Goal: Task Accomplishment & Management: Manage account settings

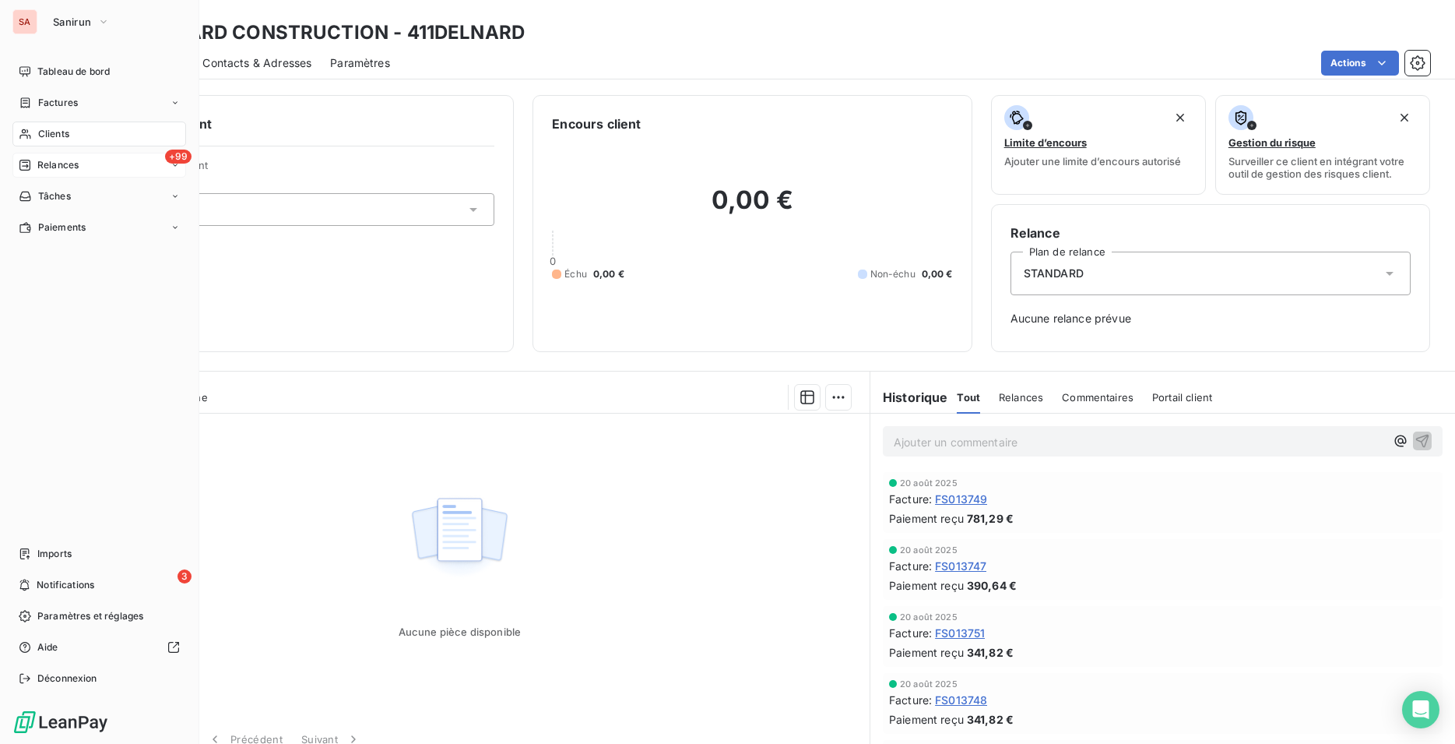
click at [50, 166] on span "Relances" at bounding box center [57, 165] width 41 height 14
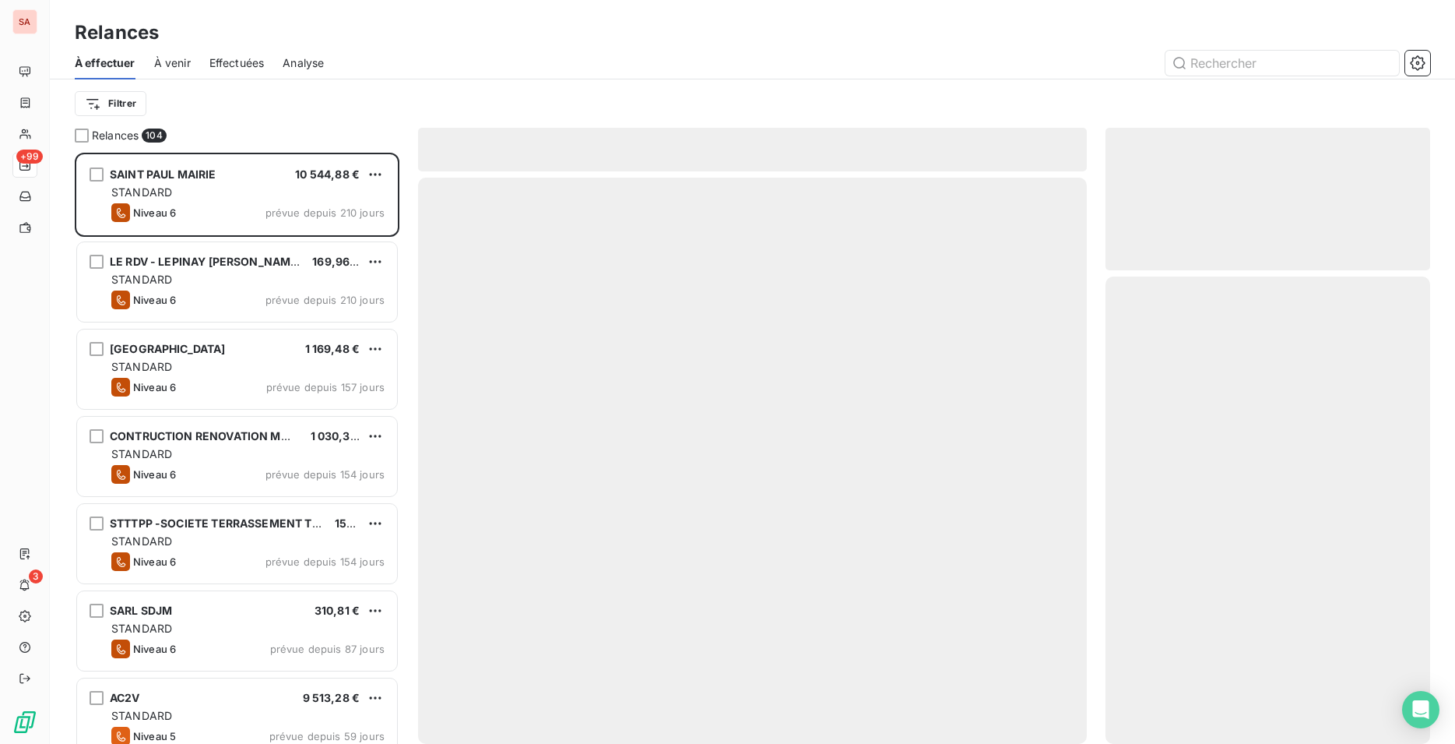
scroll to position [578, 312]
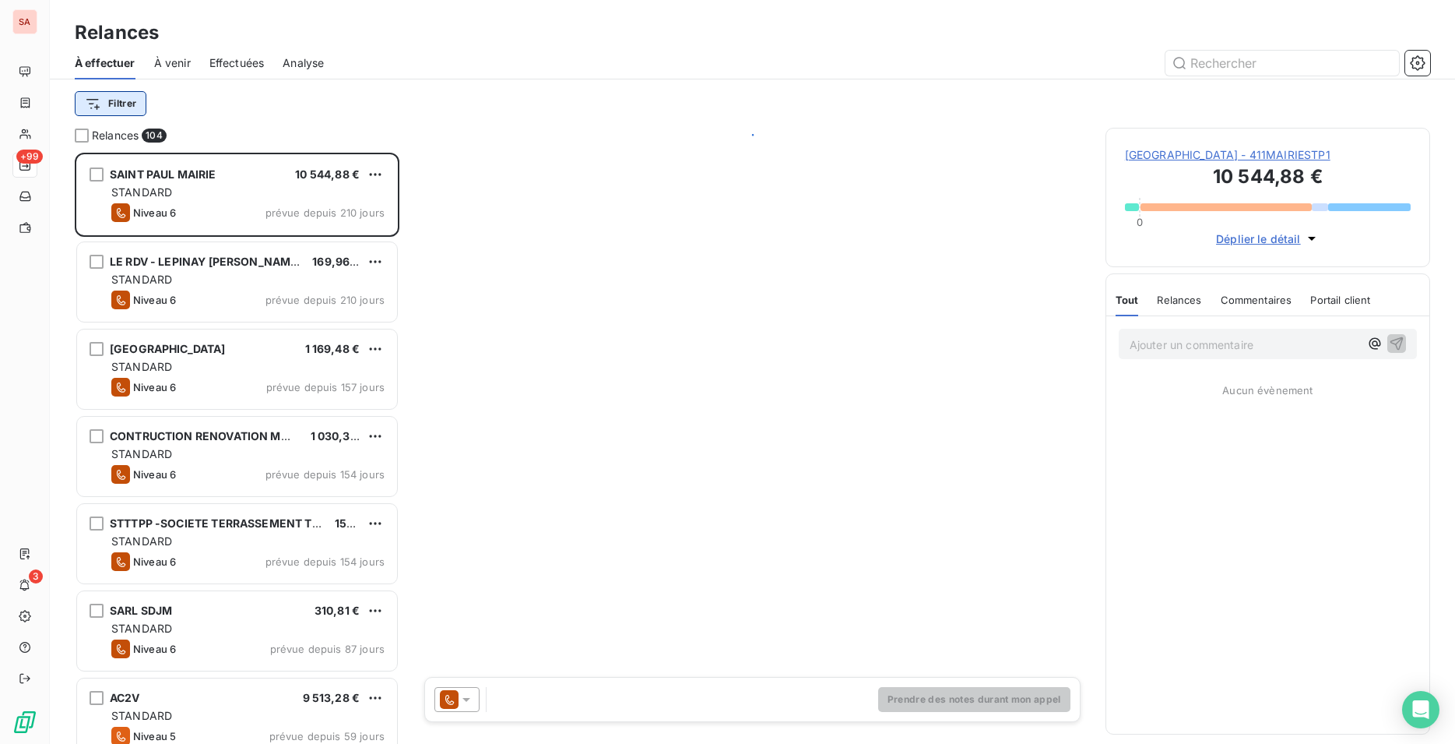
click at [120, 101] on html "SA +99 3 Relances À effectuer À venir Effectuées Analyse Filtrer Relances 104 S…" at bounding box center [727, 372] width 1455 height 744
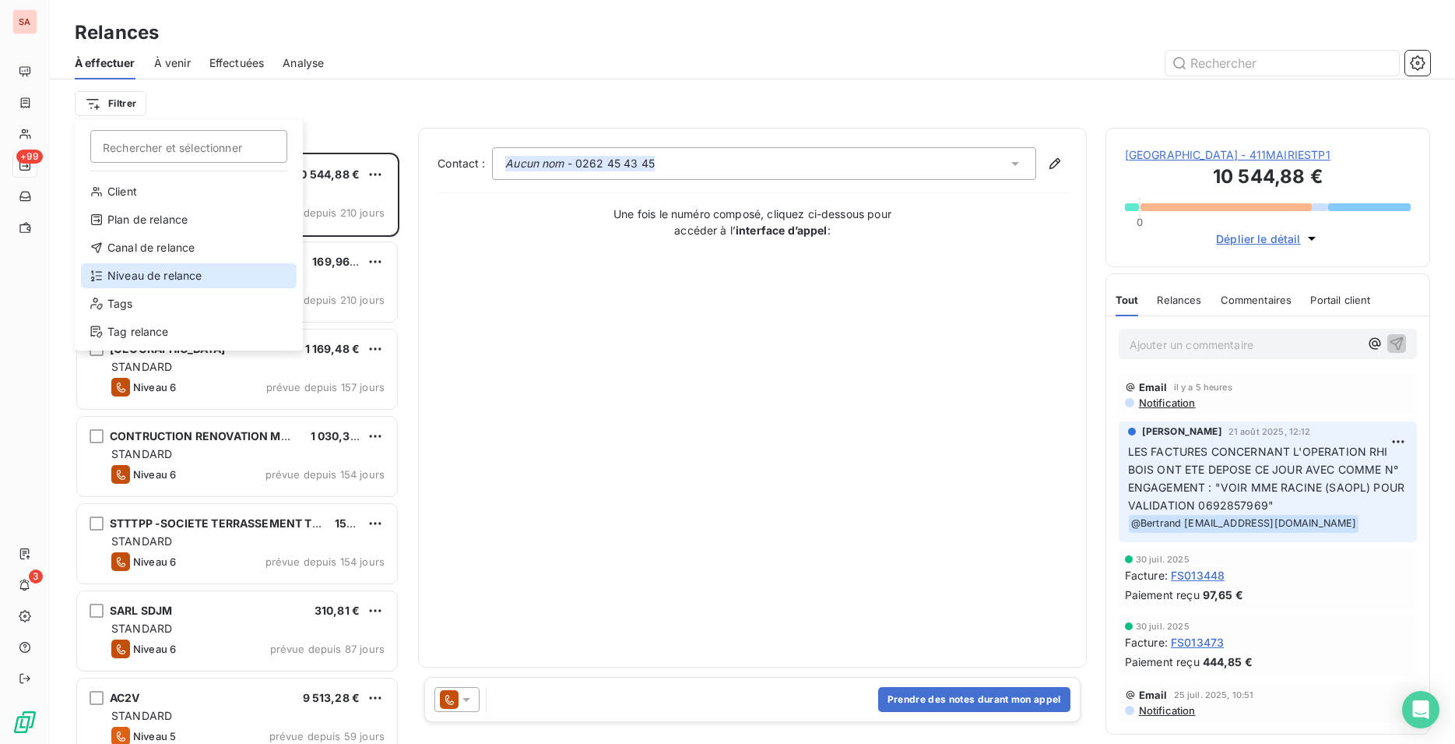
click at [136, 269] on div "Niveau de relance" at bounding box center [189, 275] width 216 height 25
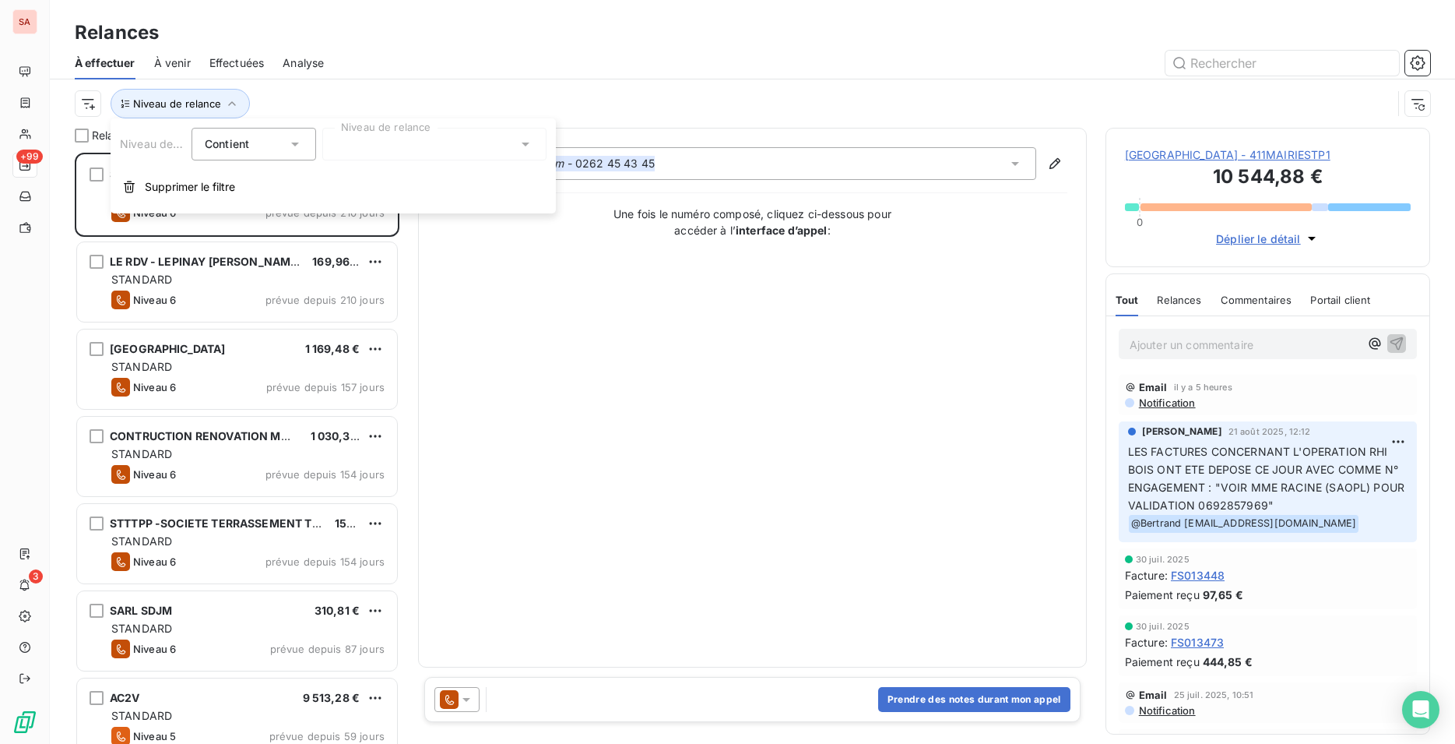
click at [342, 137] on div at bounding box center [434, 144] width 224 height 33
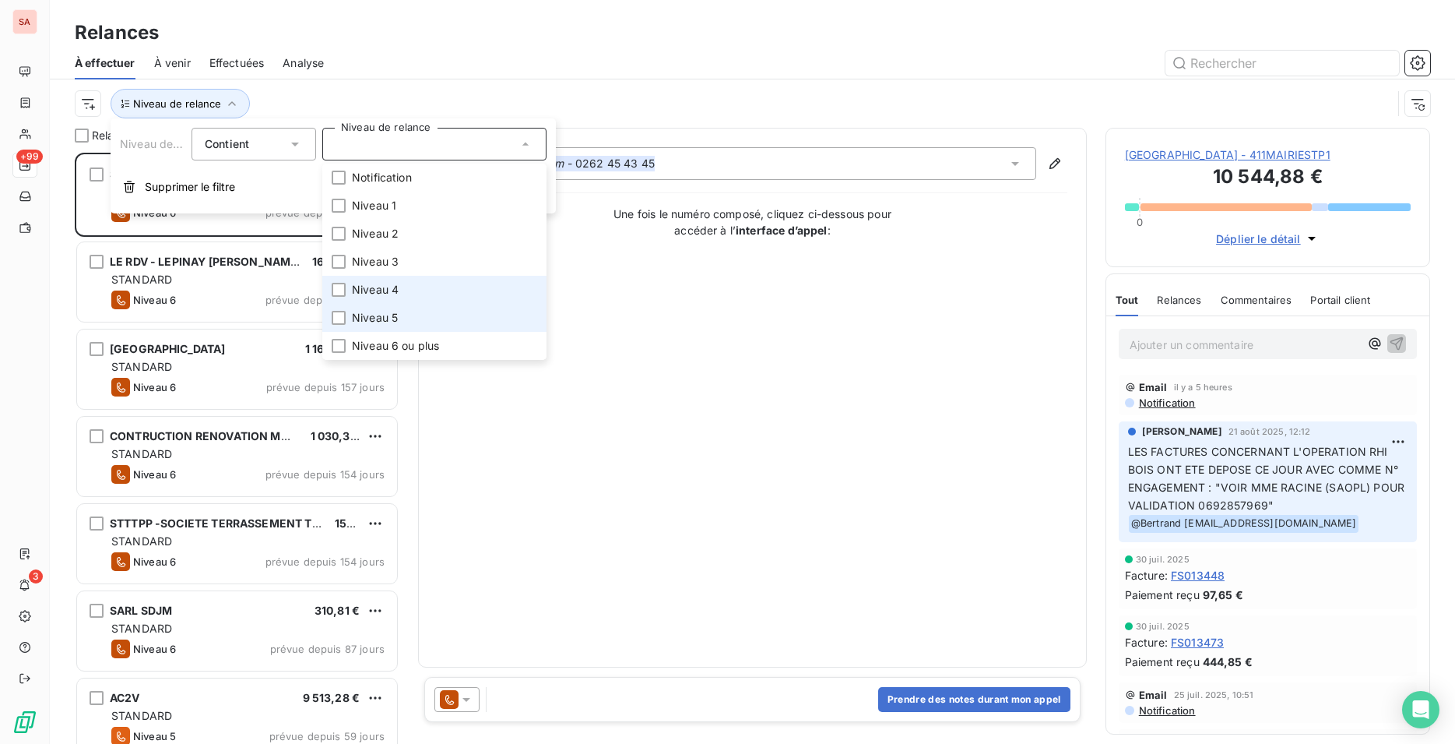
click at [340, 319] on div at bounding box center [339, 318] width 14 height 14
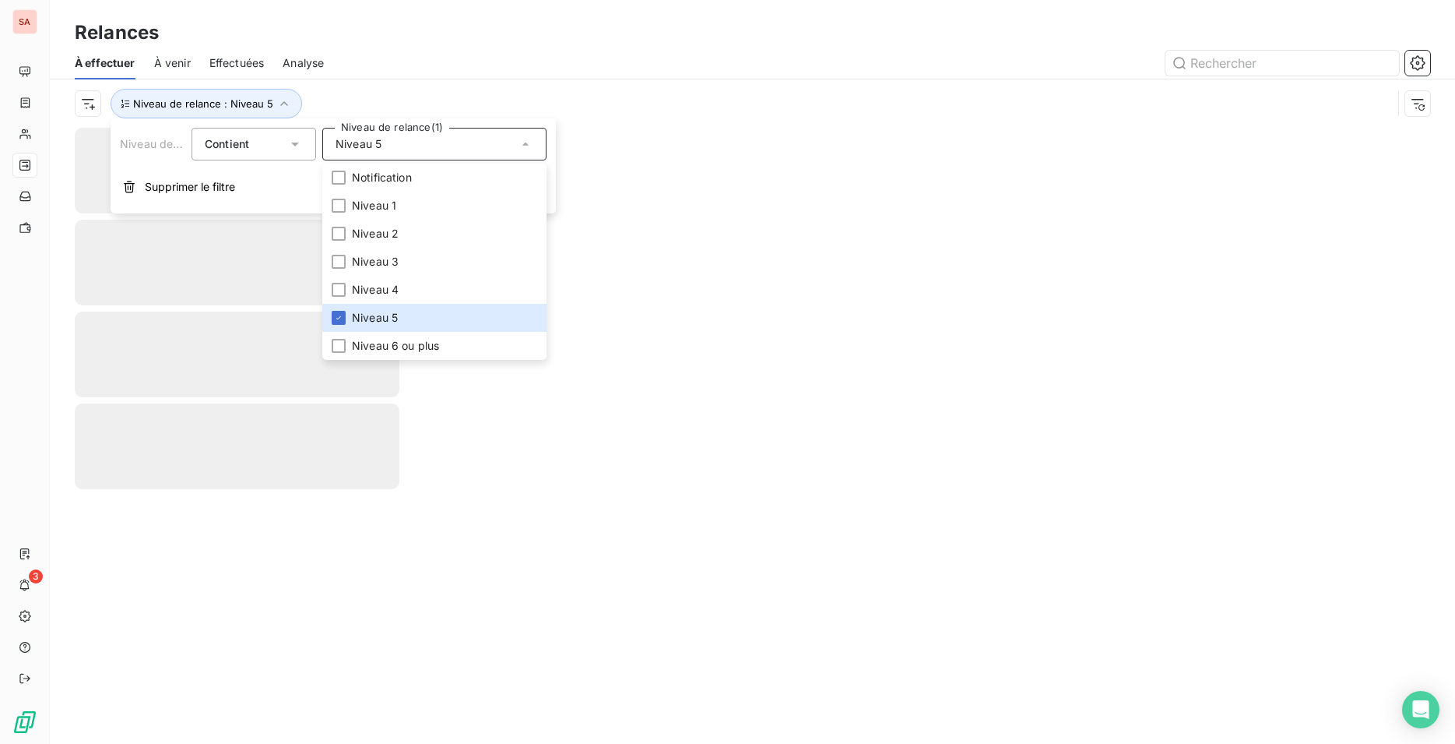
click at [394, 44] on div "Relances" at bounding box center [753, 33] width 1406 height 28
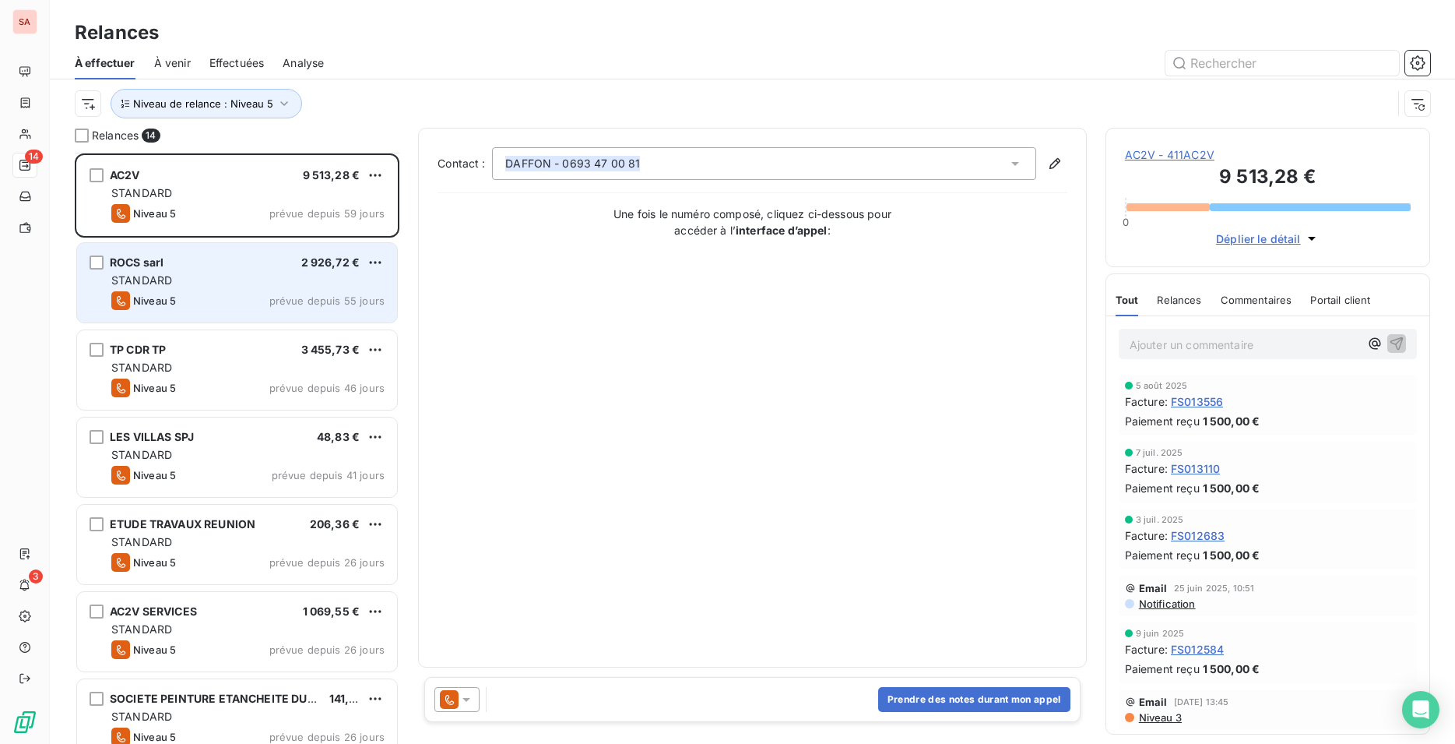
scroll to position [80, 0]
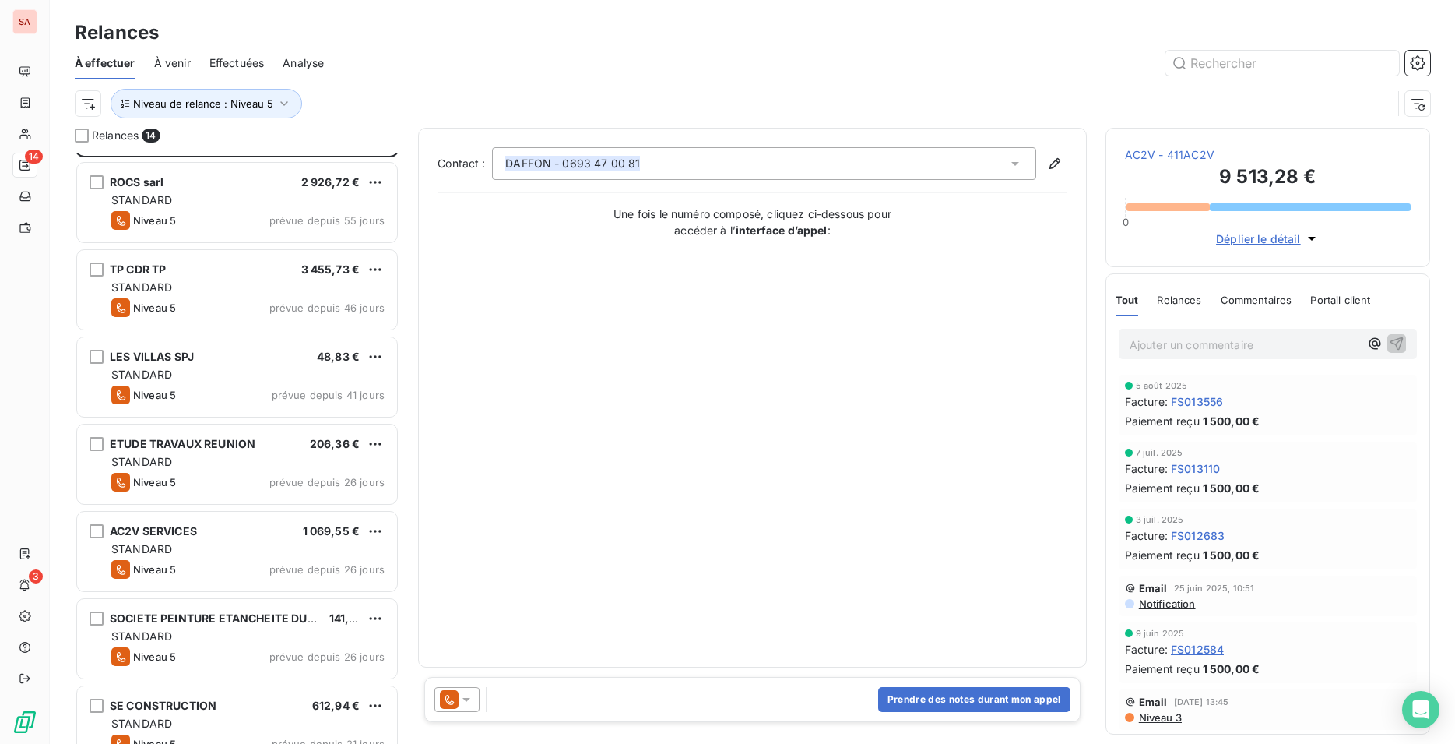
click at [470, 55] on div at bounding box center [887, 63] width 1088 height 25
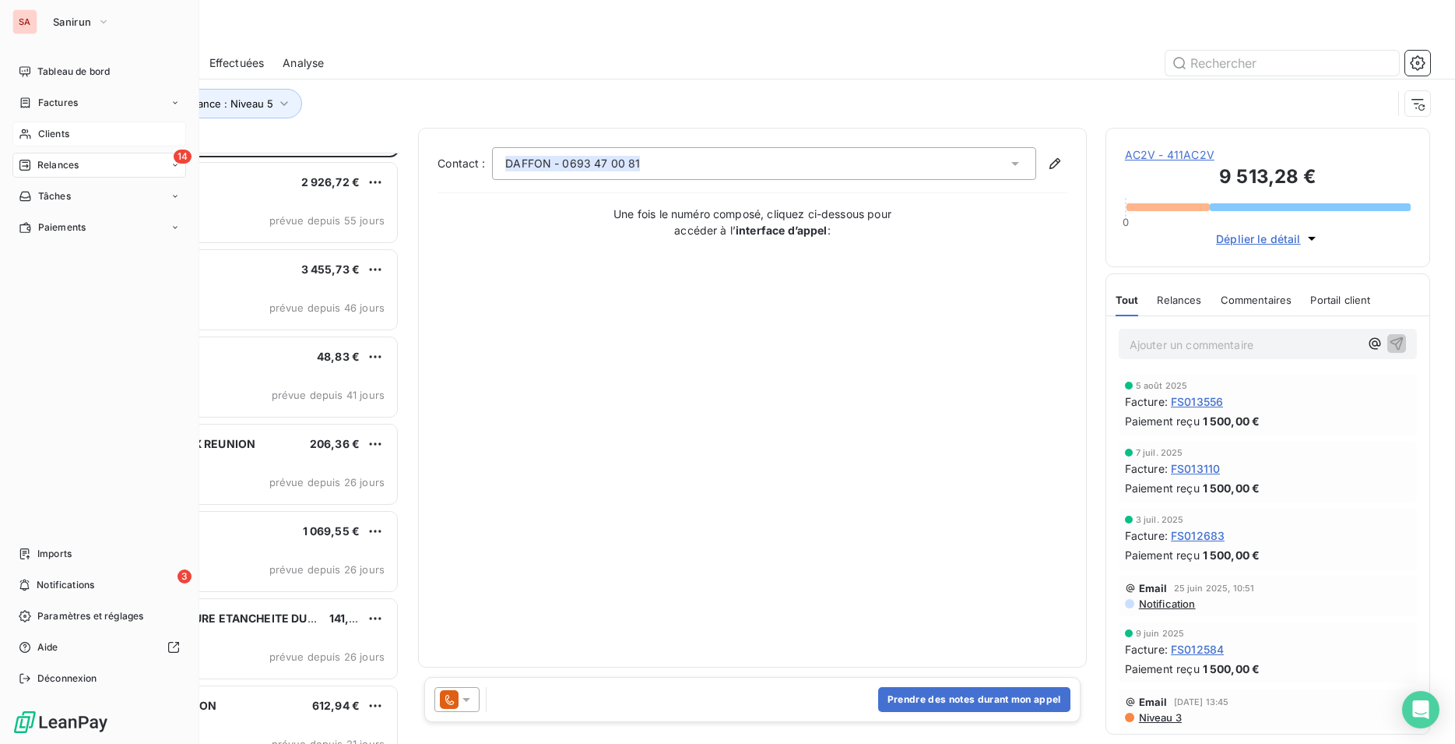
click at [32, 134] on div "Clients" at bounding box center [99, 133] width 174 height 25
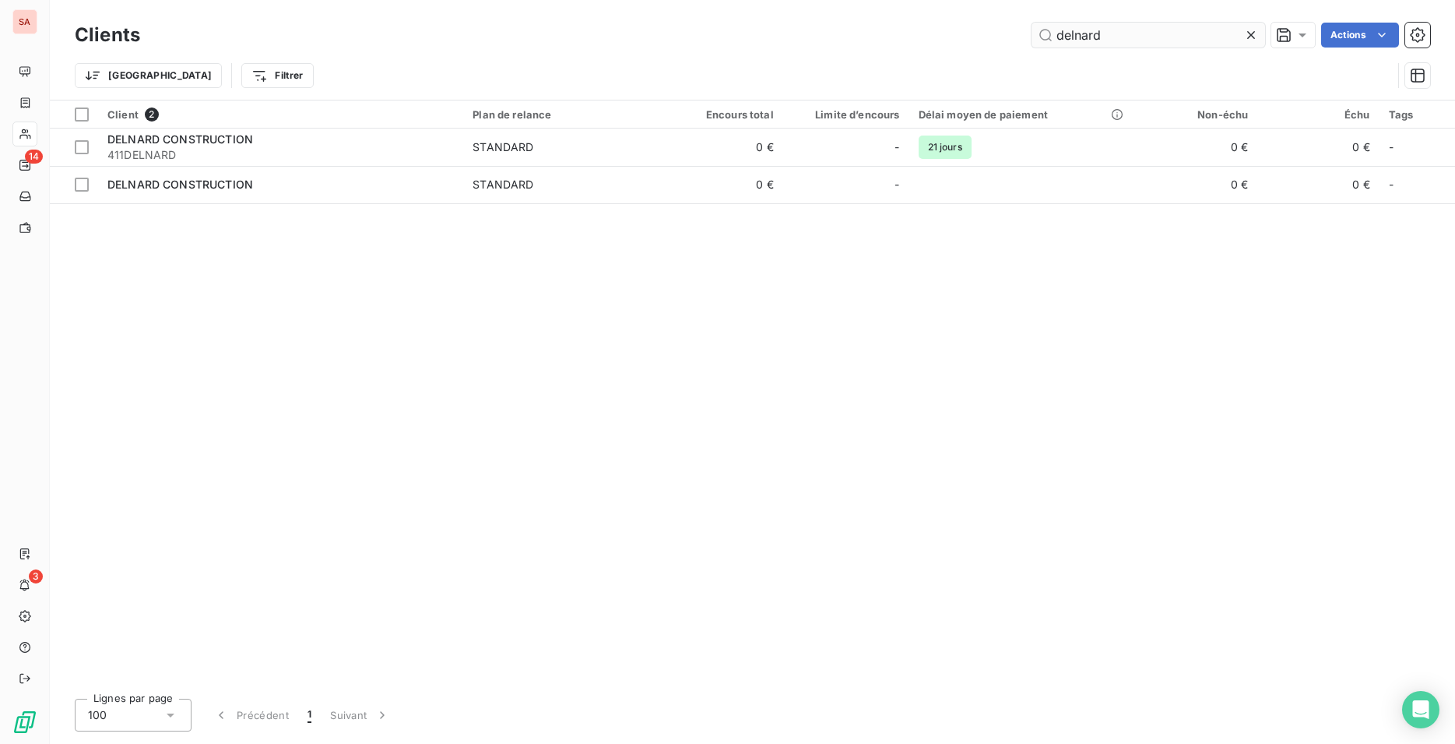
drag, startPoint x: 1156, startPoint y: 31, endPoint x: 973, endPoint y: 39, distance: 182.4
click at [1032, 39] on input "delnard" at bounding box center [1149, 35] width 234 height 25
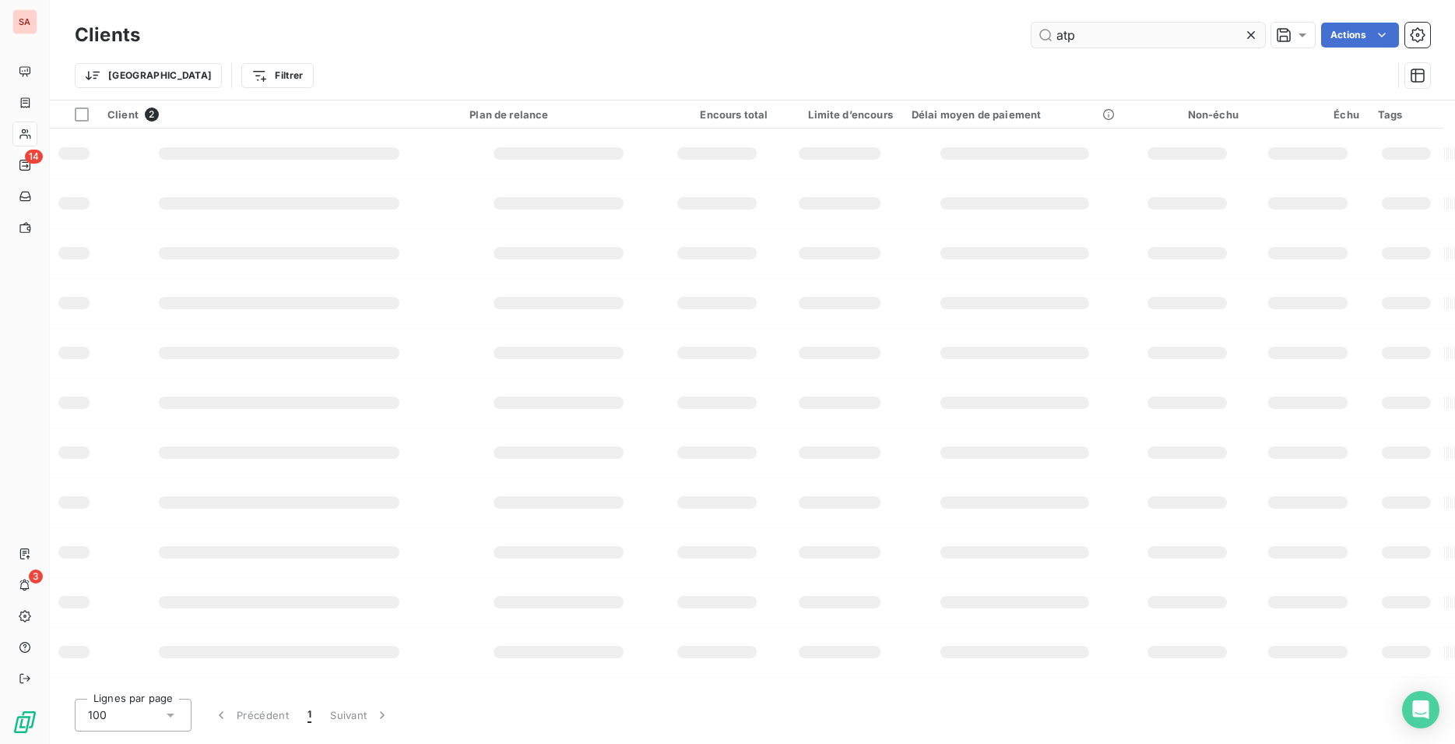
type input "atpm"
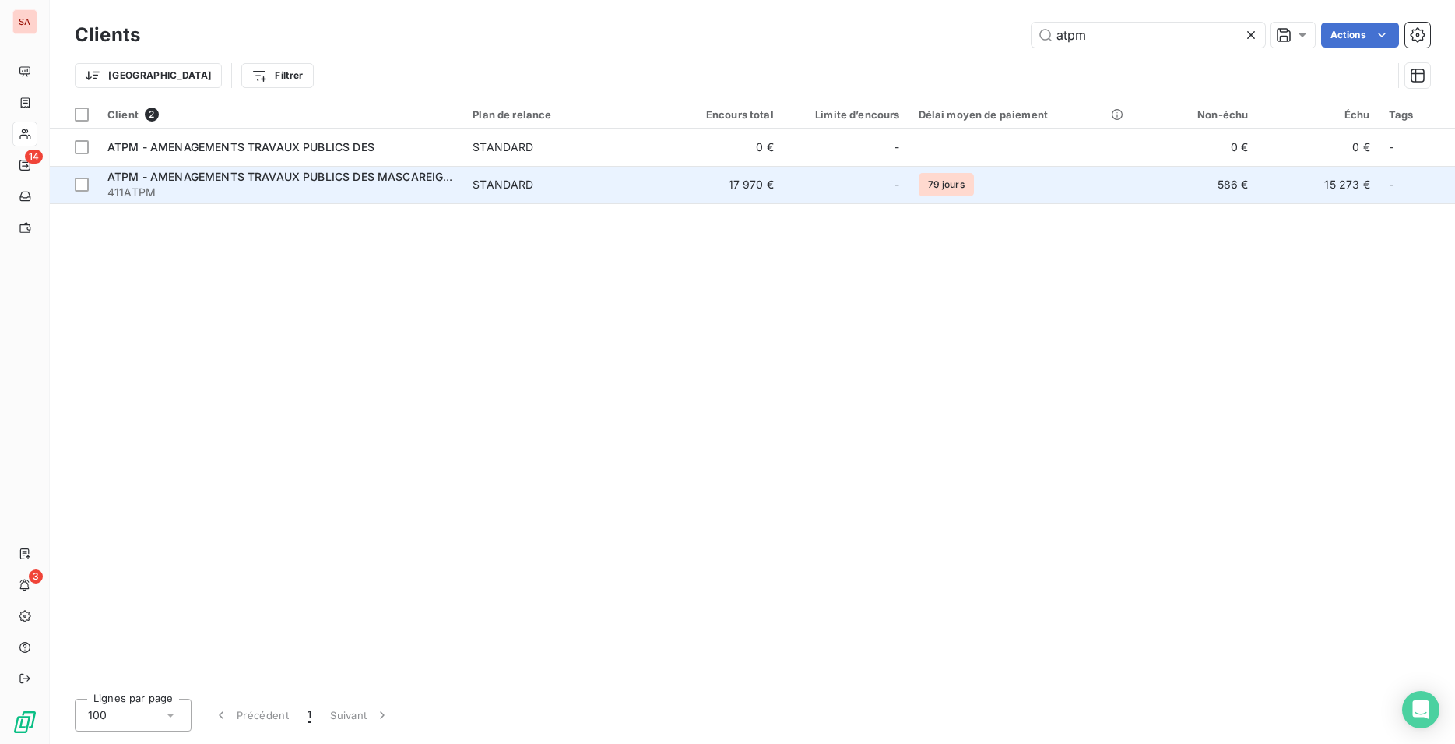
click at [589, 192] on td "STANDARD" at bounding box center [562, 184] width 198 height 37
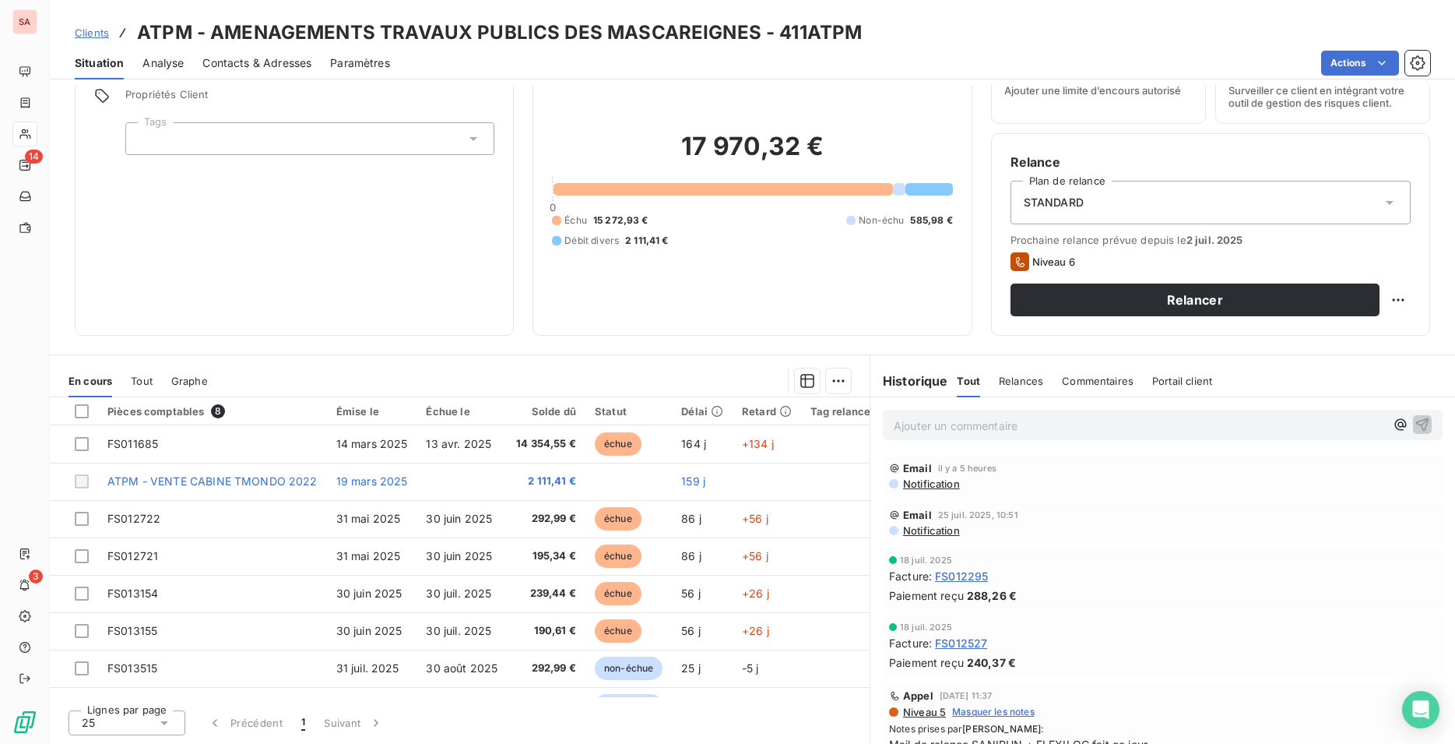
click at [249, 65] on span "Contacts & Adresses" at bounding box center [256, 63] width 109 height 16
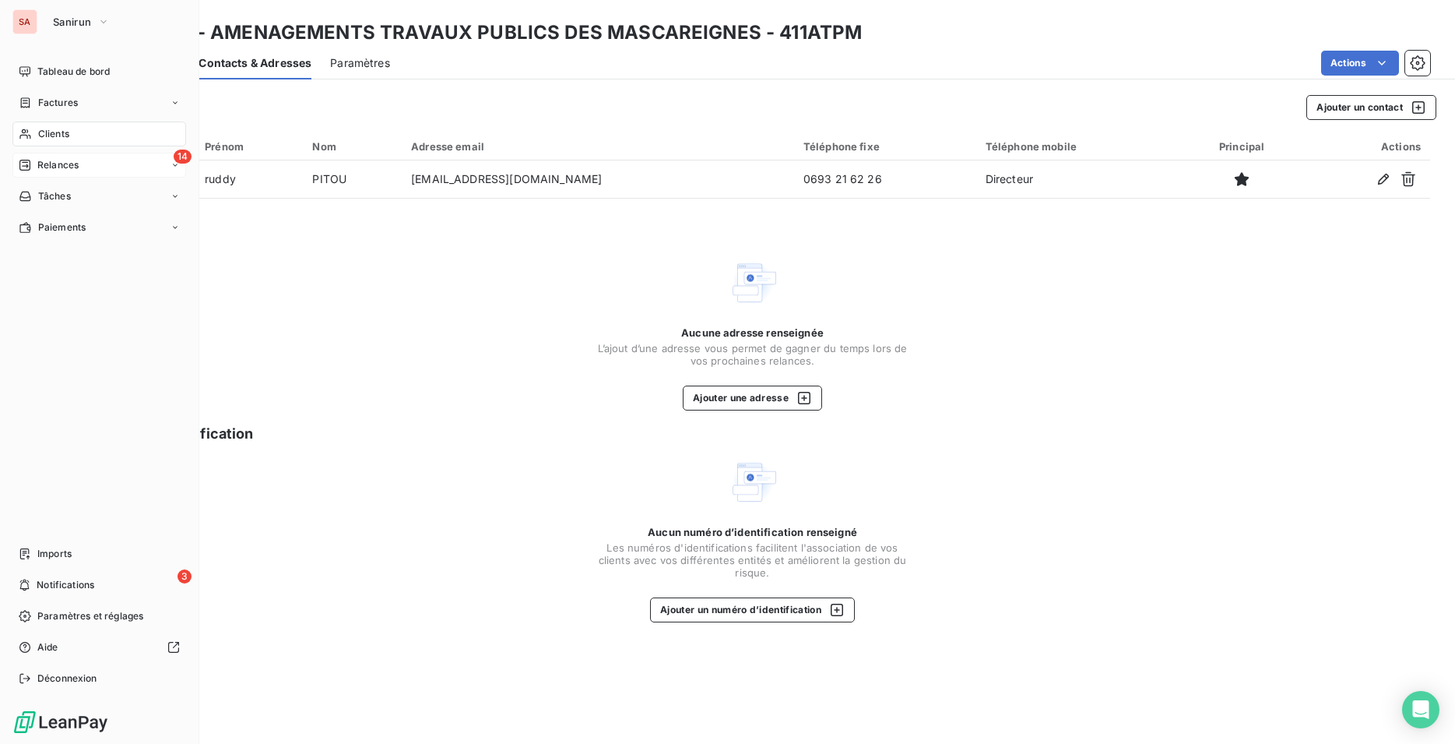
click at [43, 162] on span "Relances" at bounding box center [57, 165] width 41 height 14
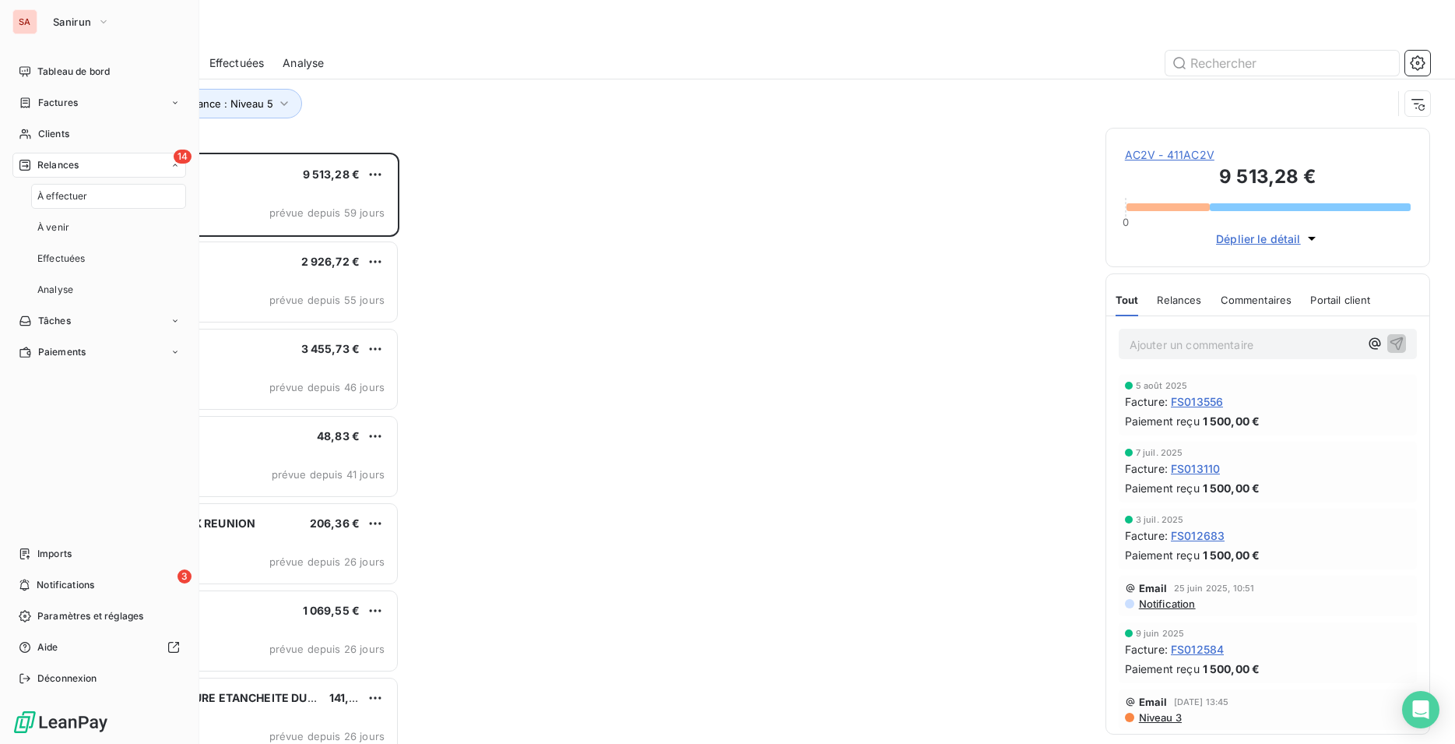
scroll to position [578, 312]
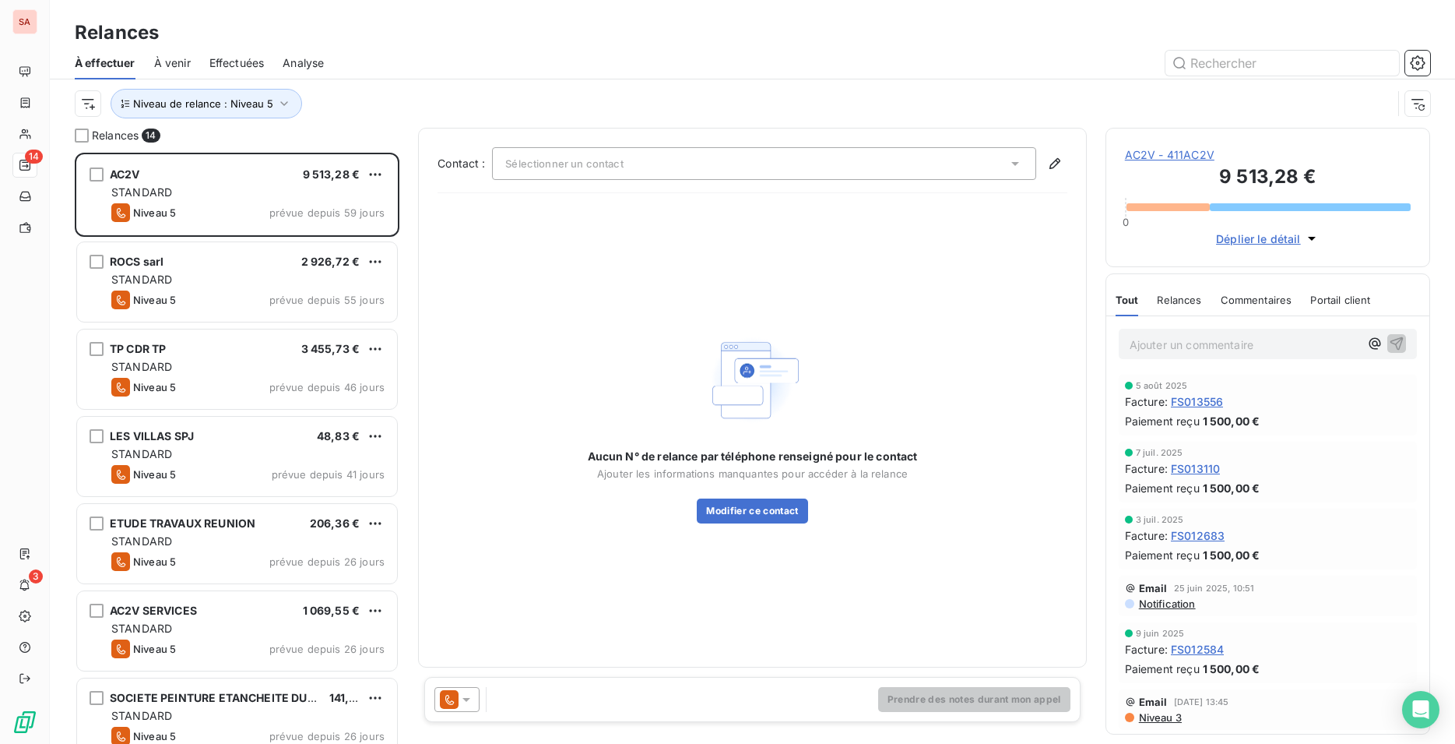
click at [432, 36] on div "Relances" at bounding box center [753, 33] width 1406 height 28
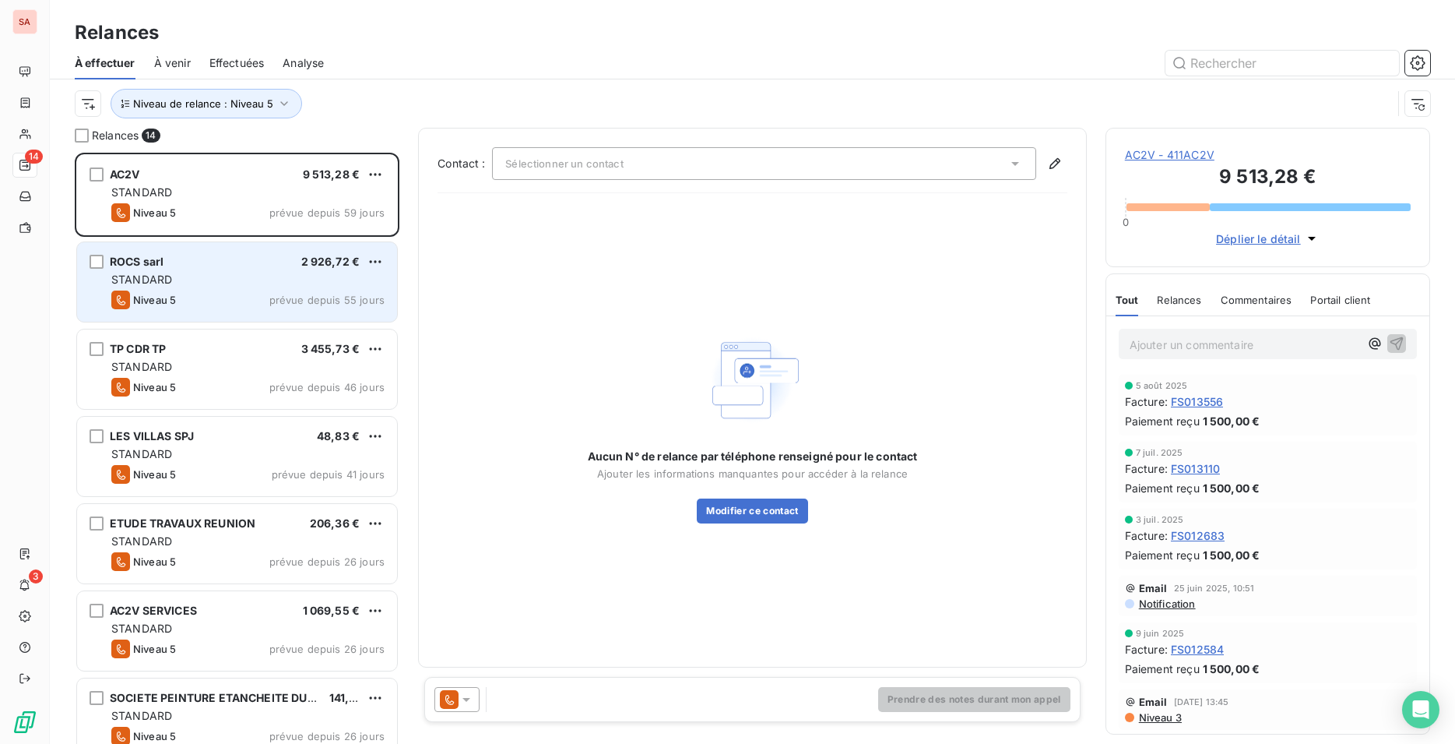
click at [189, 297] on div "Niveau 5 prévue depuis 55 jours" at bounding box center [247, 299] width 273 height 19
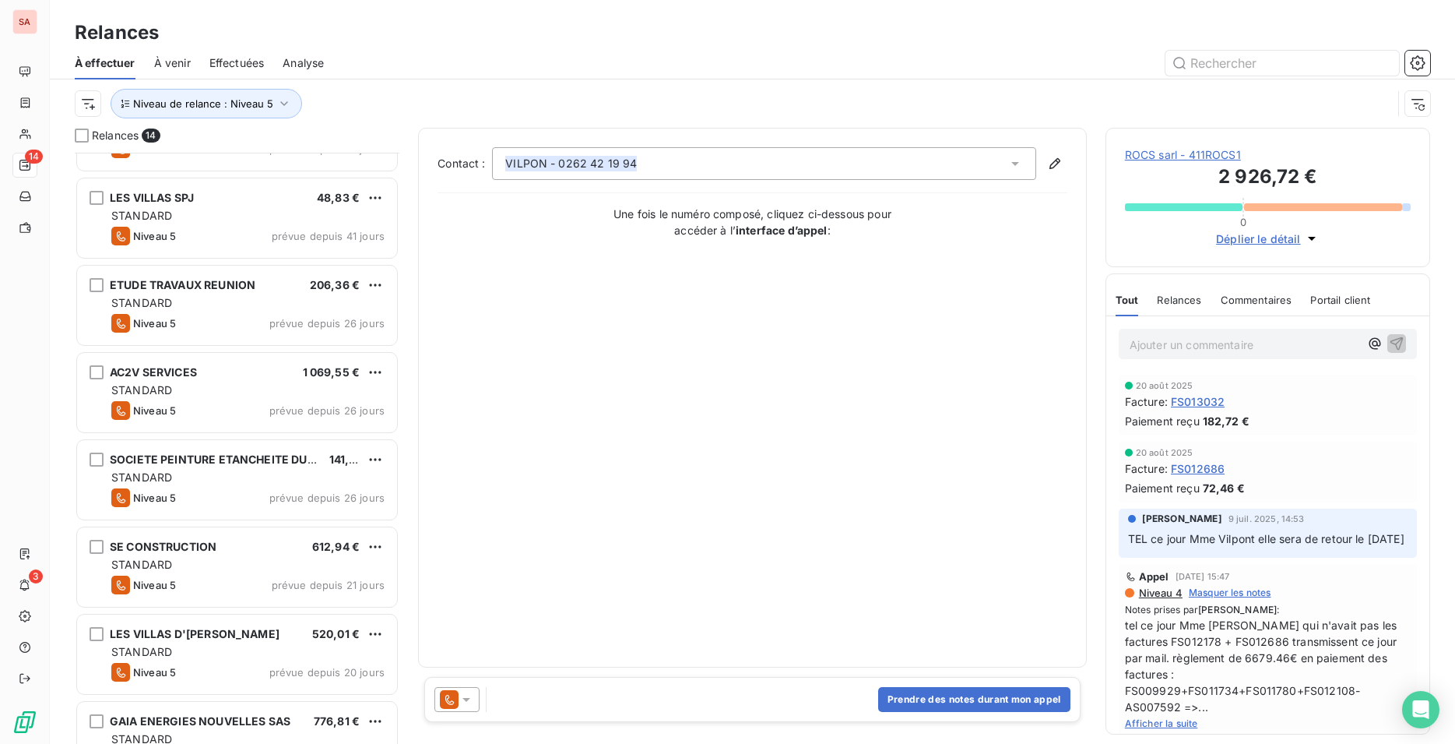
scroll to position [319, 0]
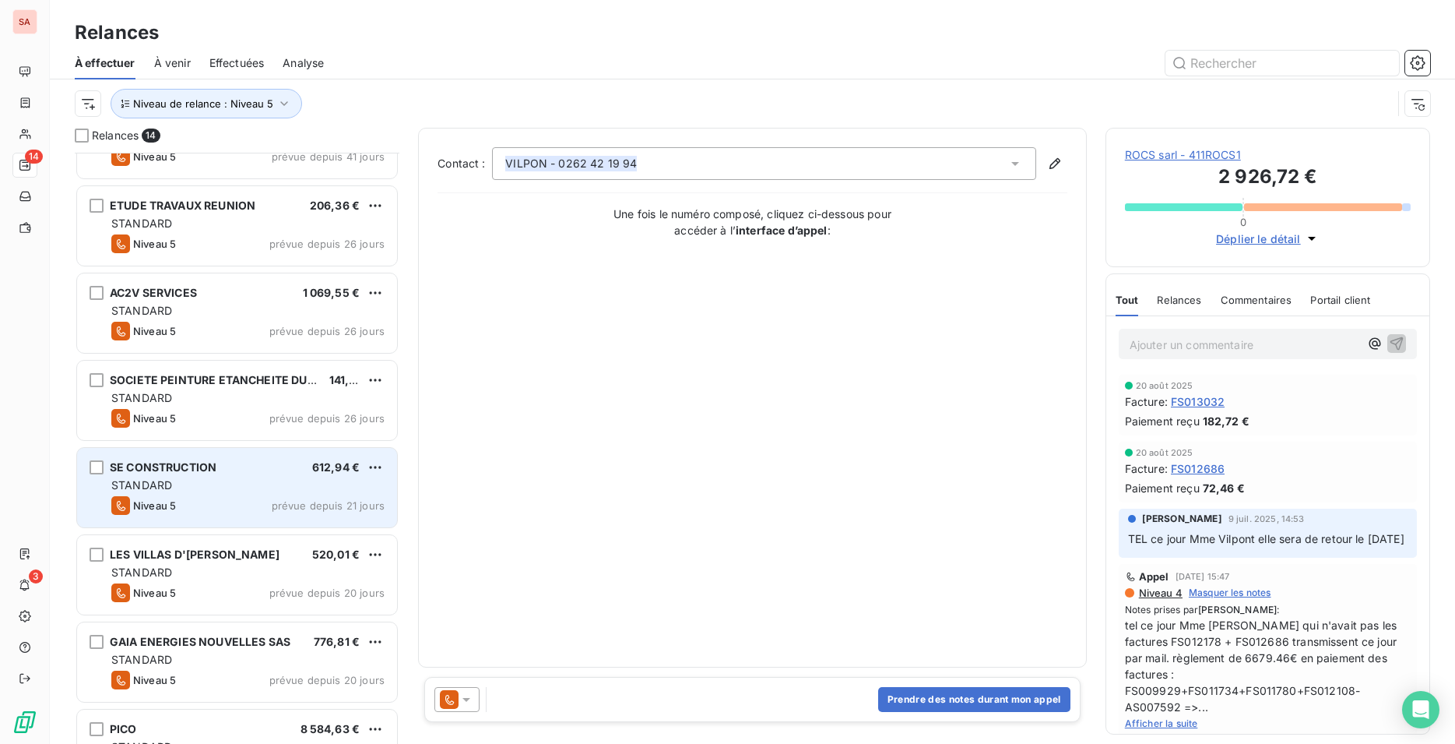
click at [189, 494] on div "SE CONSTRUCTION 612,94 € STANDARD Niveau 5 prévue depuis 21 jours" at bounding box center [237, 487] width 320 height 79
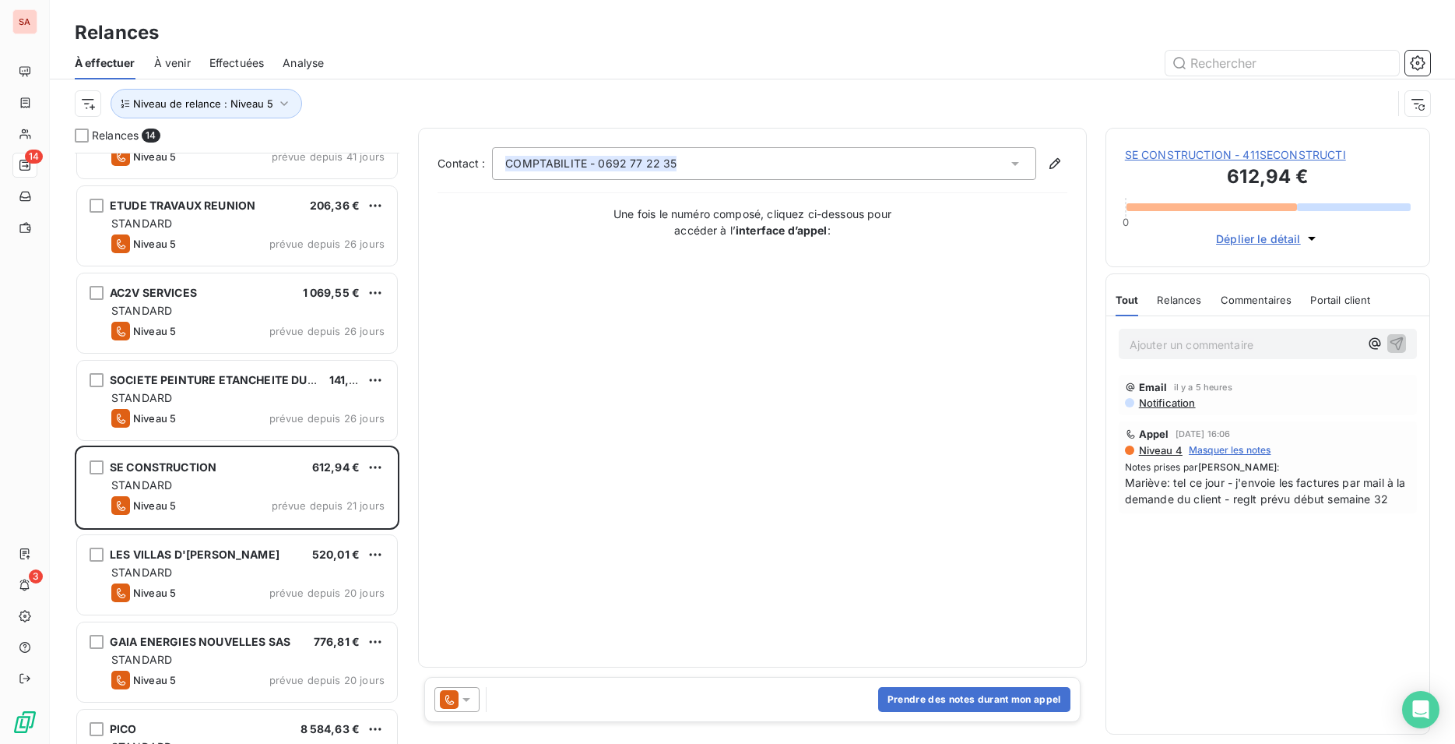
click at [1225, 156] on span "SE CONSTRUCTION - 411SECONSTRUCTI" at bounding box center [1268, 155] width 286 height 16
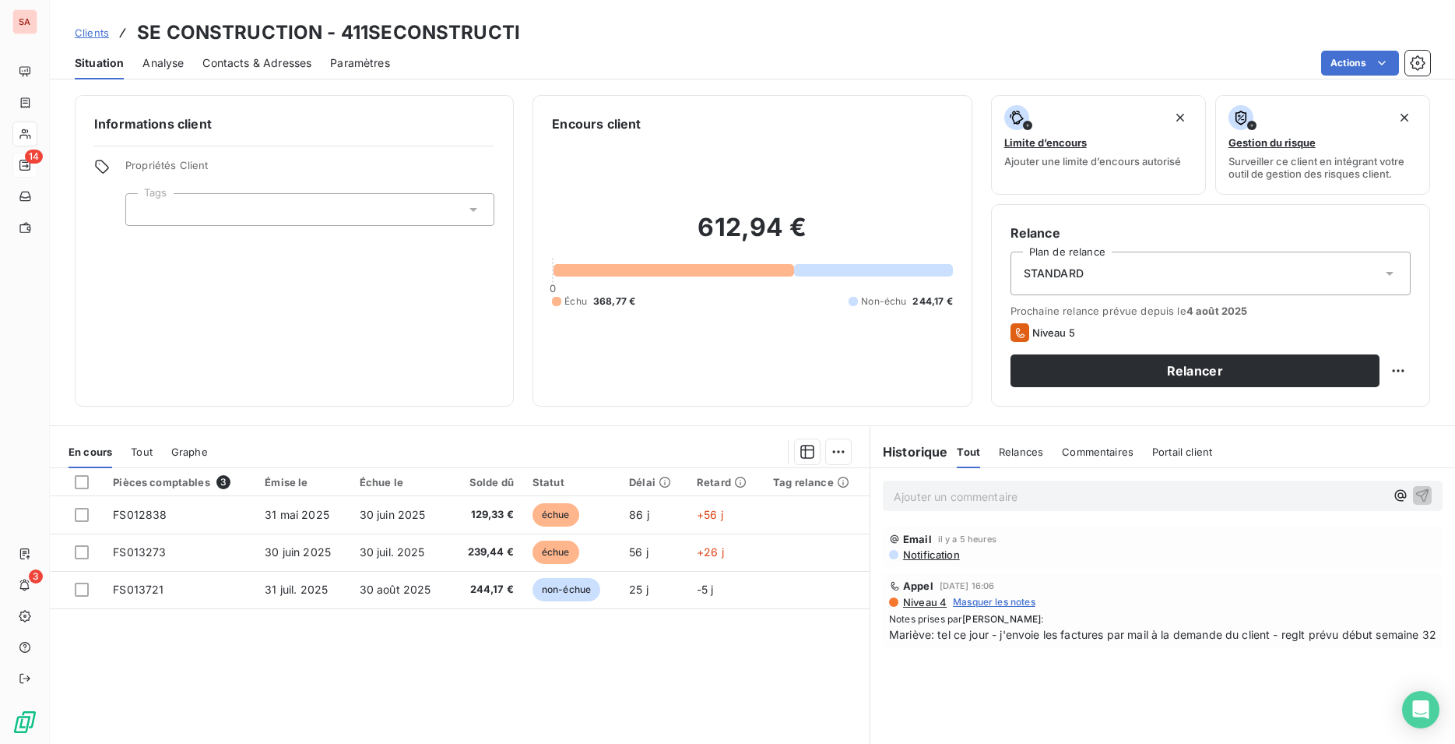
click at [248, 52] on div "Contacts & Adresses" at bounding box center [256, 63] width 109 height 33
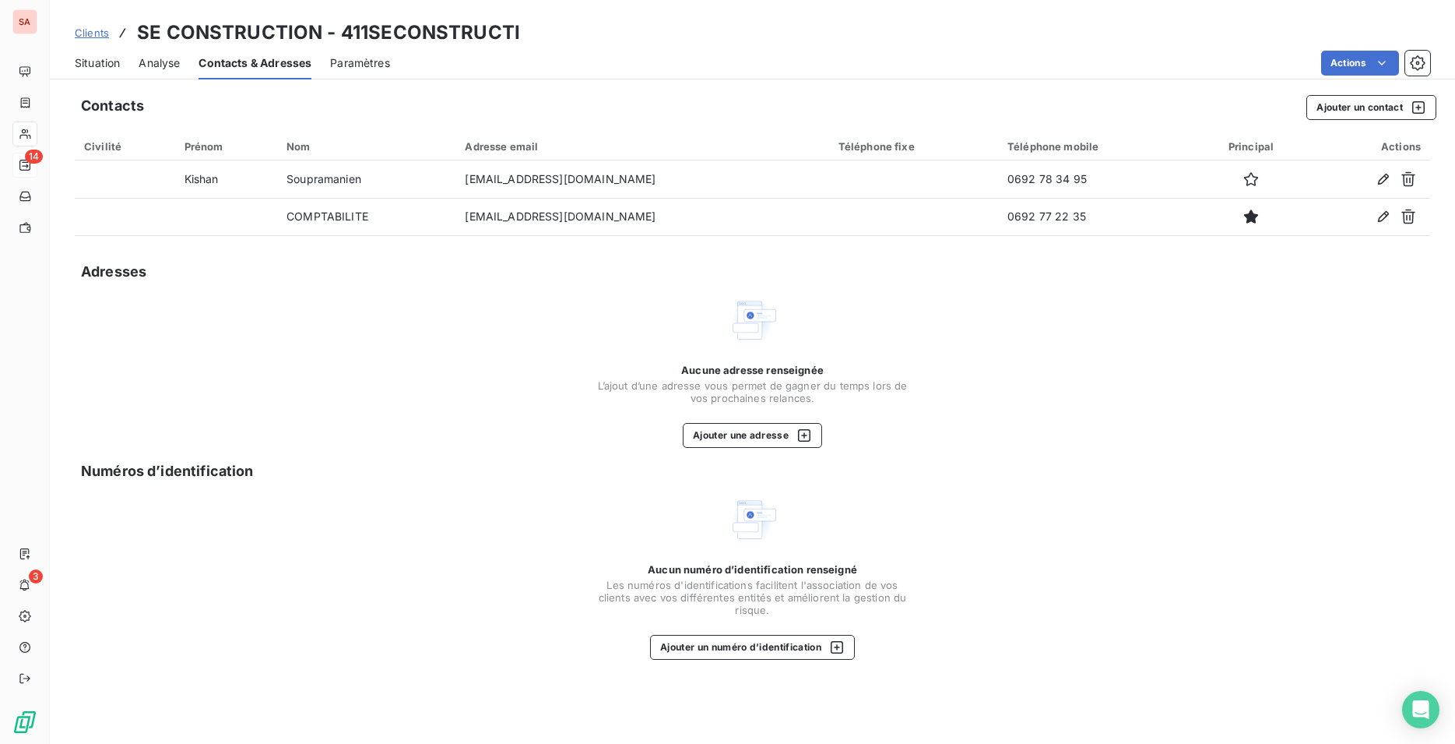
click at [100, 67] on span "Situation" at bounding box center [97, 63] width 45 height 16
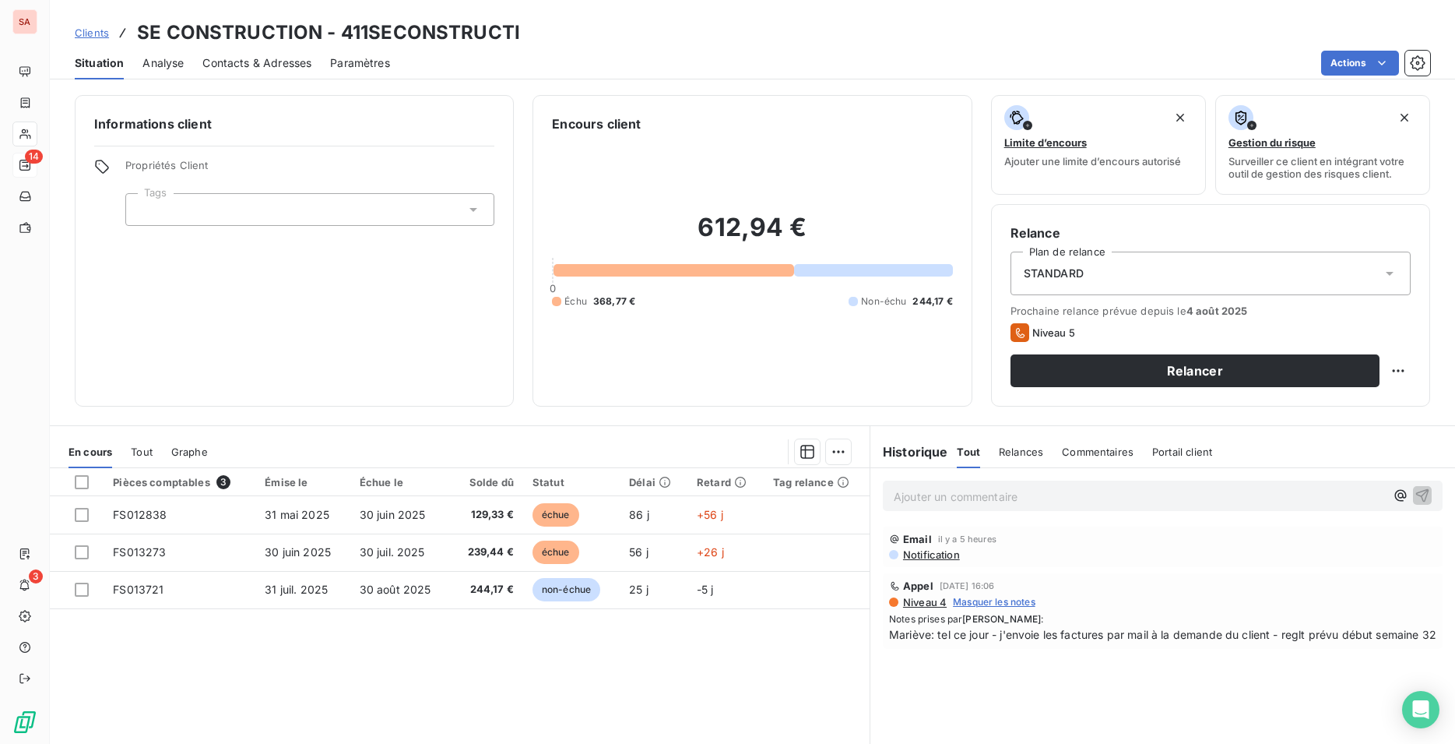
click at [232, 65] on span "Contacts & Adresses" at bounding box center [256, 63] width 109 height 16
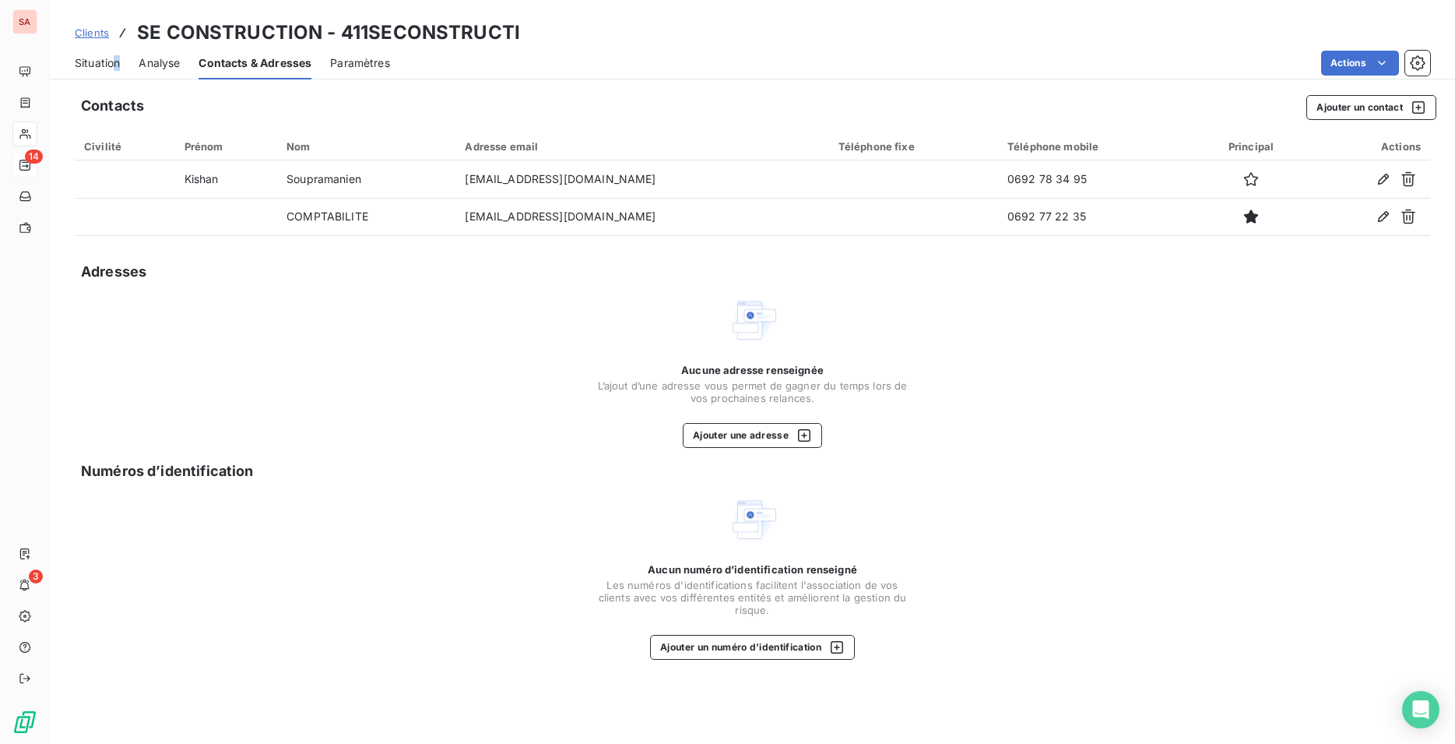
click at [93, 62] on div "Situation Analyse Contacts & Adresses Paramètres Actions" at bounding box center [753, 63] width 1406 height 33
click at [93, 62] on span "Situation" at bounding box center [97, 63] width 45 height 16
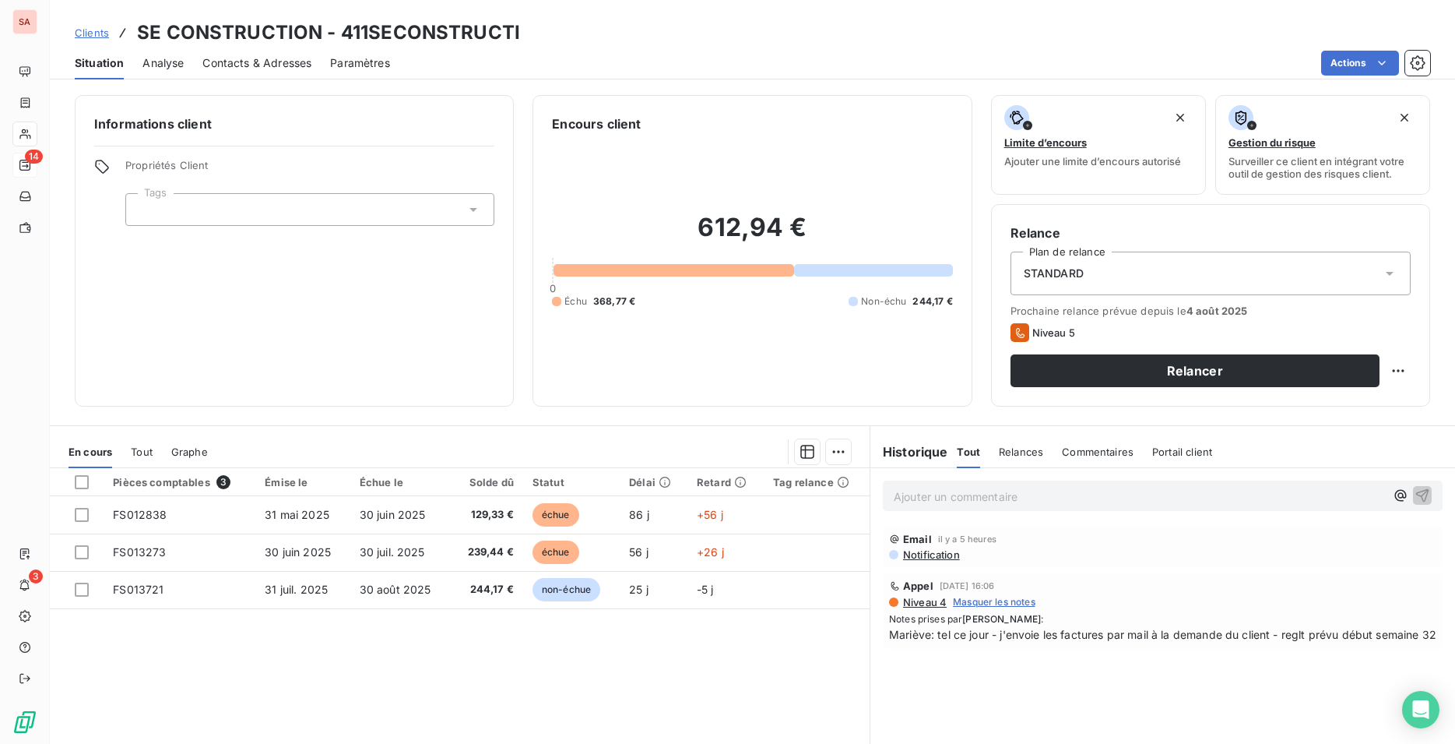
click at [229, 59] on span "Contacts & Adresses" at bounding box center [256, 63] width 109 height 16
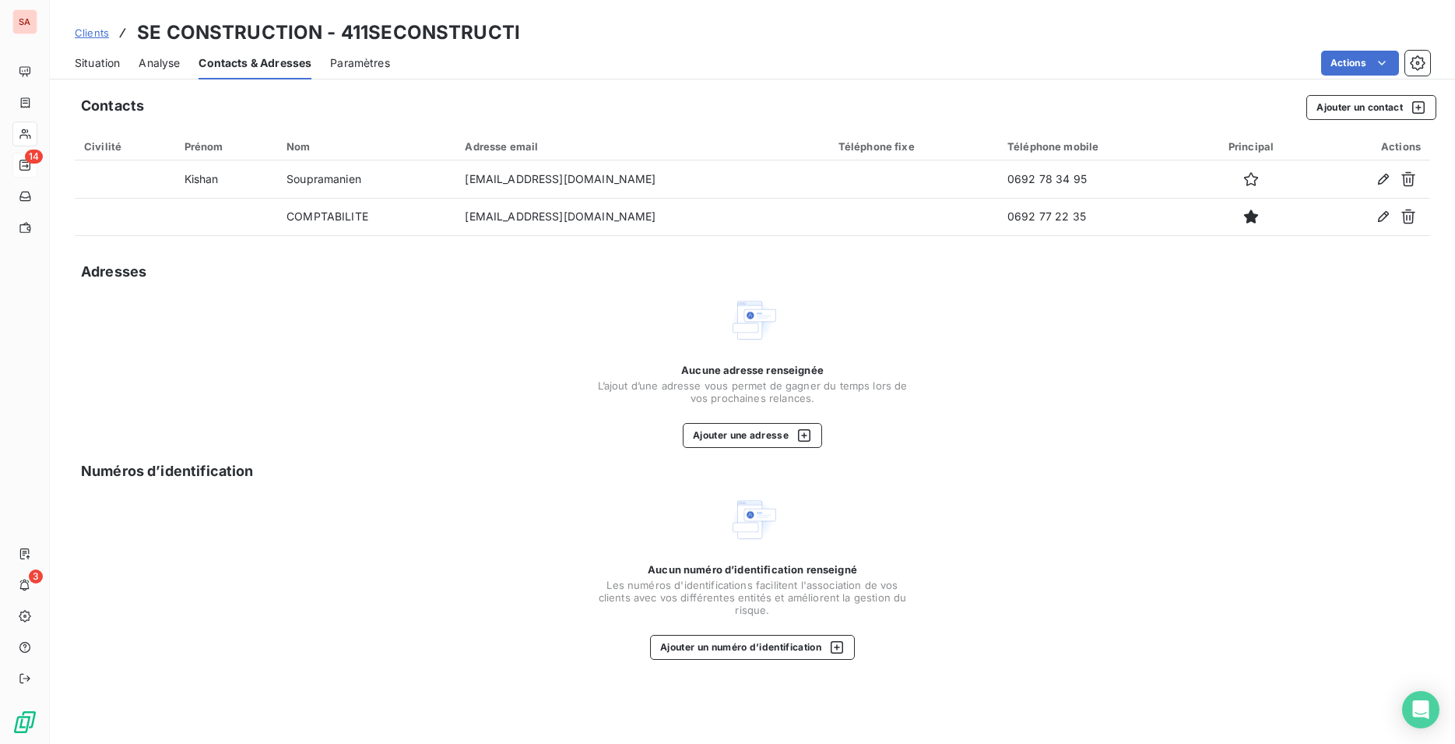
click at [104, 55] on span "Situation" at bounding box center [97, 63] width 45 height 16
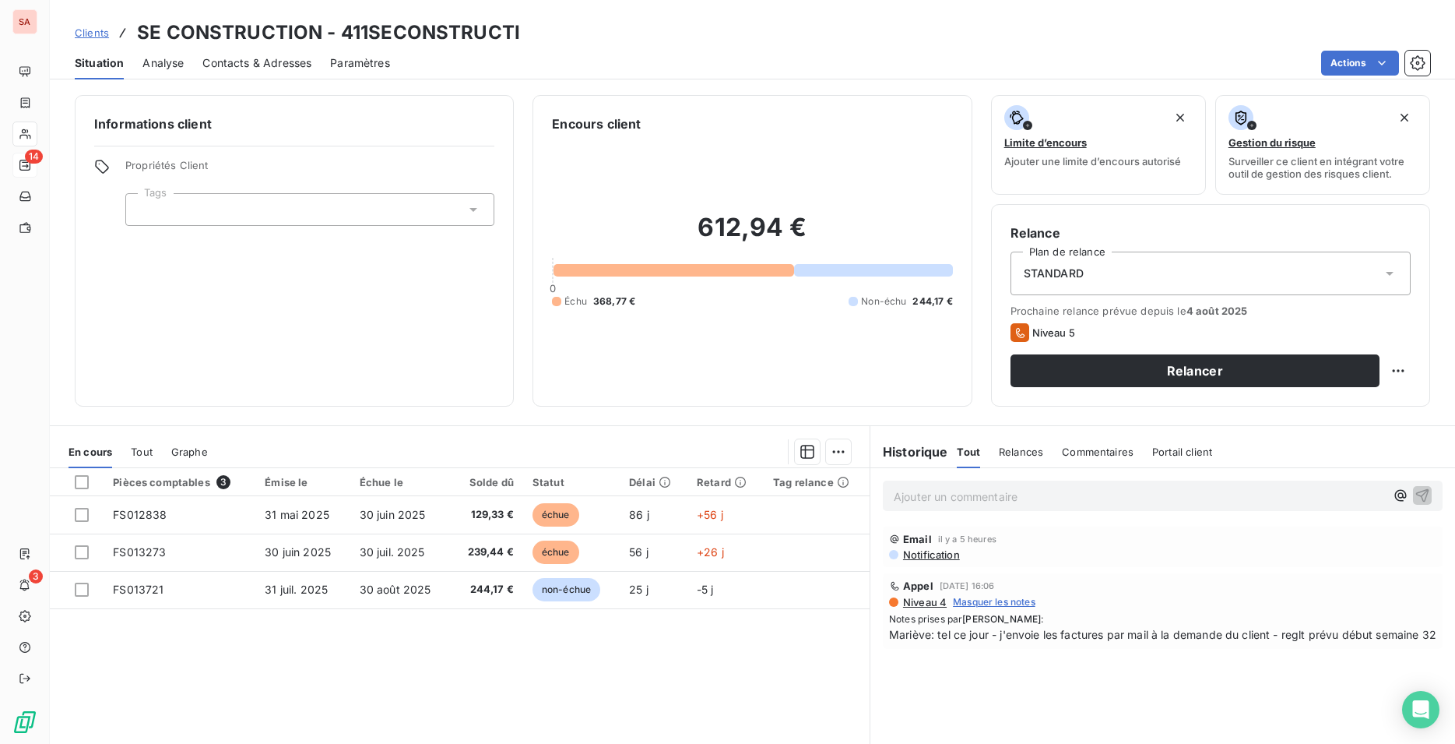
click at [313, 680] on div "Pièces comptables 3 Émise le Échue le Solde dû Statut Délai Retard Tag relance …" at bounding box center [460, 618] width 820 height 300
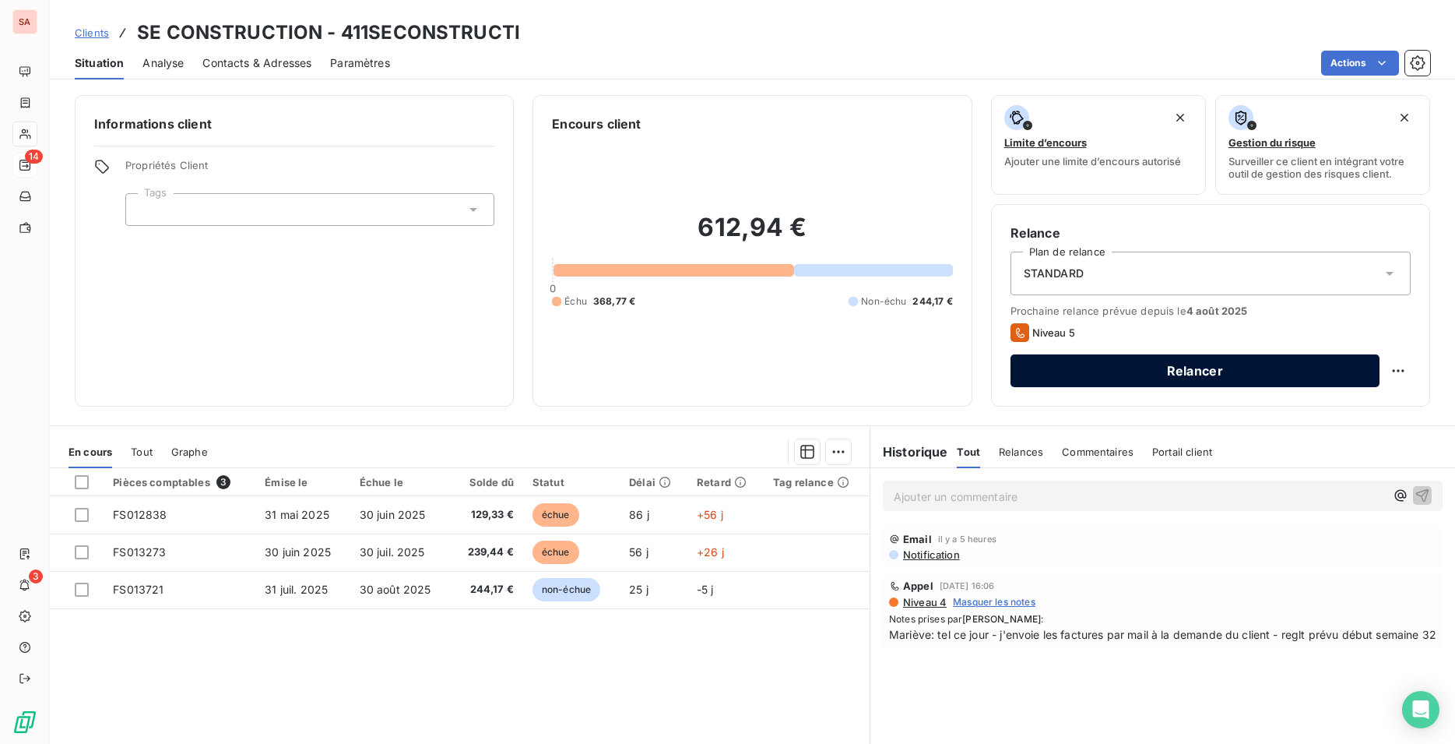
click at [1074, 373] on button "Relancer" at bounding box center [1195, 370] width 369 height 33
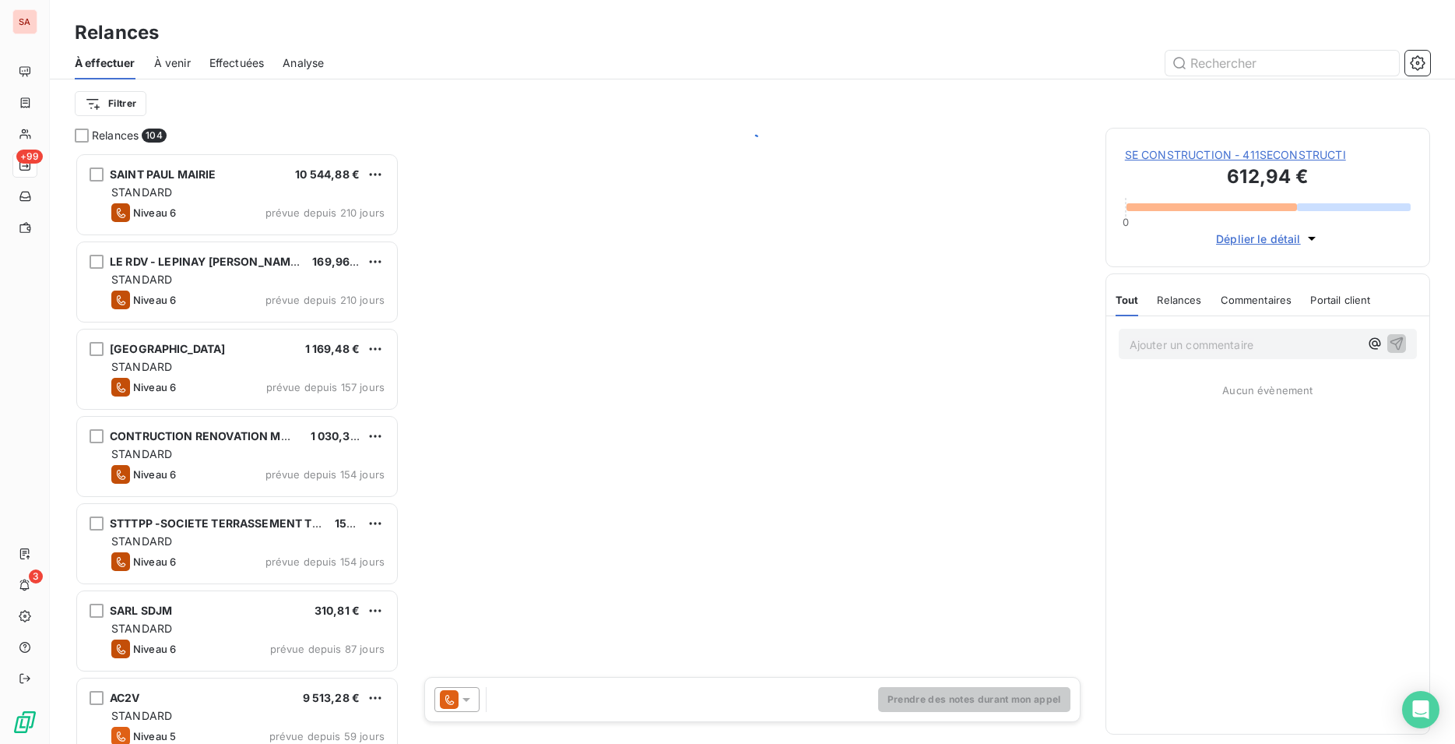
scroll to position [578, 312]
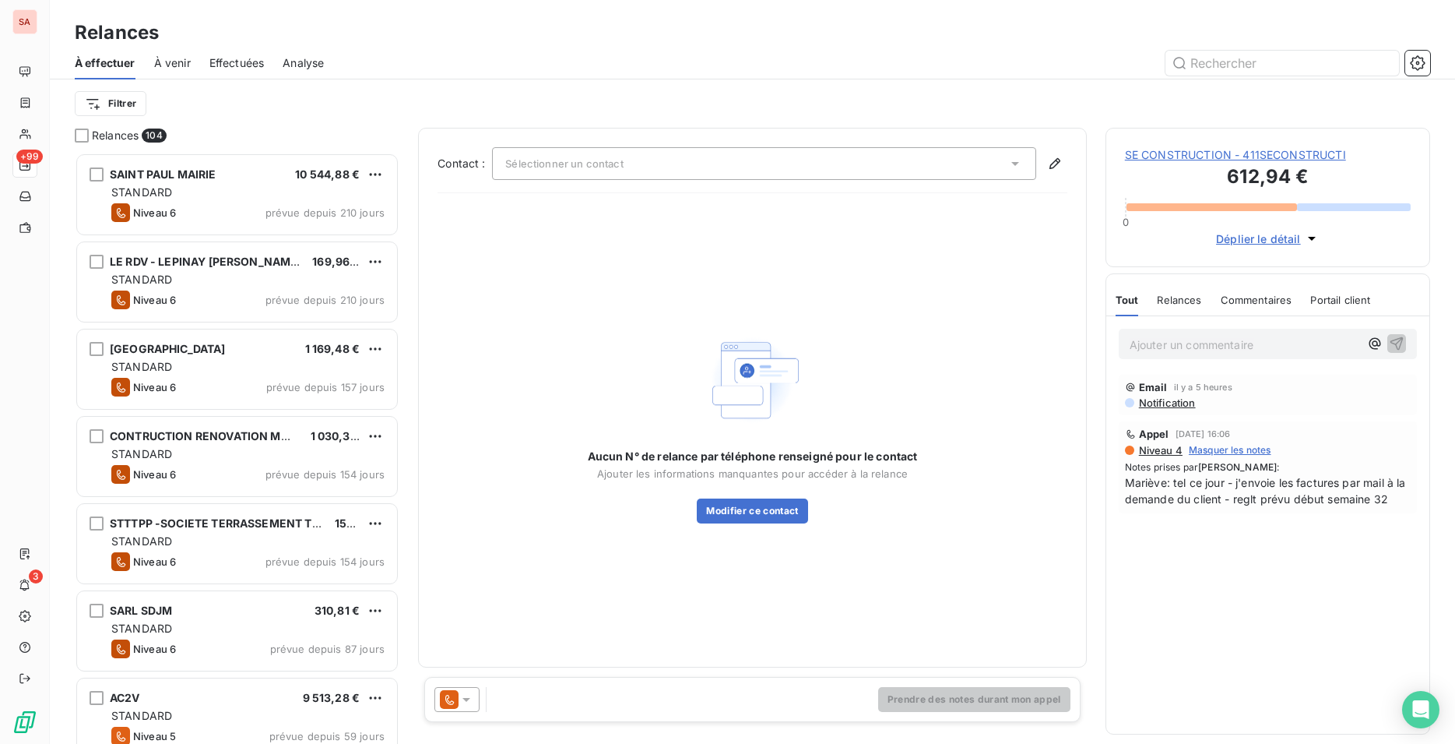
click at [957, 164] on div "Sélectionner un contact" at bounding box center [764, 163] width 544 height 33
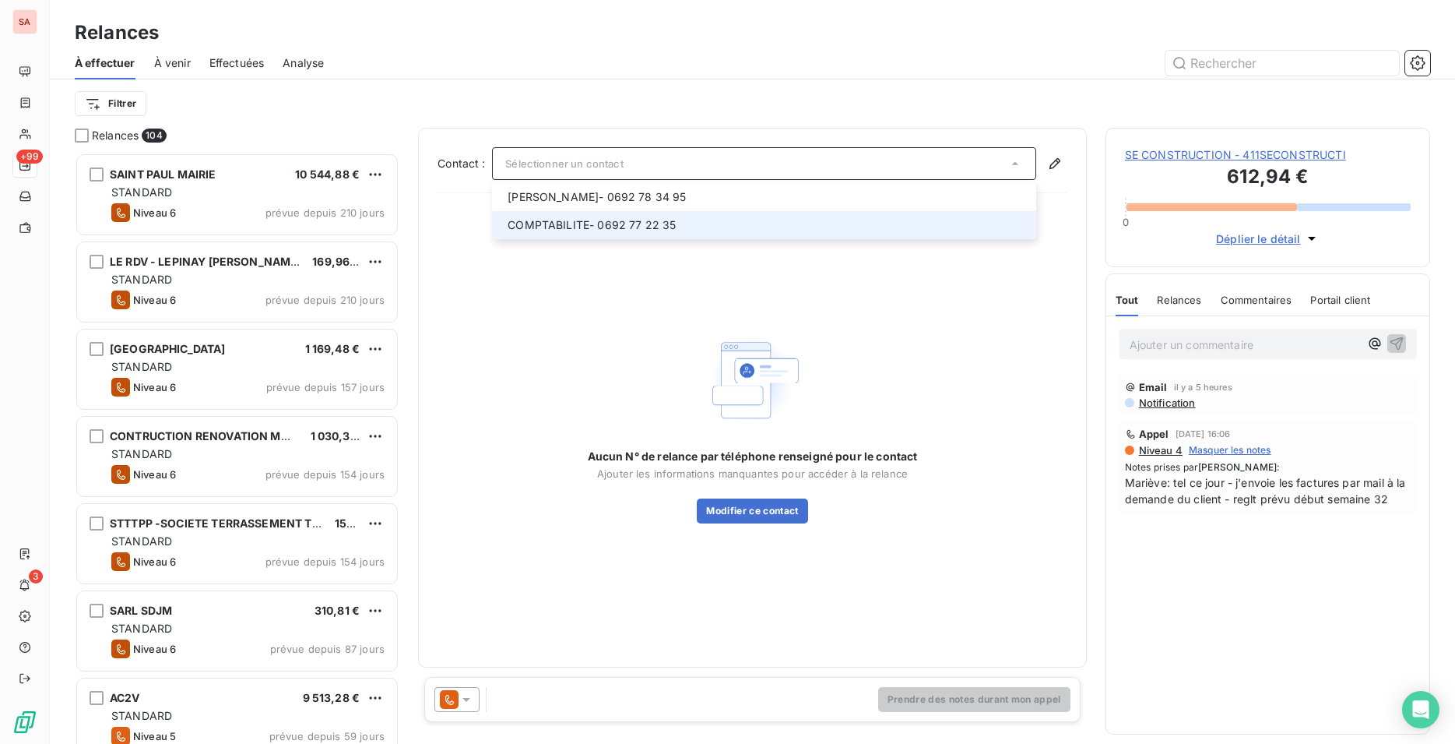
click at [735, 228] on span "COMPTABILITE - 0692 77 22 35" at bounding box center [767, 225] width 519 height 16
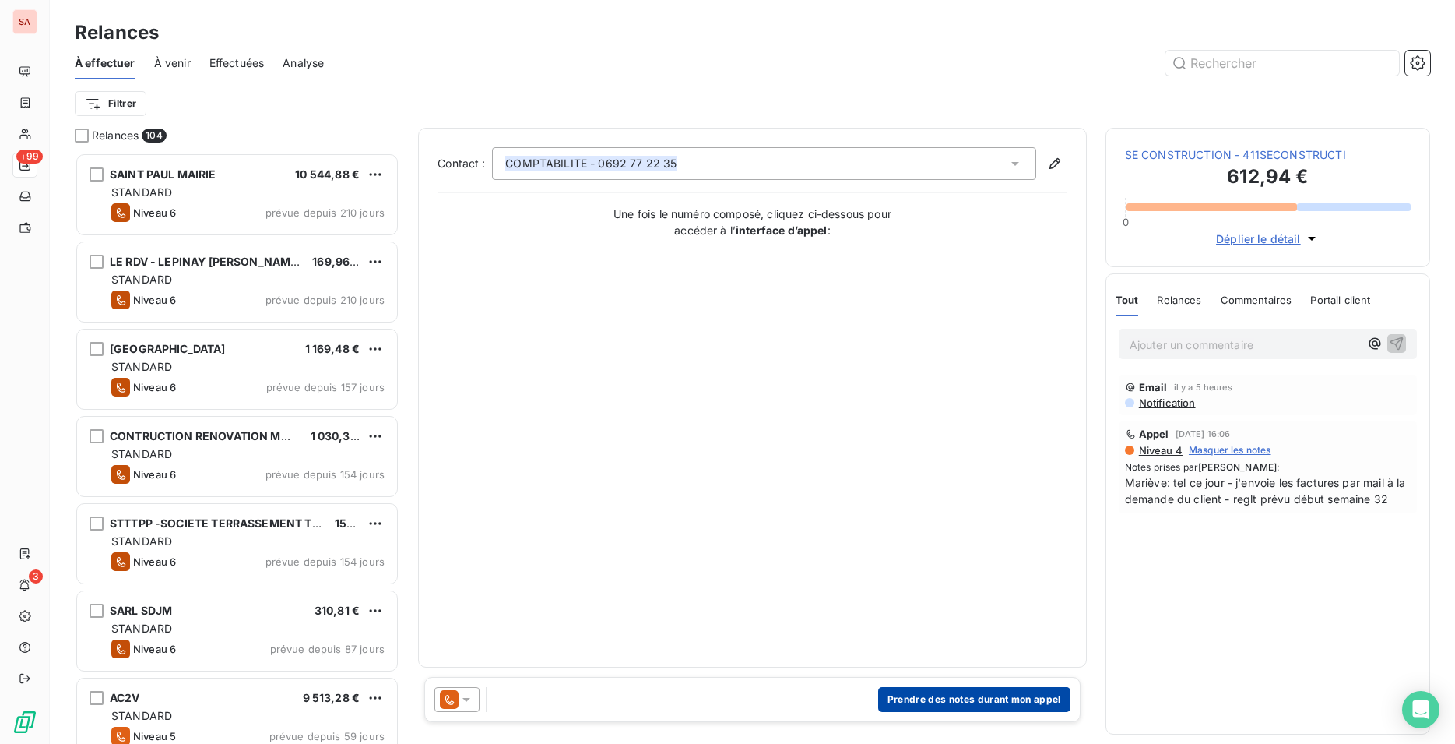
click at [938, 701] on button "Prendre des notes durant mon appel" at bounding box center [974, 699] width 192 height 25
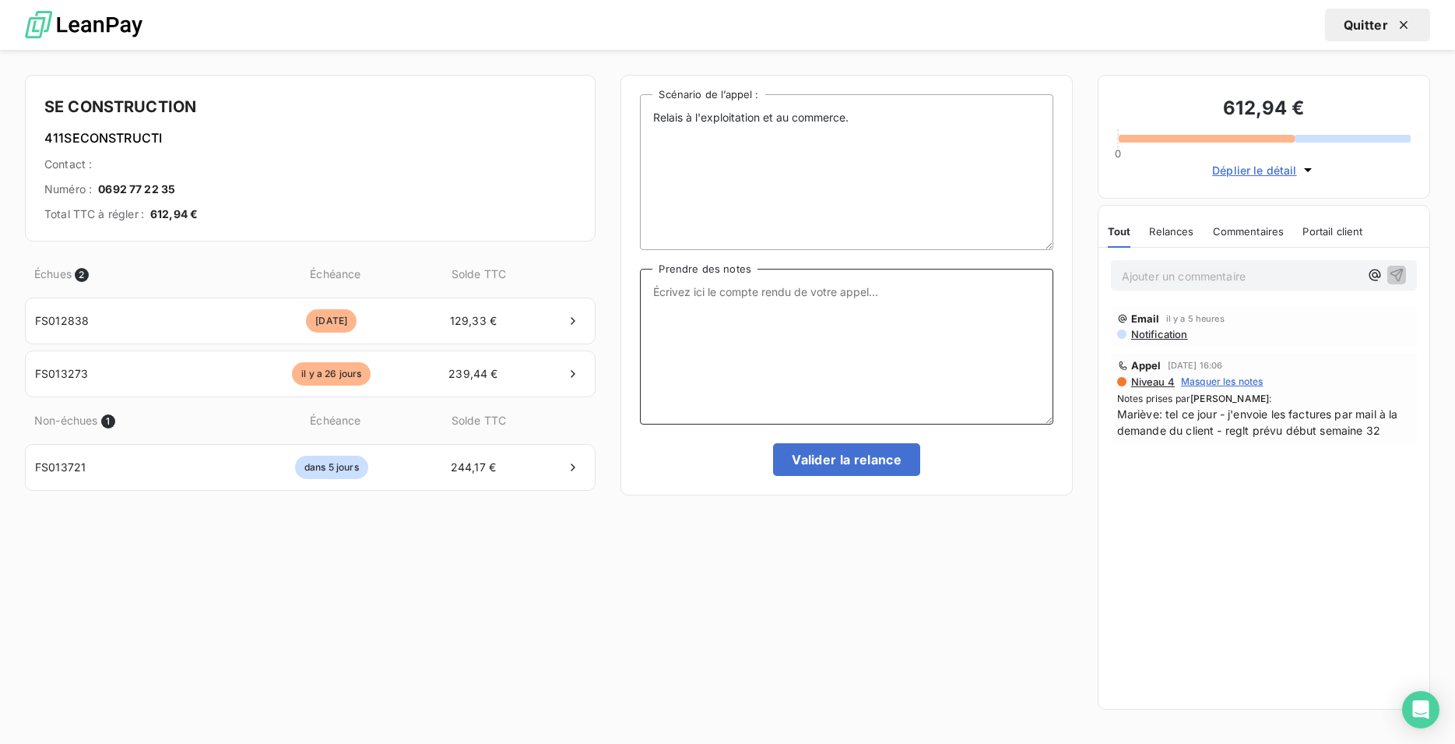
click at [699, 289] on textarea "Prendre des notes" at bounding box center [846, 347] width 413 height 156
type textarea "e"
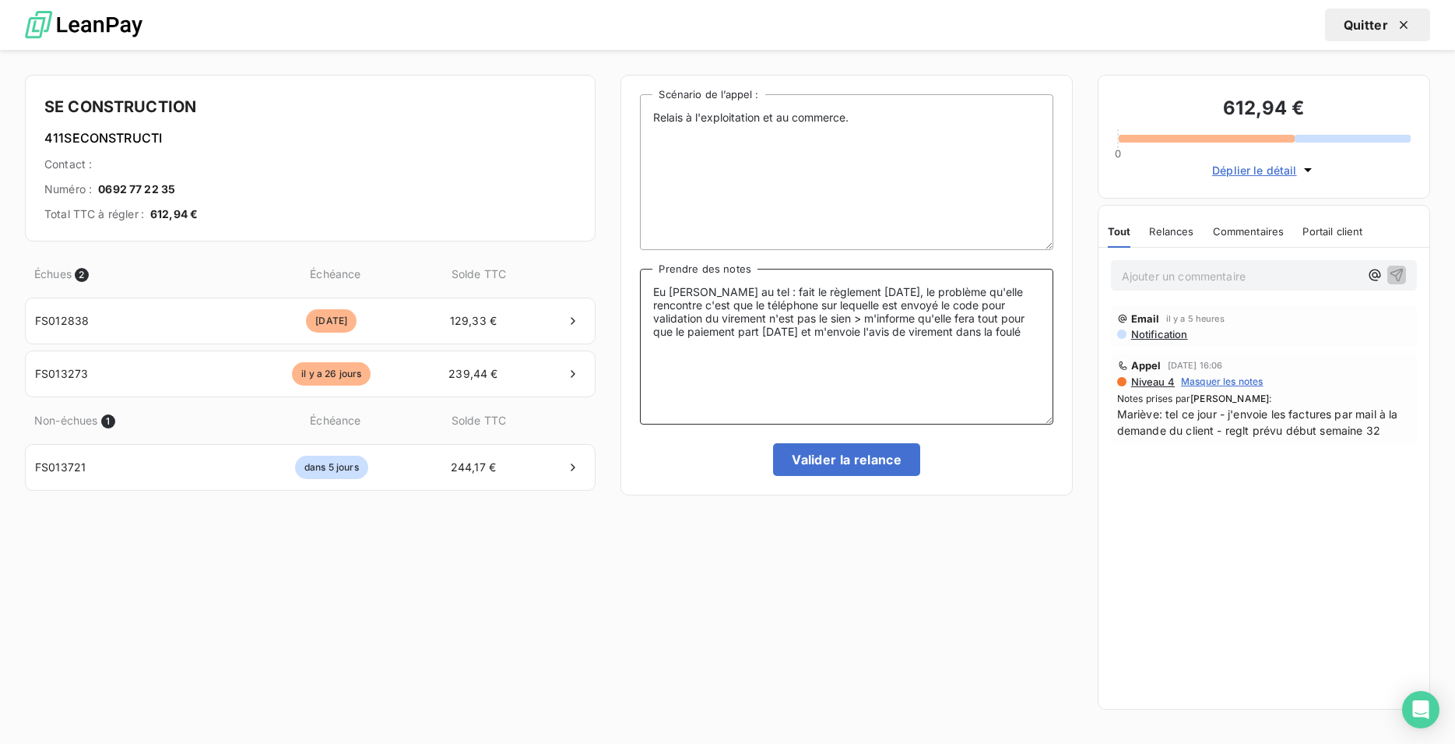
drag, startPoint x: 684, startPoint y: 344, endPoint x: 653, endPoint y: 290, distance: 62.1
click at [653, 290] on textarea "Eu [PERSON_NAME] au tel : fait le règlement [DATE], le problème qu'elle rencont…" at bounding box center [846, 347] width 413 height 156
click at [678, 357] on textarea "Eu [PERSON_NAME] au tel : fait le règlement [DATE], le problème qu'elle rencont…" at bounding box center [846, 347] width 413 height 156
drag, startPoint x: 681, startPoint y: 352, endPoint x: 649, endPoint y: 289, distance: 70.7
click at [649, 289] on textarea "Eu [PERSON_NAME] au tel : fait le règlement [DATE], le problème qu'elle rencont…" at bounding box center [846, 347] width 413 height 156
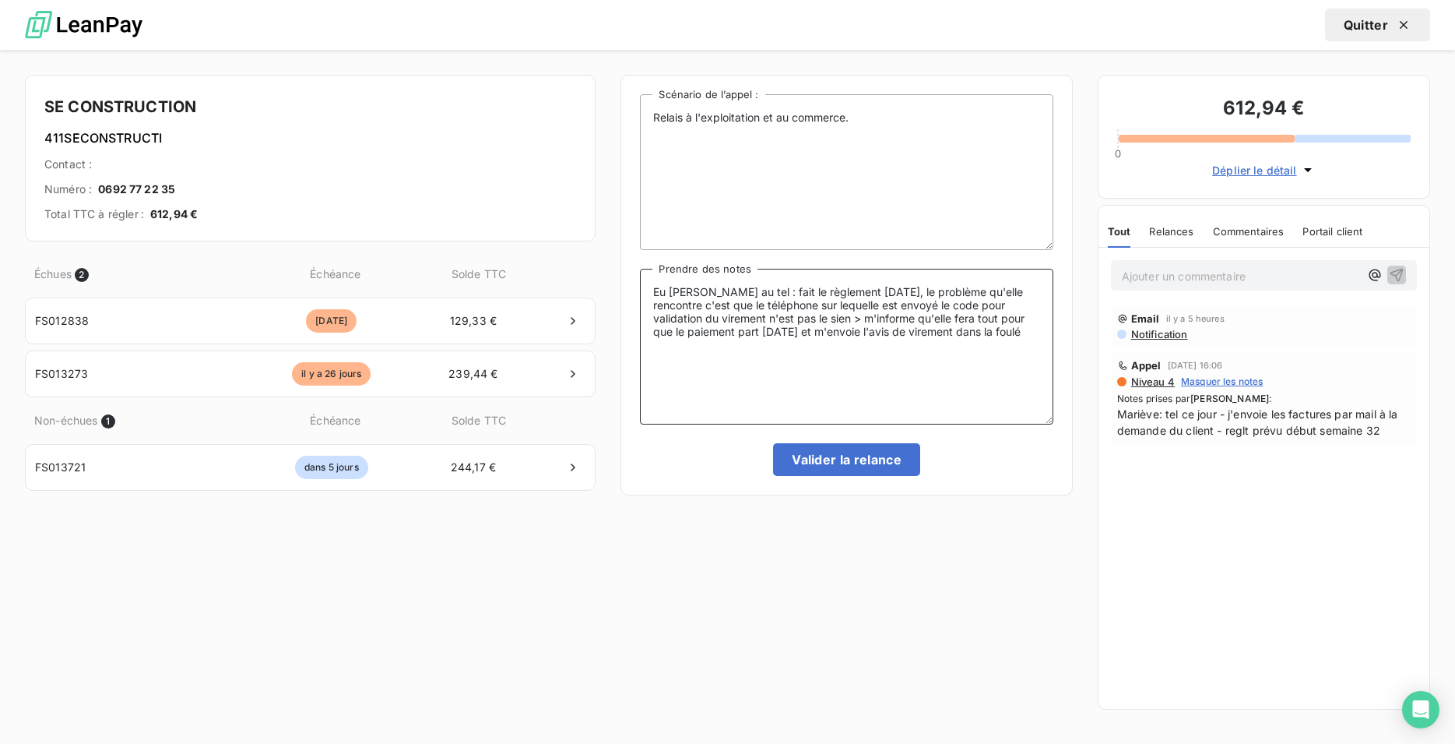
paste textarea "Mme [PERSON_NAME] au téléphone : elle prévoit d’effectuer le règlement [DATE]. …"
drag, startPoint x: 921, startPoint y: 350, endPoint x: 643, endPoint y: 292, distance: 283.9
click at [643, 292] on textarea "Eu Mme [PERSON_NAME] au téléphone : elle prévoit d’effectuer le règlement [DATE…" at bounding box center [846, 347] width 413 height 156
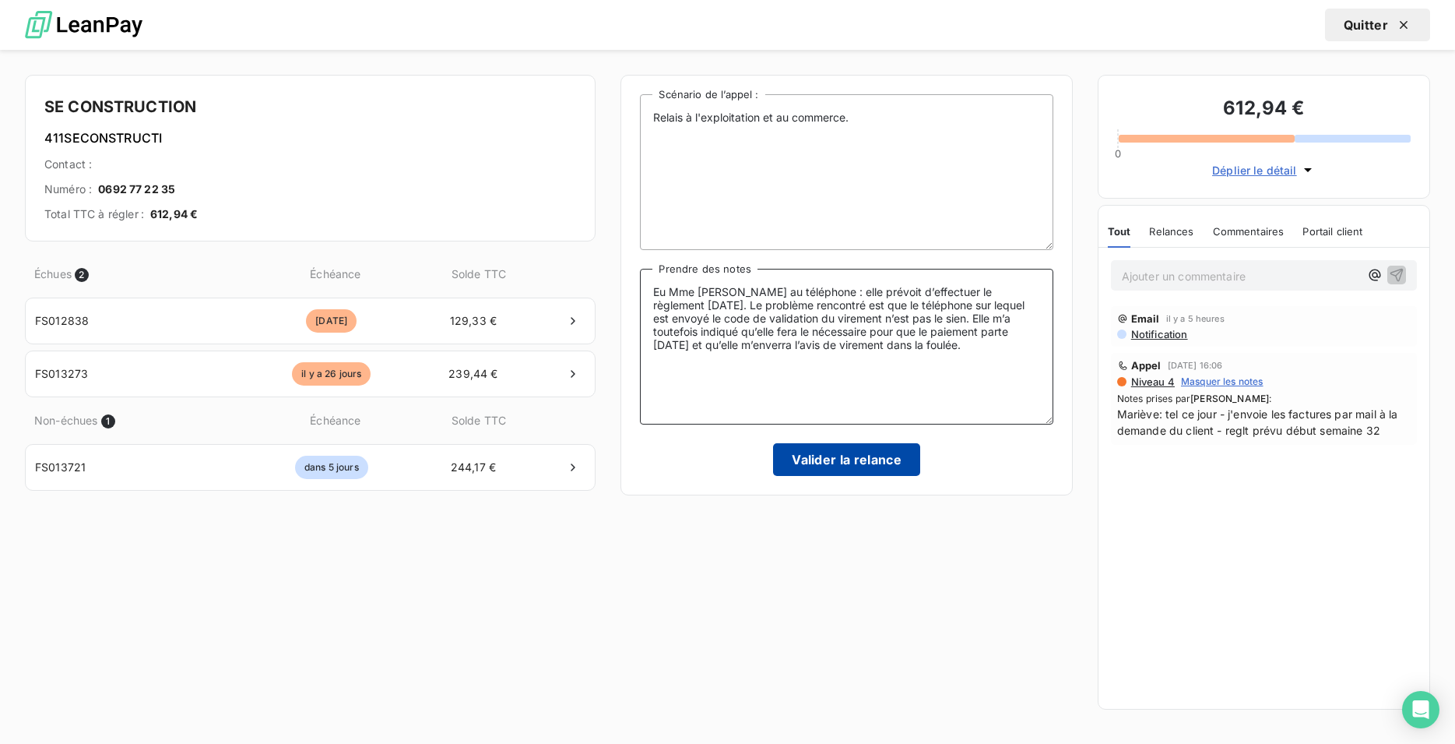
type textarea "Eu Mme [PERSON_NAME] au téléphone : elle prévoit d’effectuer le règlement [DATE…"
click at [840, 455] on button "Valider la relance" at bounding box center [846, 459] width 147 height 33
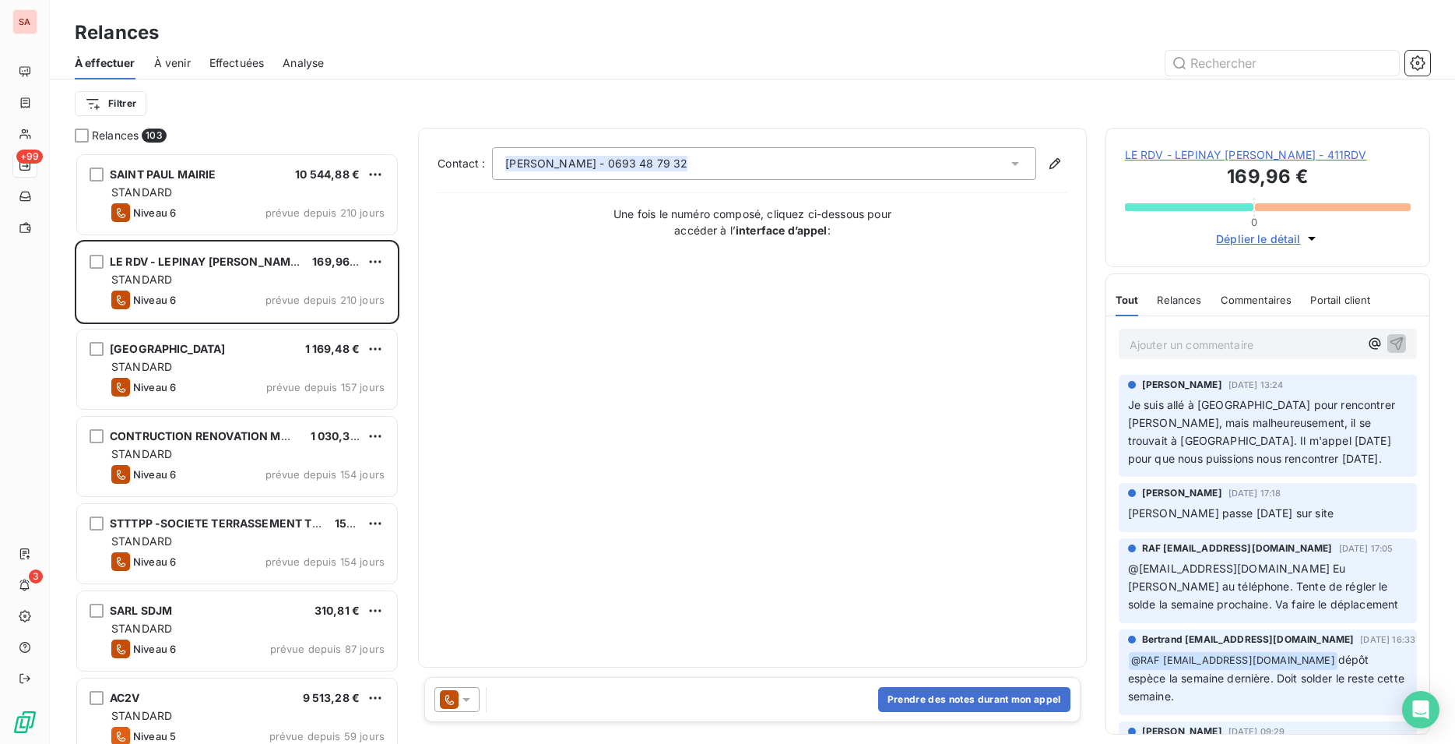
click at [392, 103] on div "Filtrer" at bounding box center [753, 104] width 1356 height 30
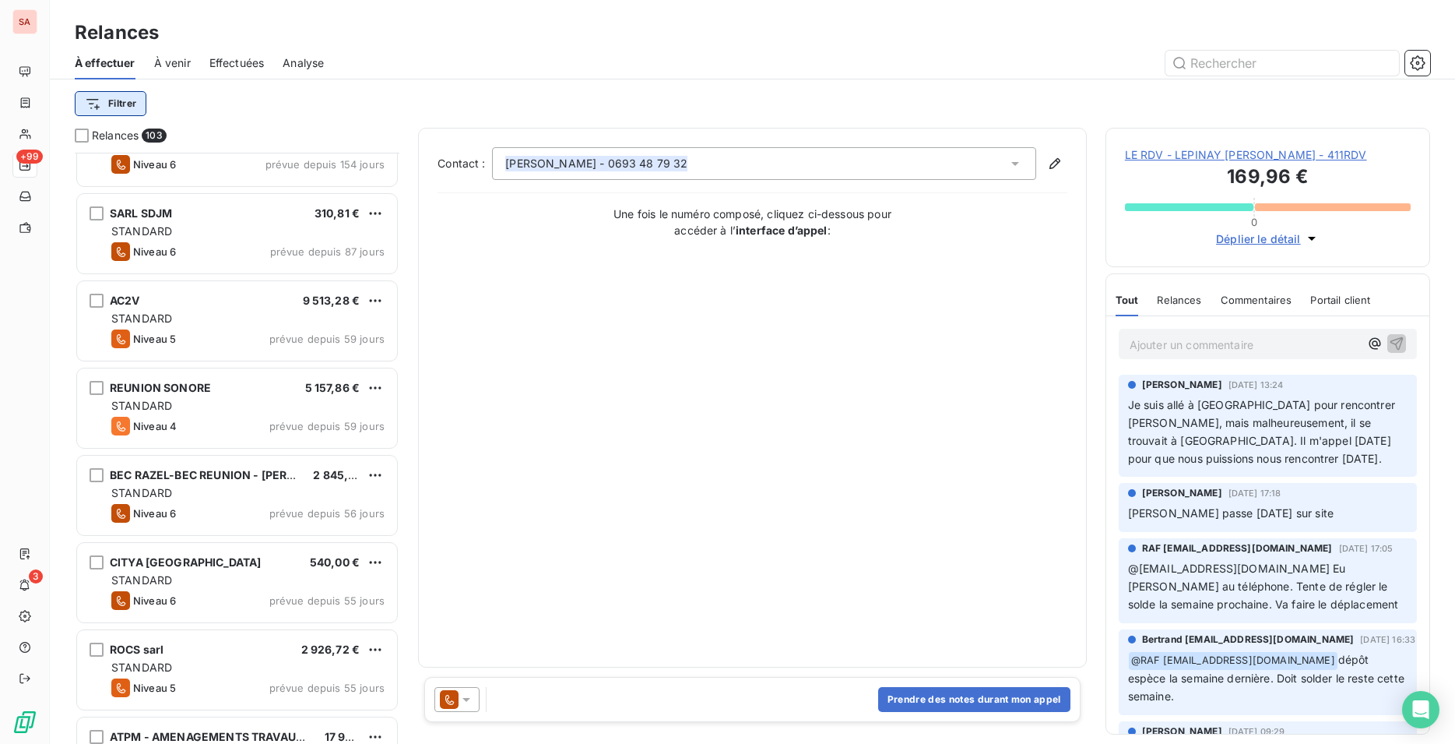
click at [115, 100] on html "SA +99 3 Relances À effectuer À venir Effectuées Analyse Filtrer Relances 103 C…" at bounding box center [727, 372] width 1455 height 744
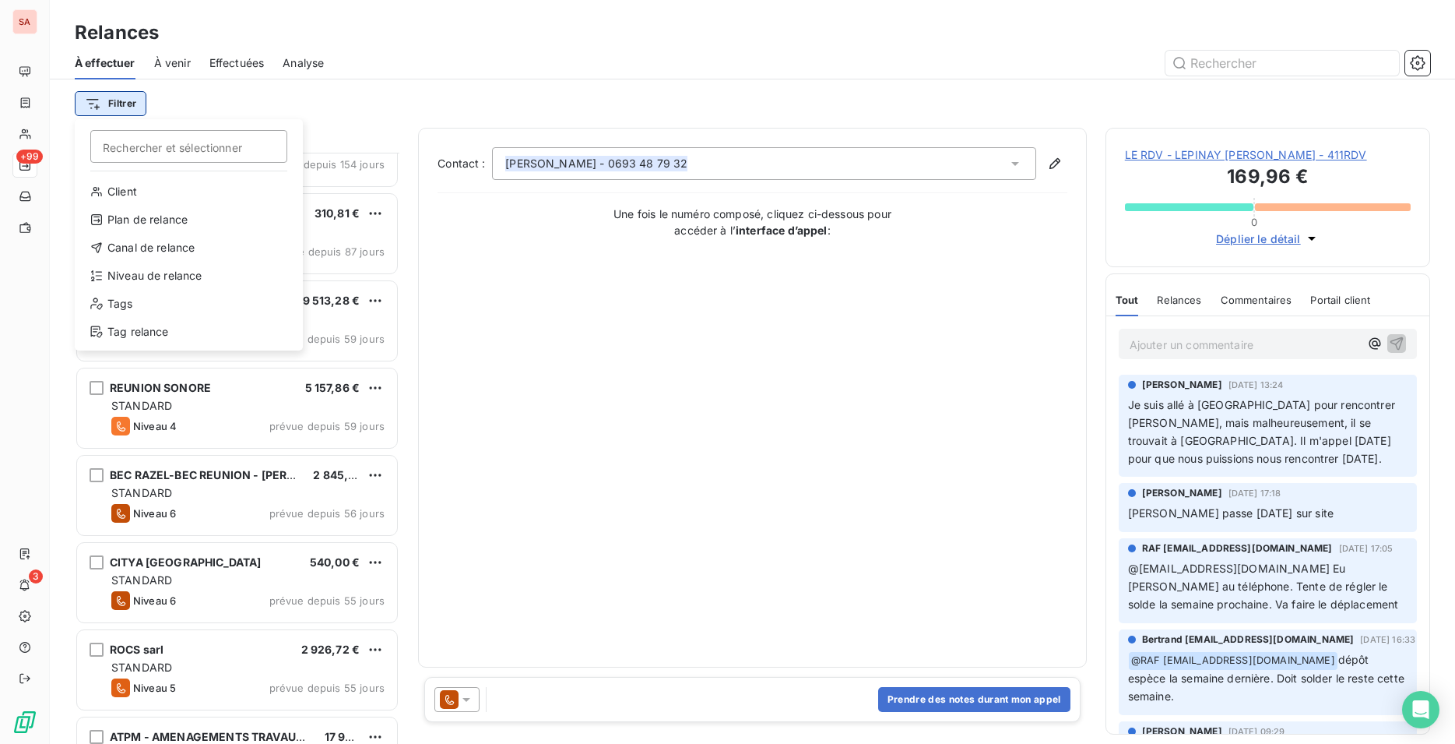
scroll to position [578, 312]
click at [150, 280] on div "Niveau de relance" at bounding box center [189, 275] width 216 height 25
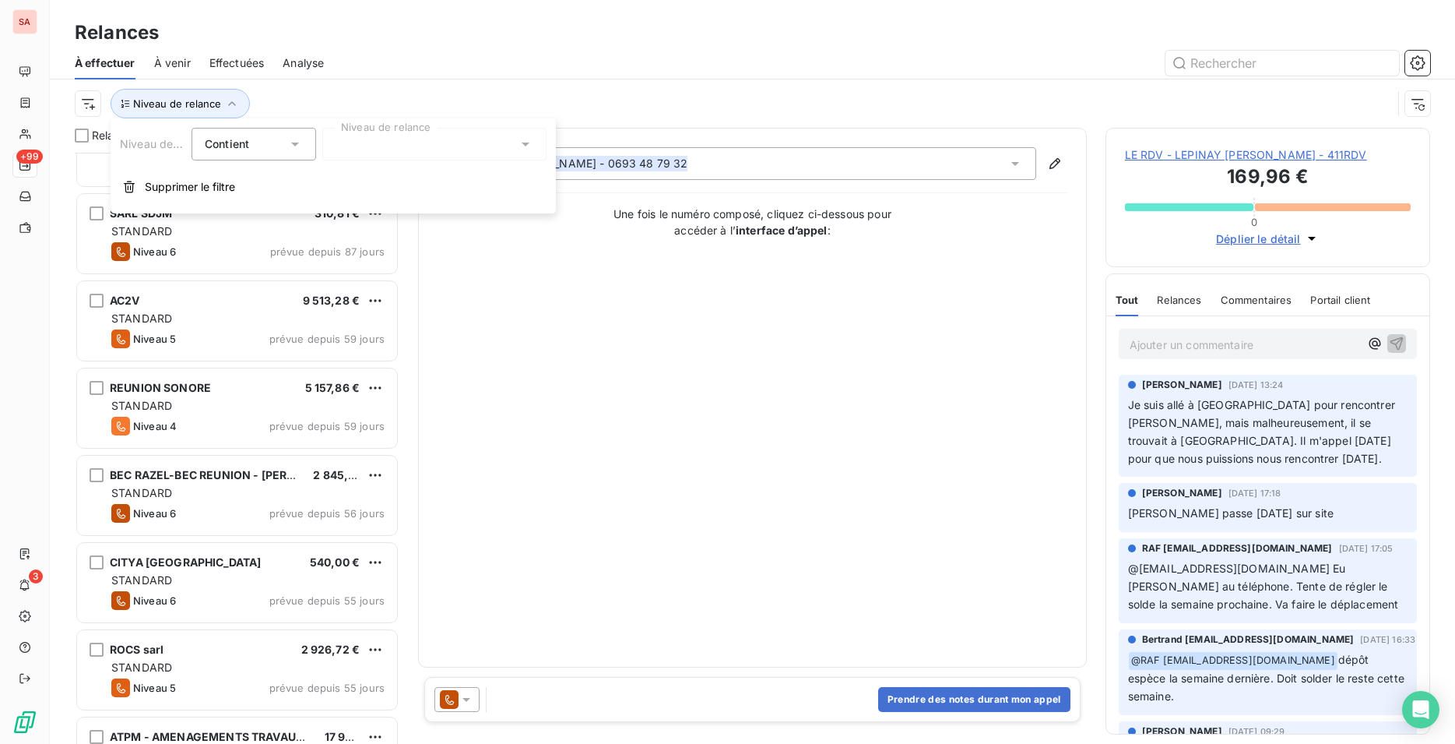
click at [390, 144] on div at bounding box center [434, 144] width 224 height 33
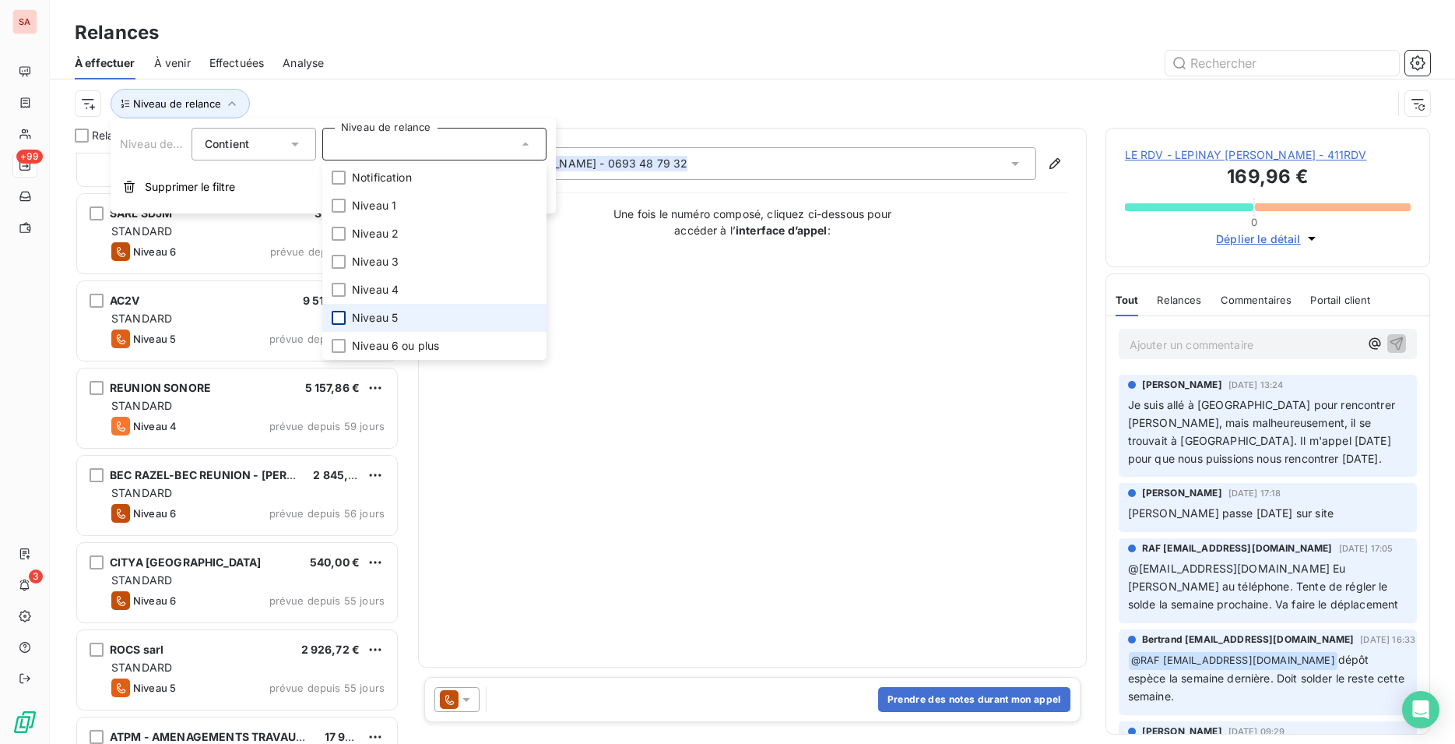
click at [337, 322] on div at bounding box center [339, 318] width 14 height 14
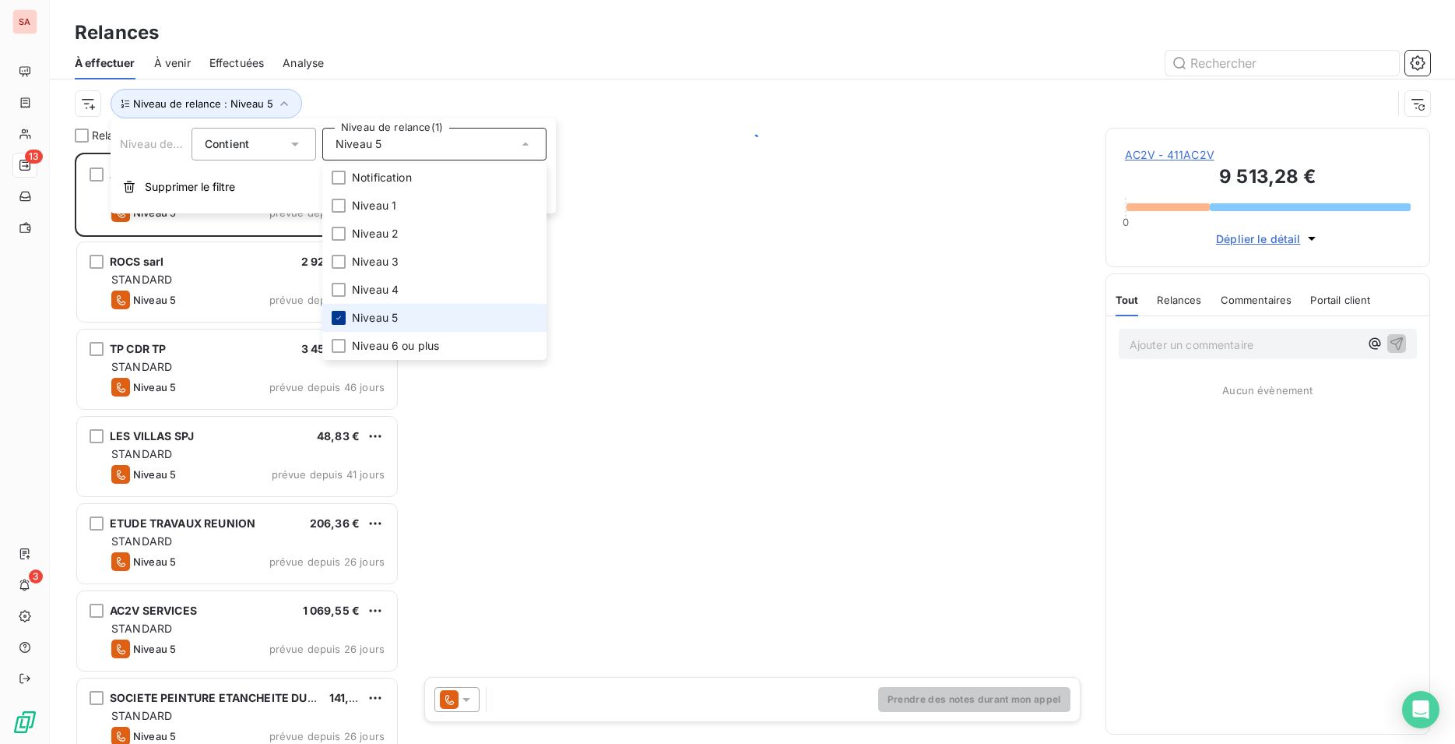
scroll to position [578, 312]
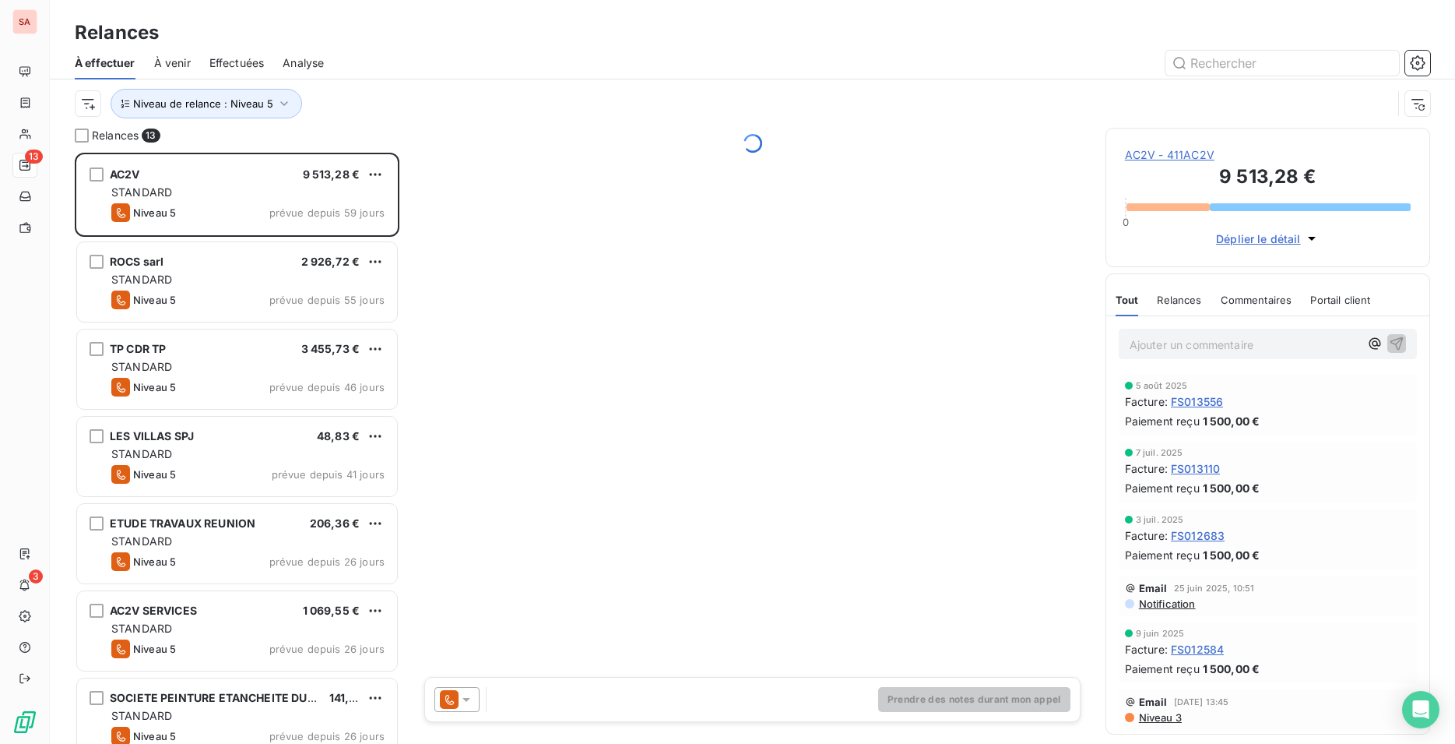
click at [409, 35] on div "Relances" at bounding box center [753, 33] width 1406 height 28
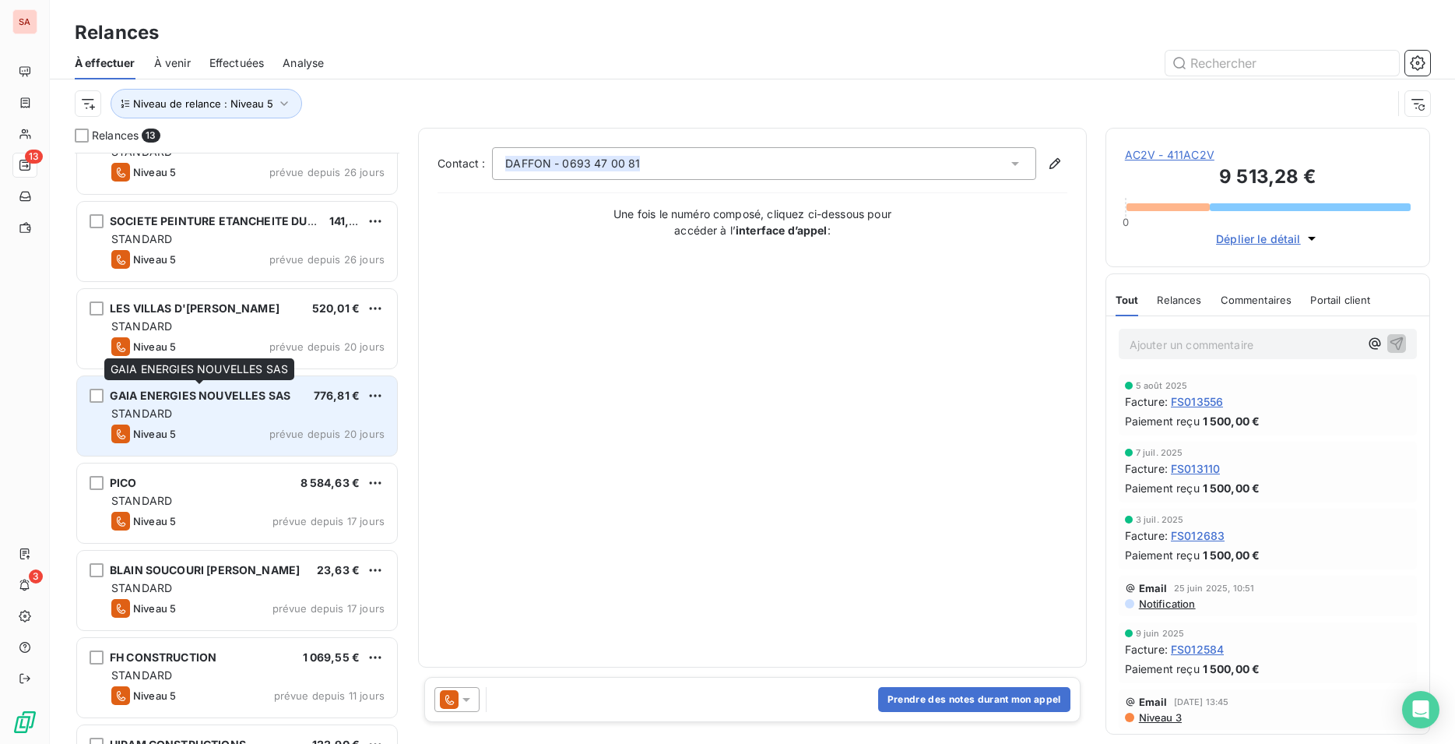
scroll to position [544, 0]
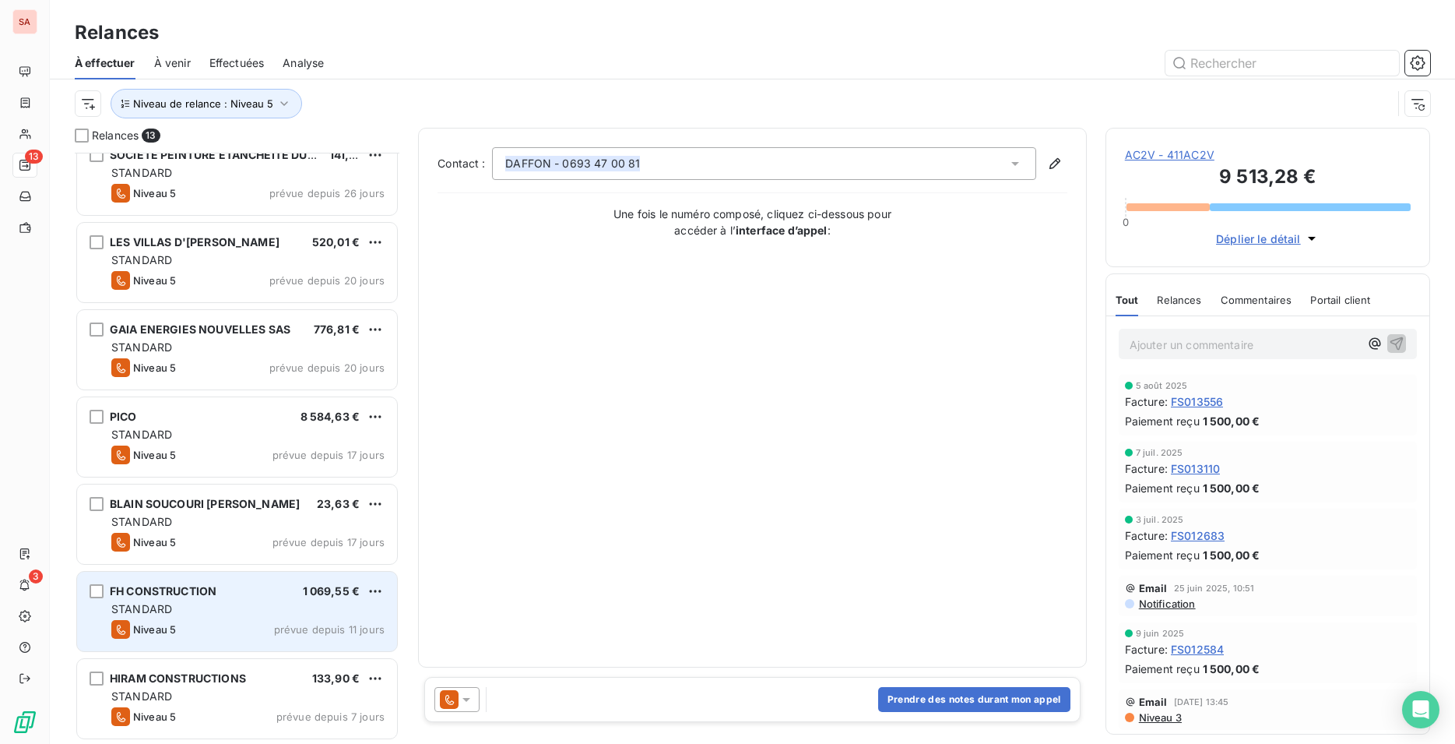
click at [219, 610] on div "STANDARD" at bounding box center [247, 609] width 273 height 16
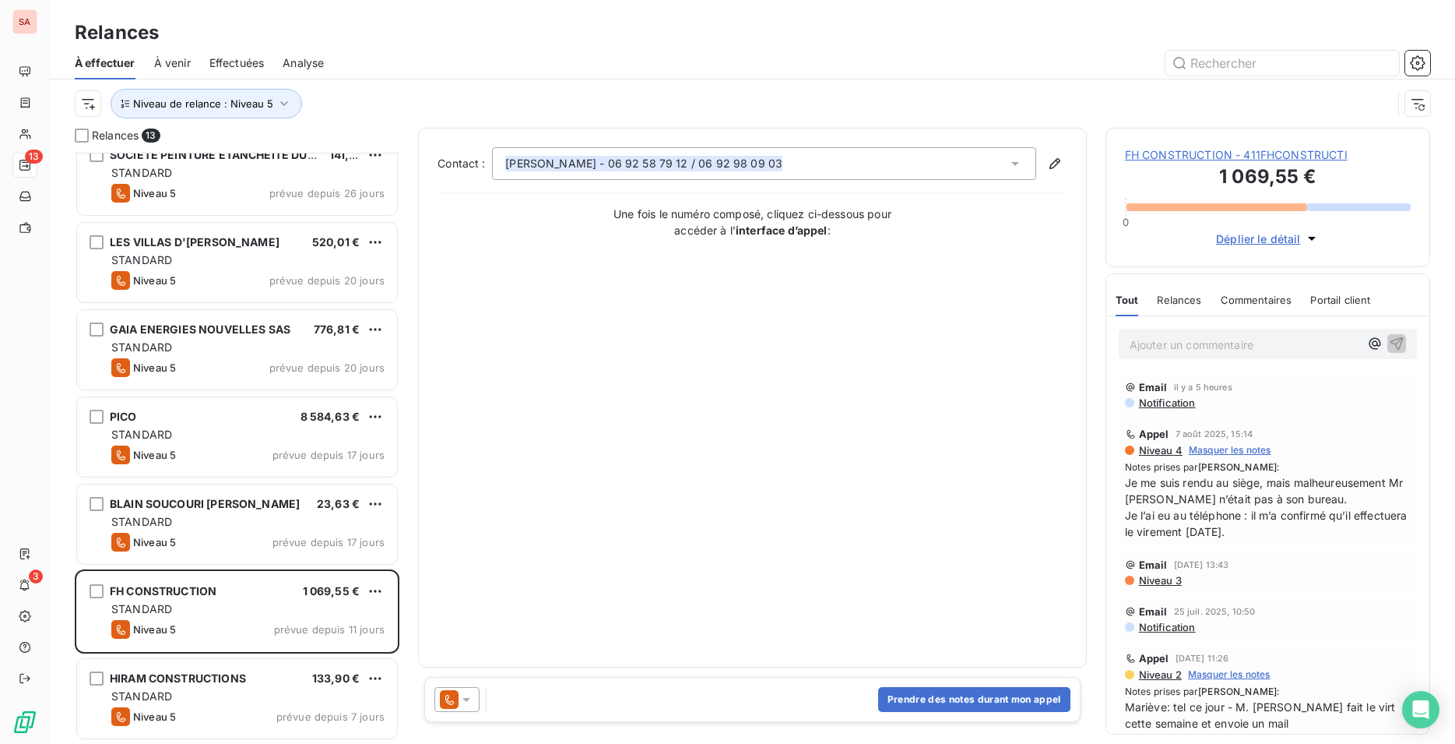
click at [1207, 159] on span "FH CONSTRUCTION - 411FHCONSTRUCTI" at bounding box center [1268, 155] width 286 height 16
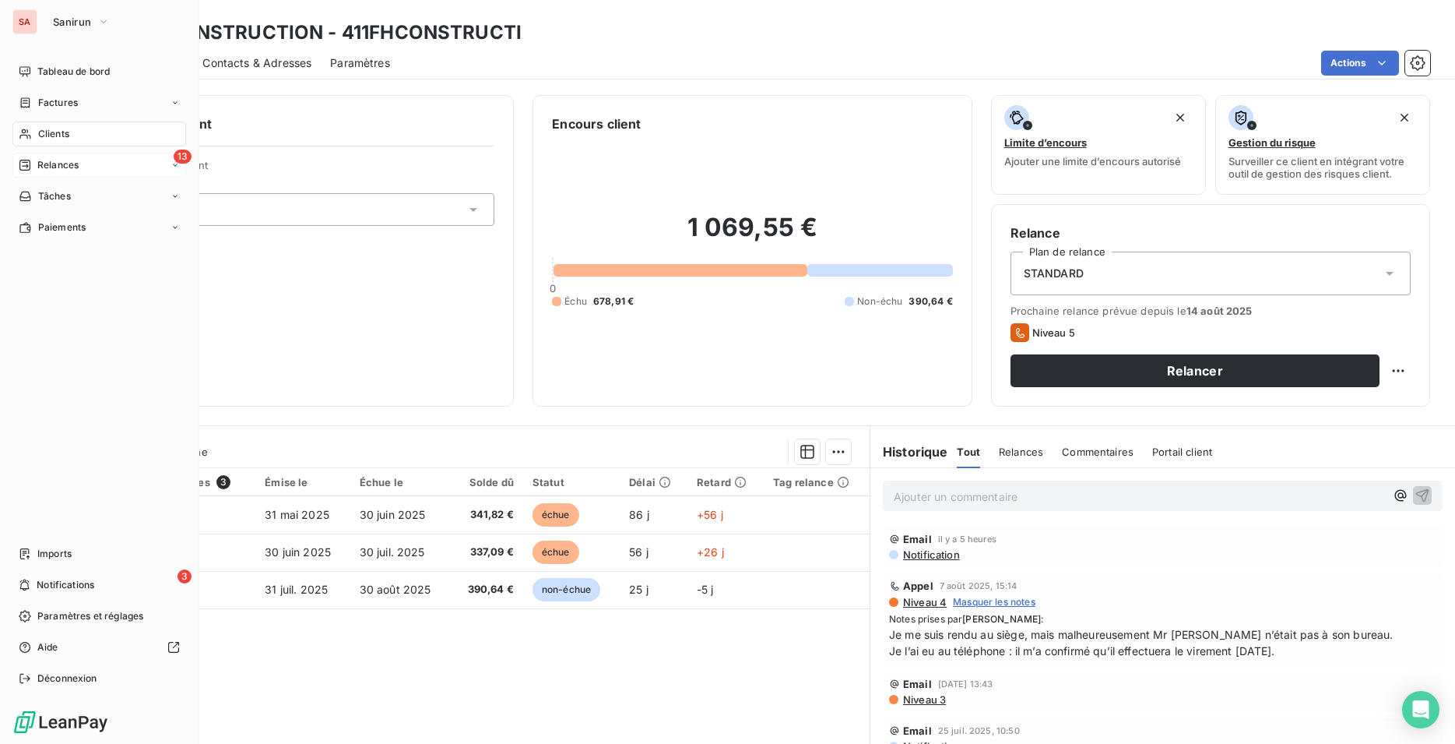
click at [34, 163] on div "Relances" at bounding box center [49, 165] width 60 height 14
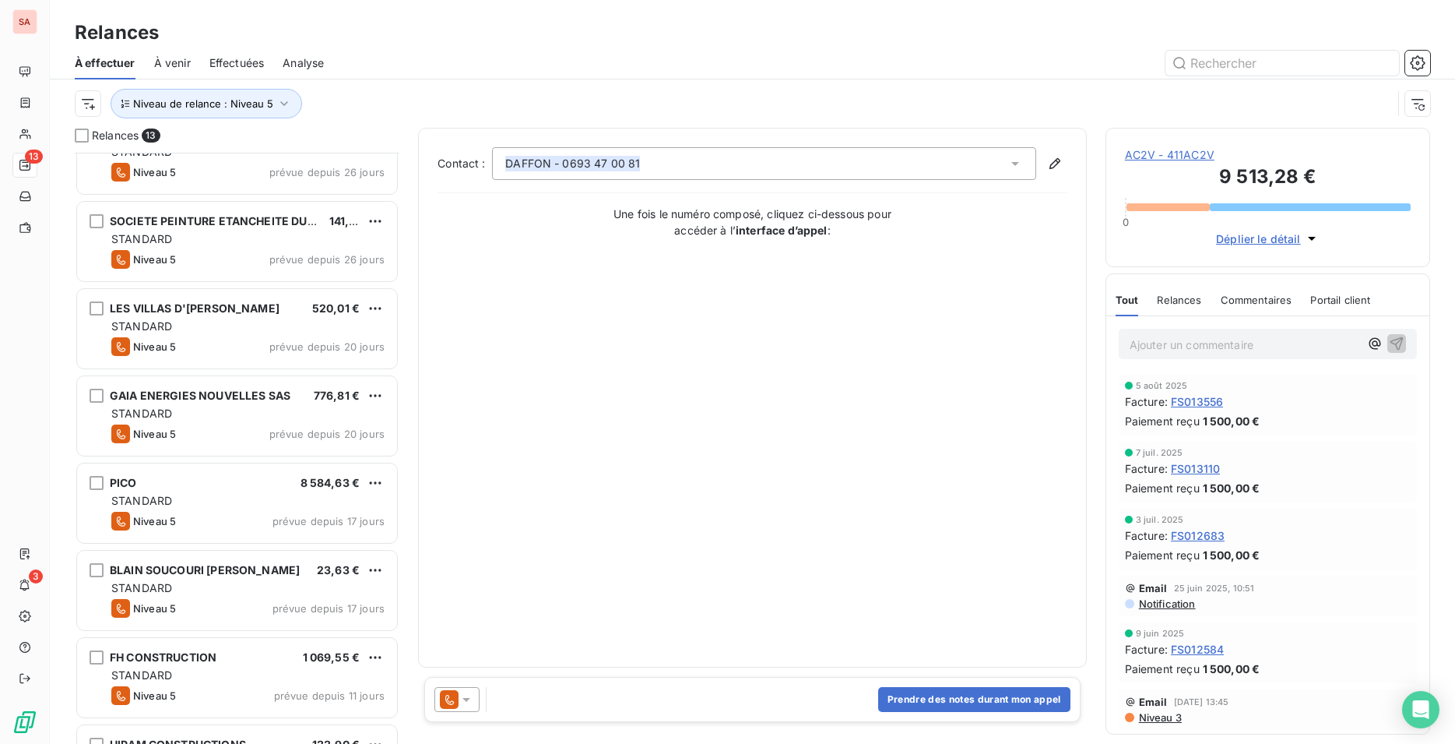
scroll to position [544, 0]
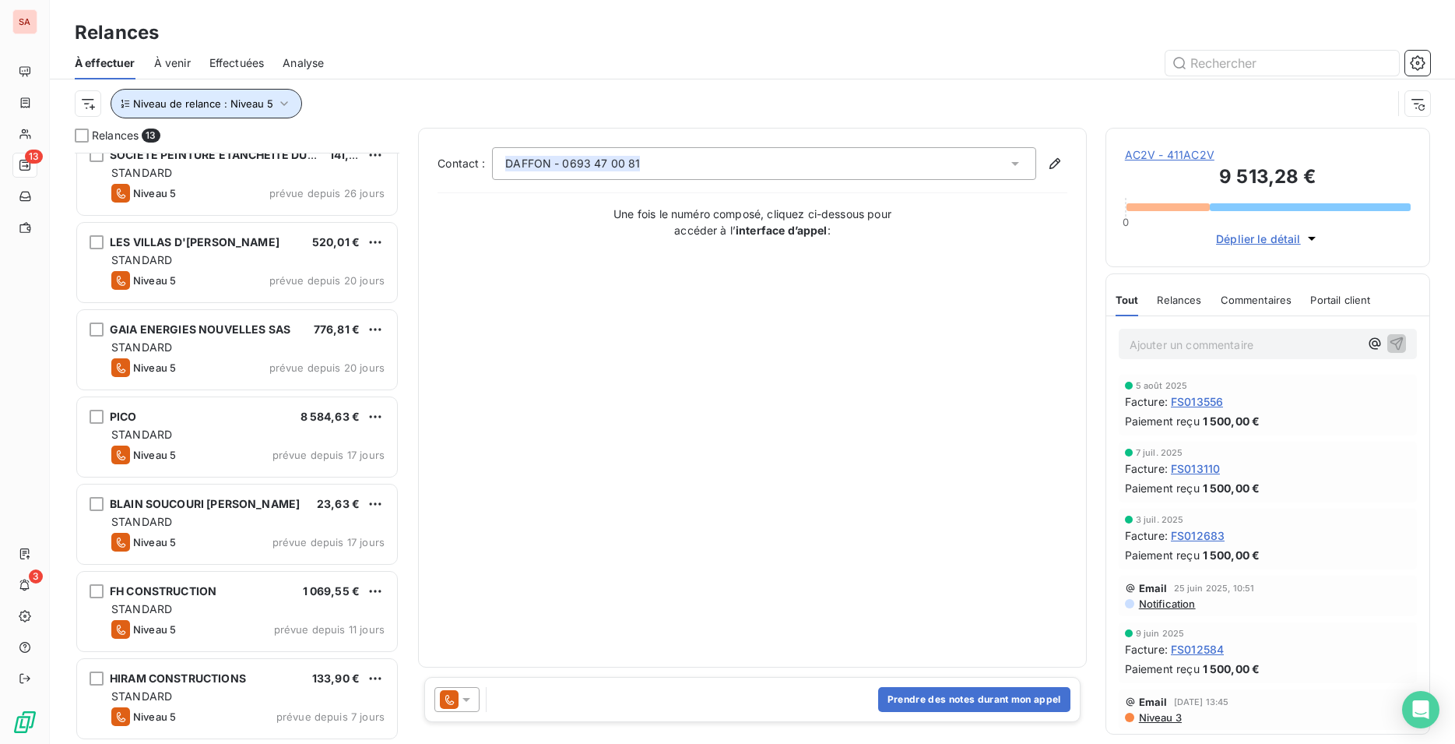
click at [216, 98] on span "Niveau de relance : Niveau 5" at bounding box center [203, 103] width 140 height 12
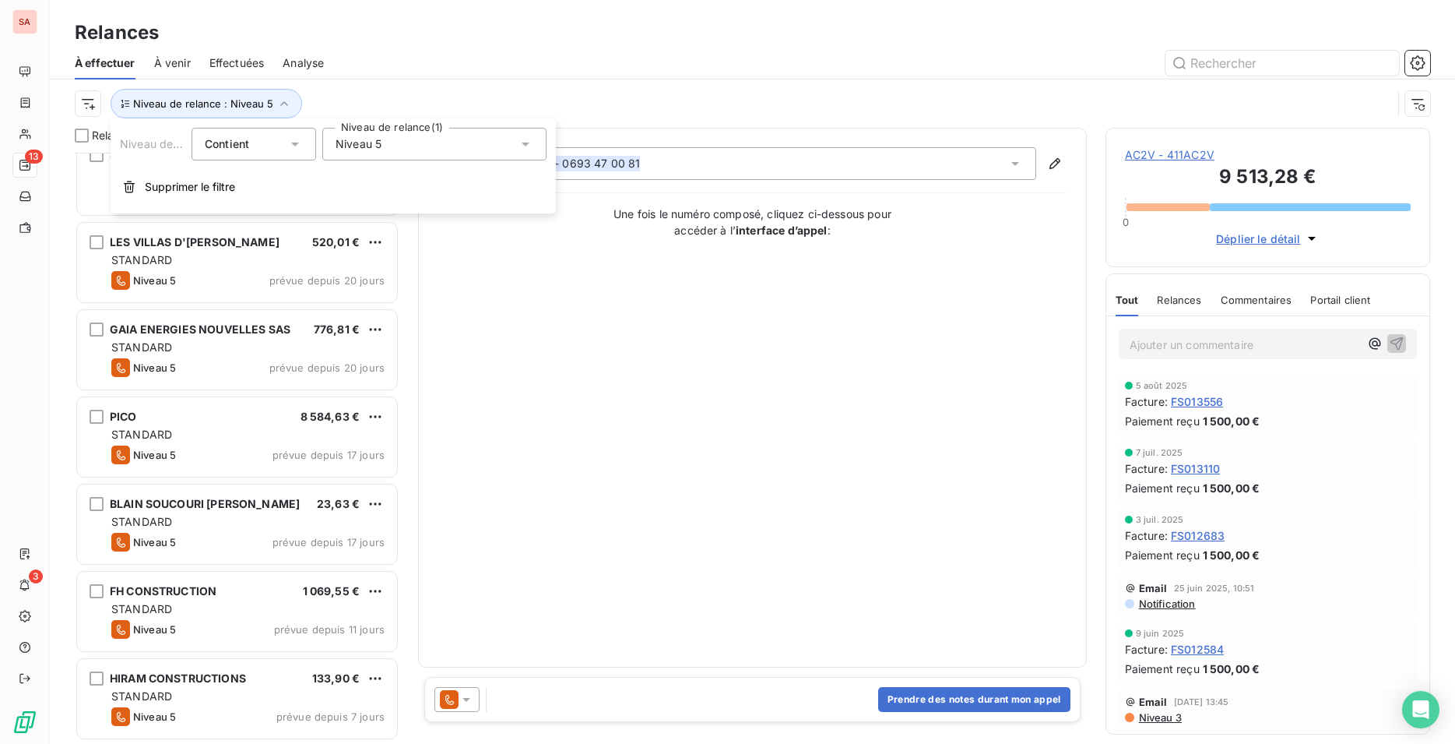
click at [340, 150] on span "Niveau 5" at bounding box center [359, 144] width 46 height 16
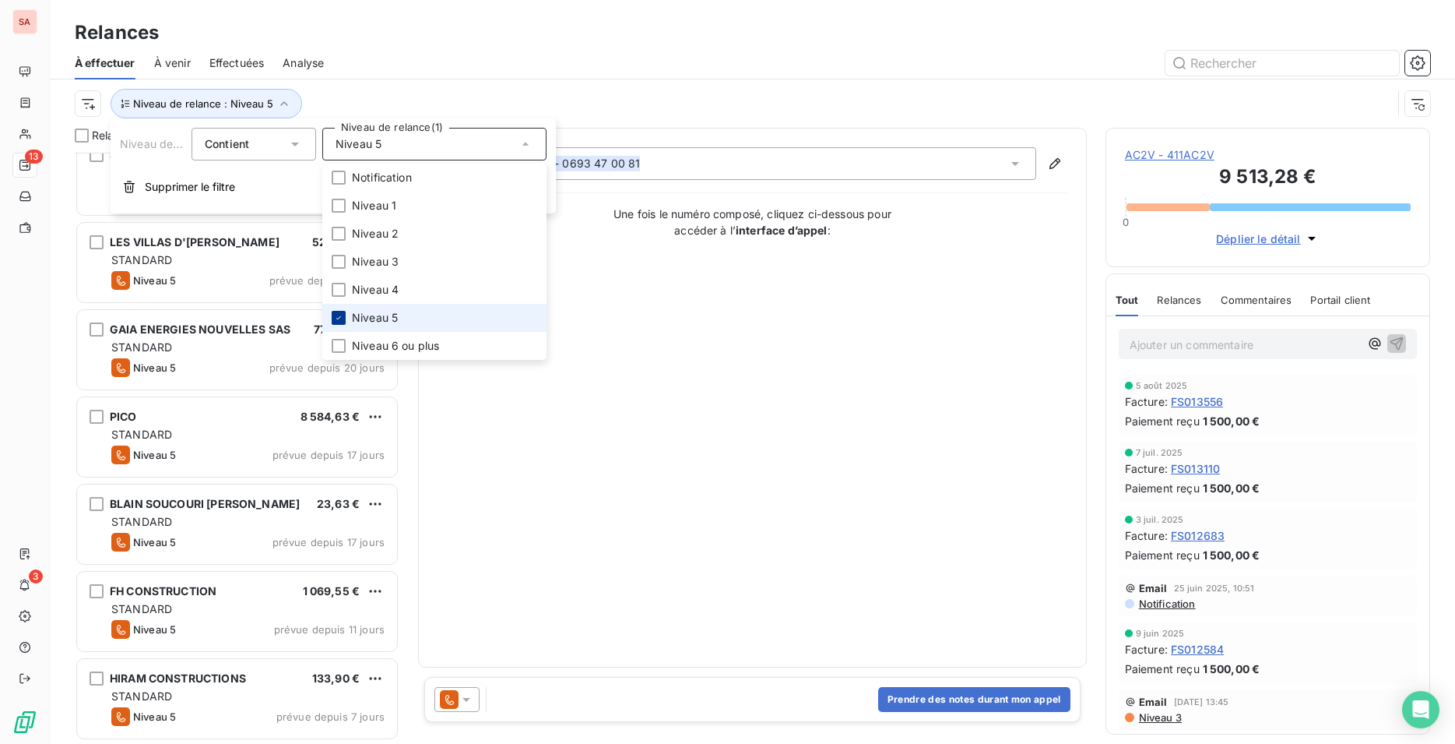
click at [342, 322] on icon at bounding box center [338, 317] width 9 height 9
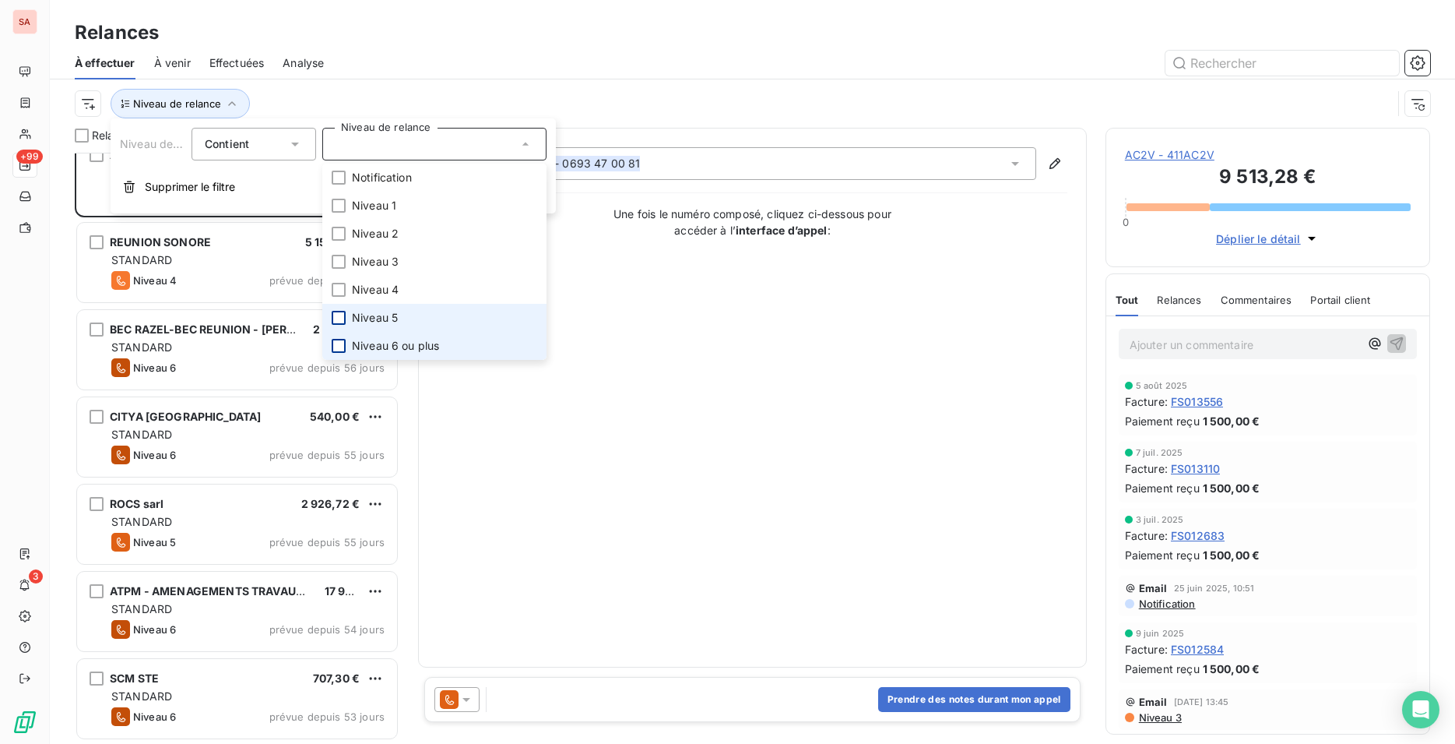
click at [341, 345] on div at bounding box center [339, 346] width 14 height 14
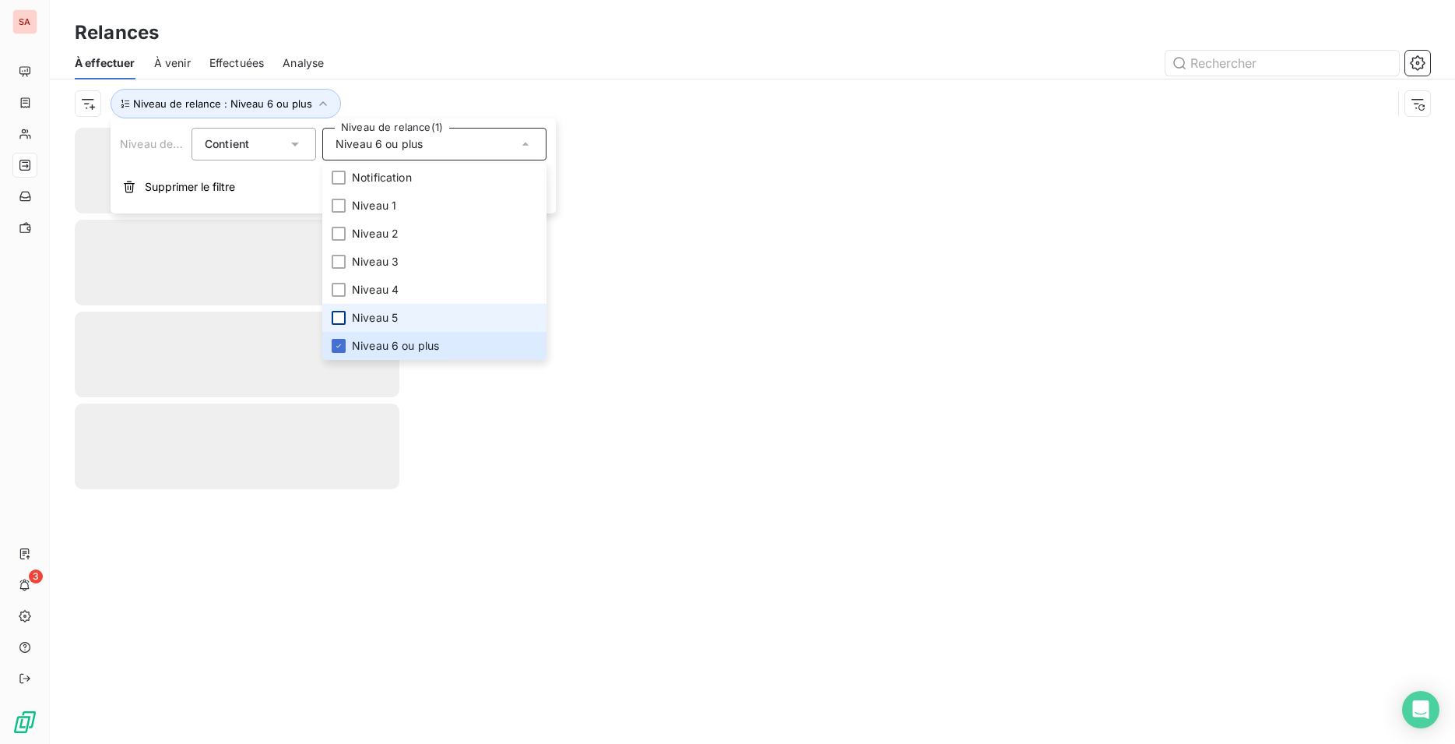
click at [459, 35] on div "Relances" at bounding box center [753, 33] width 1406 height 28
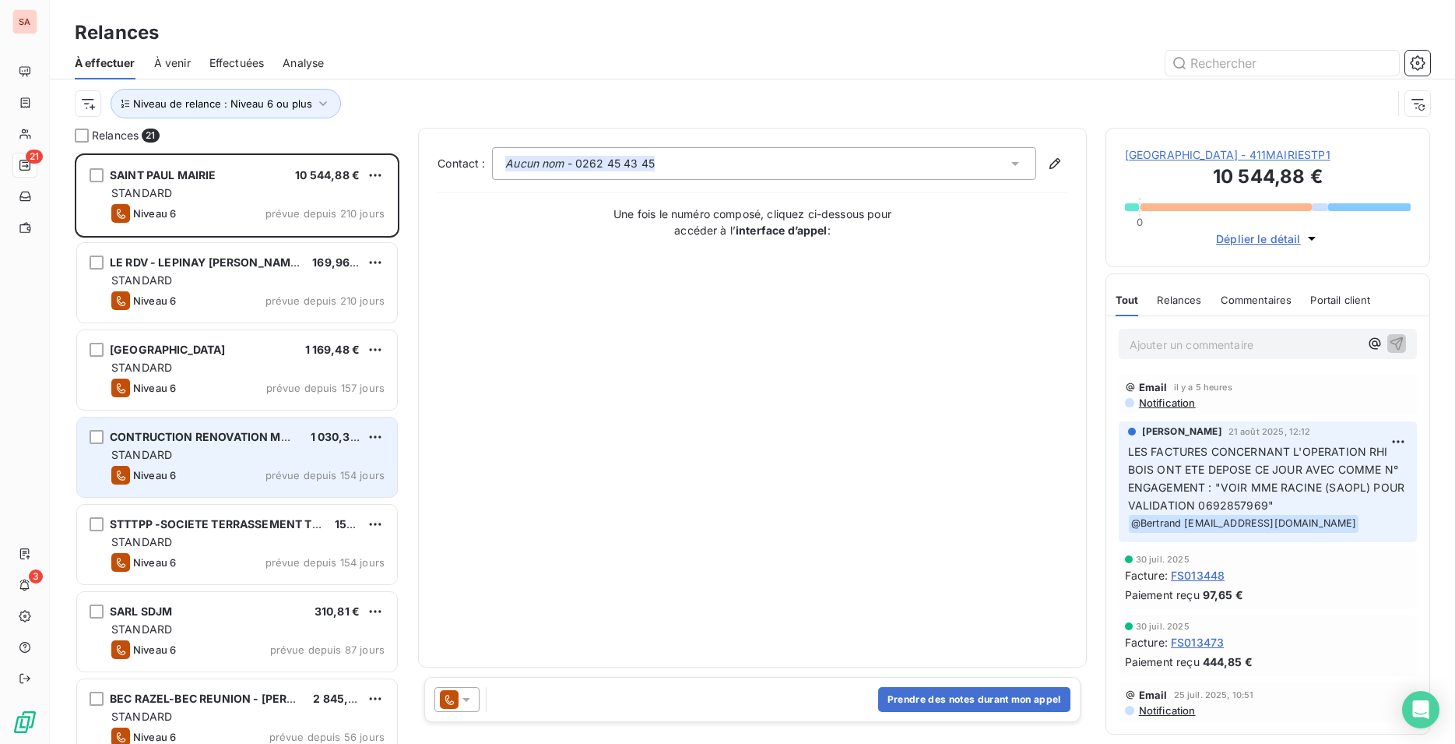
scroll to position [160, 0]
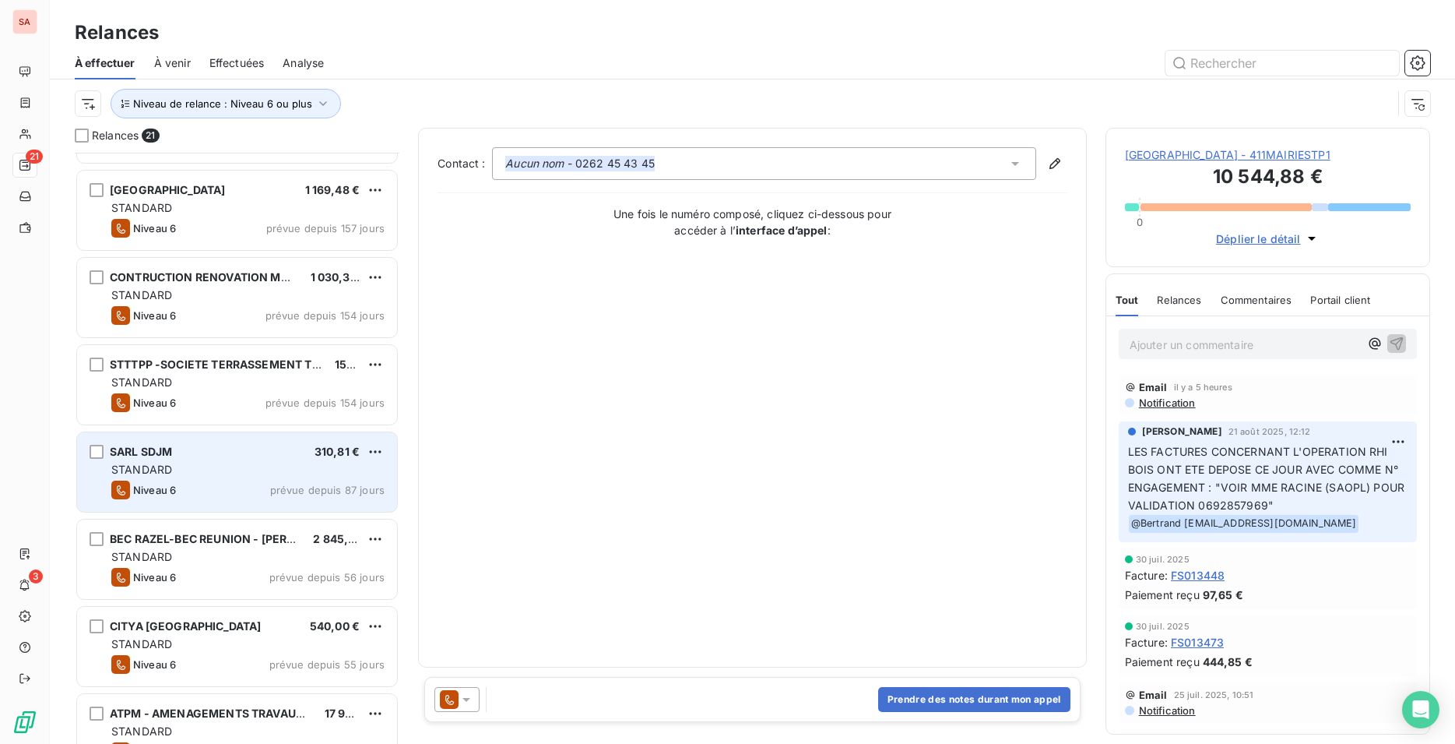
click at [209, 494] on div "Niveau 6 prévue depuis 87 jours" at bounding box center [247, 489] width 273 height 19
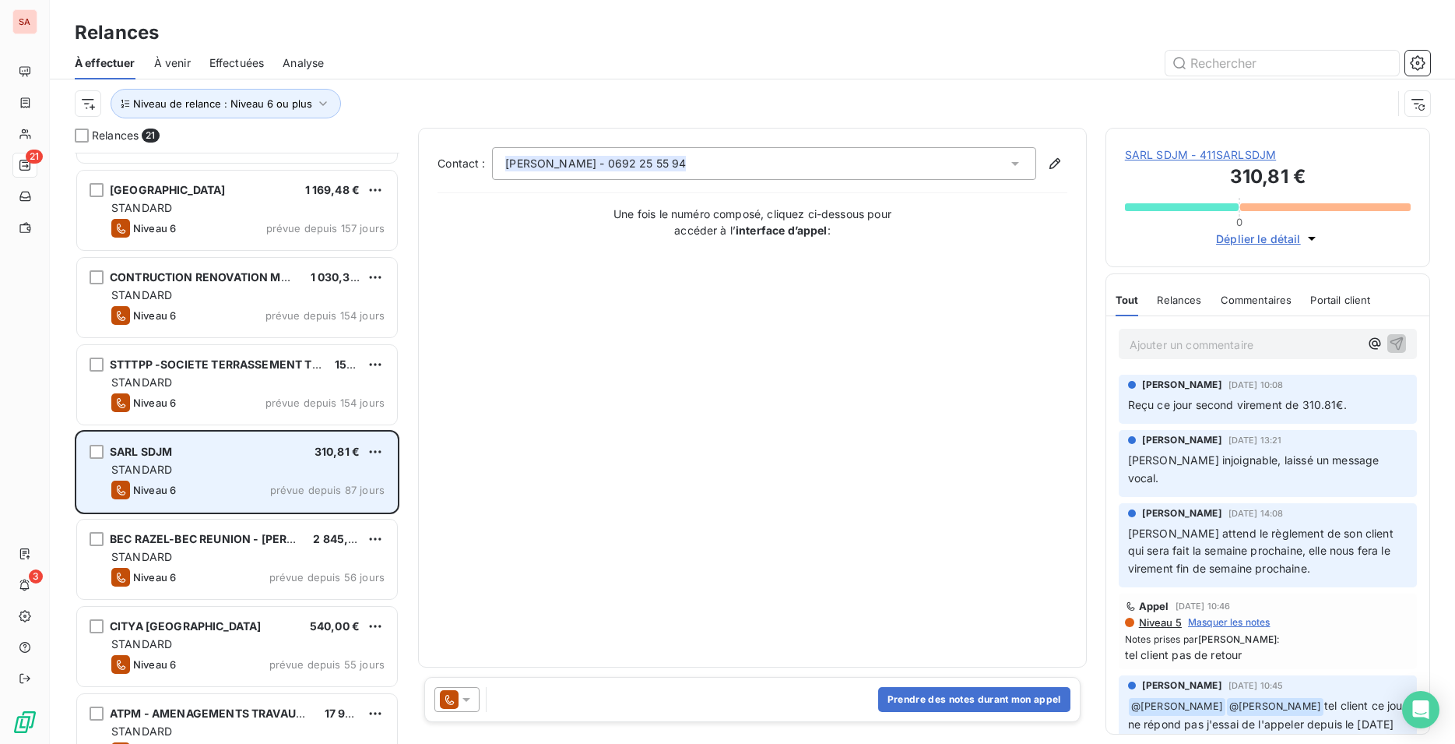
scroll to position [239, 0]
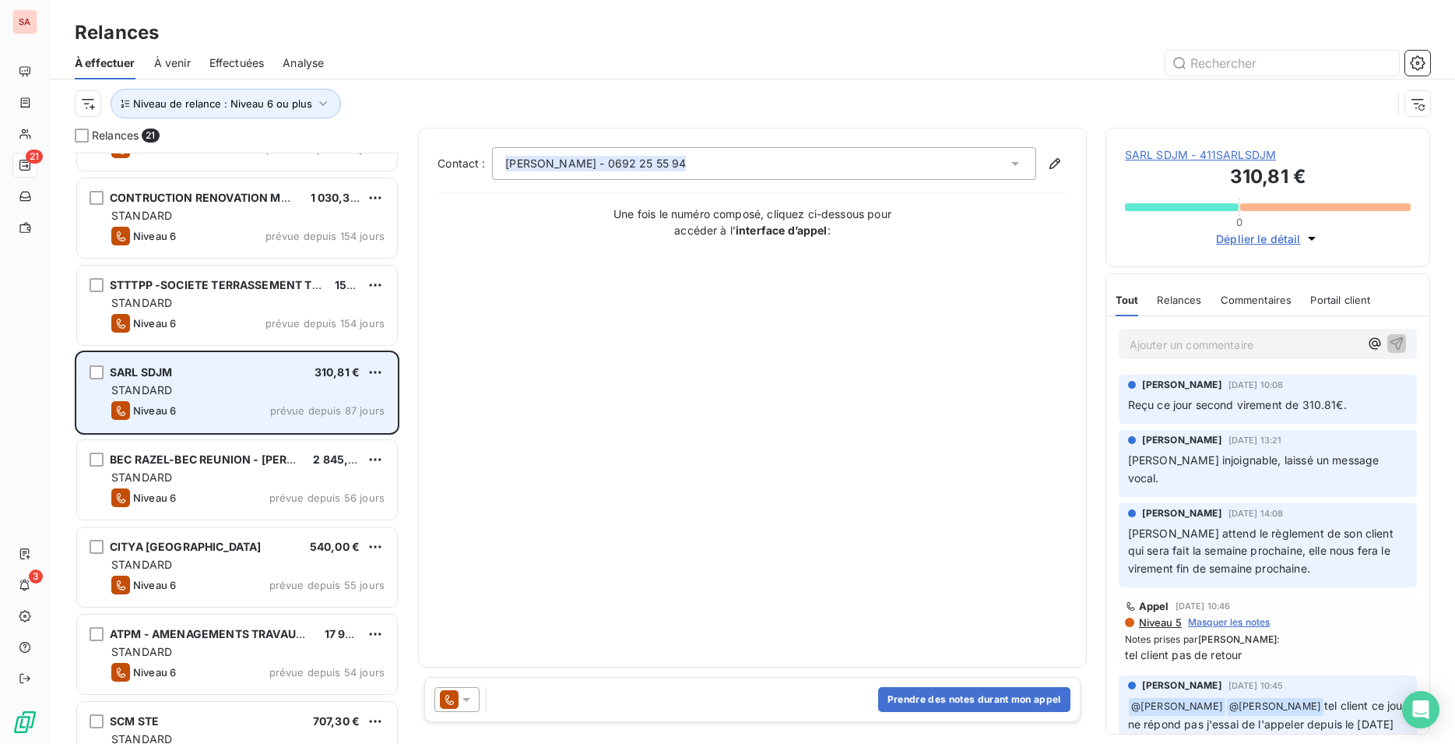
click at [213, 484] on div "STANDARD" at bounding box center [247, 478] width 273 height 16
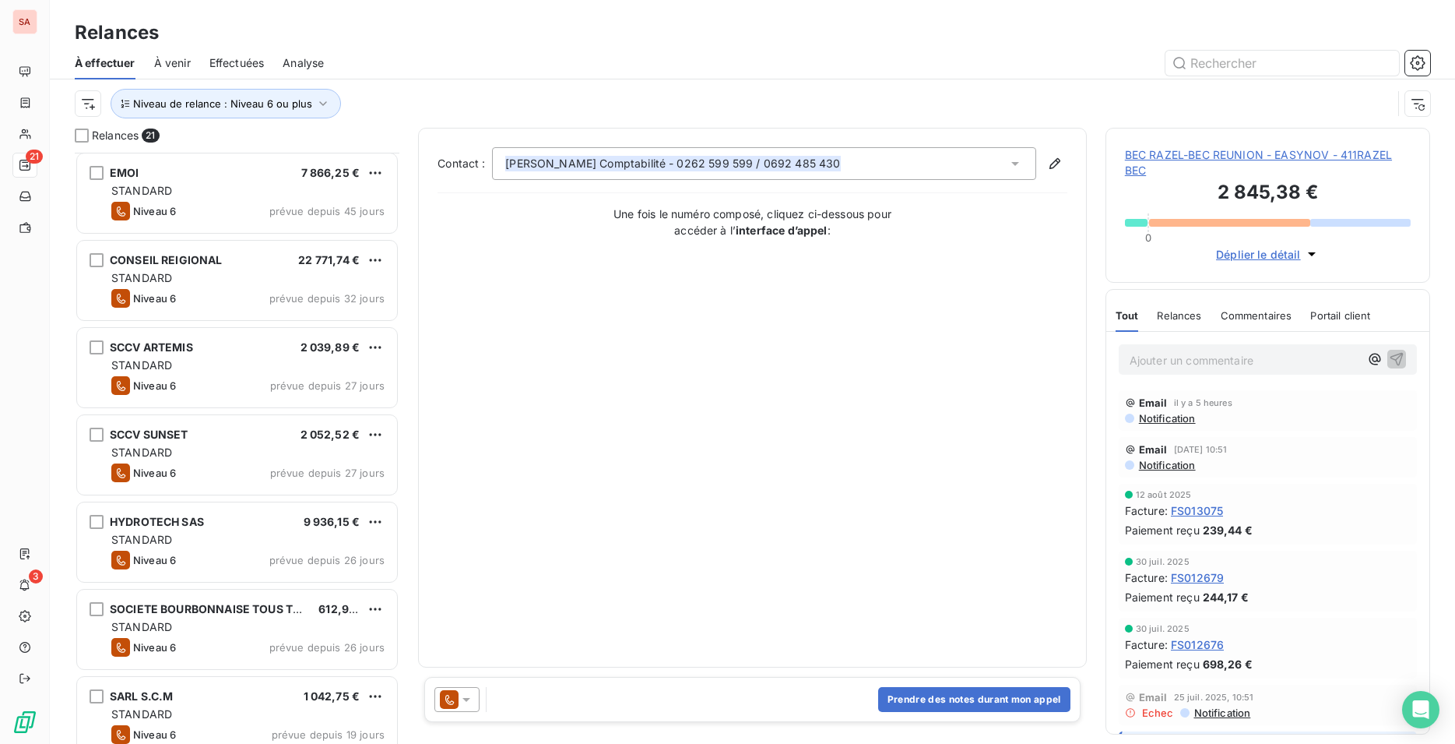
scroll to position [1113, 0]
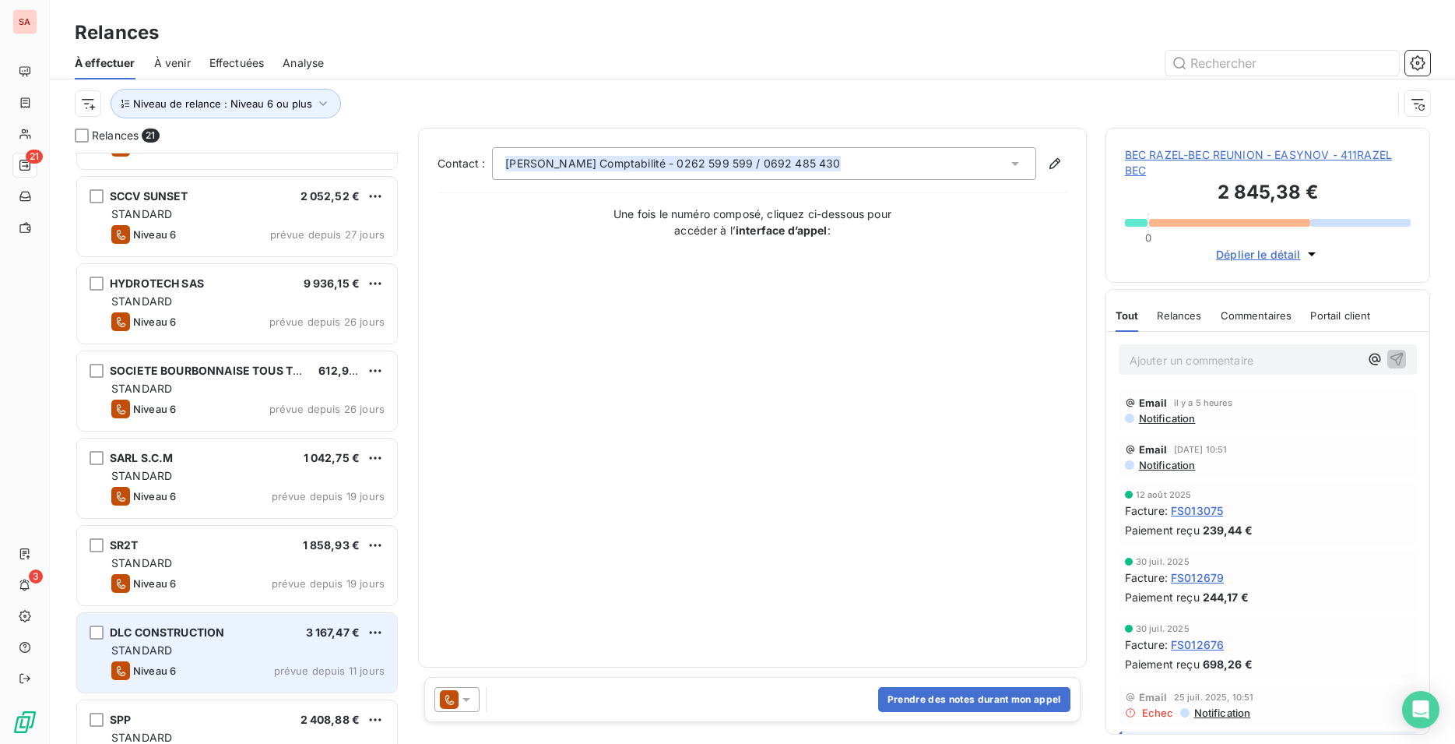
click at [218, 671] on div "Niveau 6 prévue depuis 11 jours" at bounding box center [247, 670] width 273 height 19
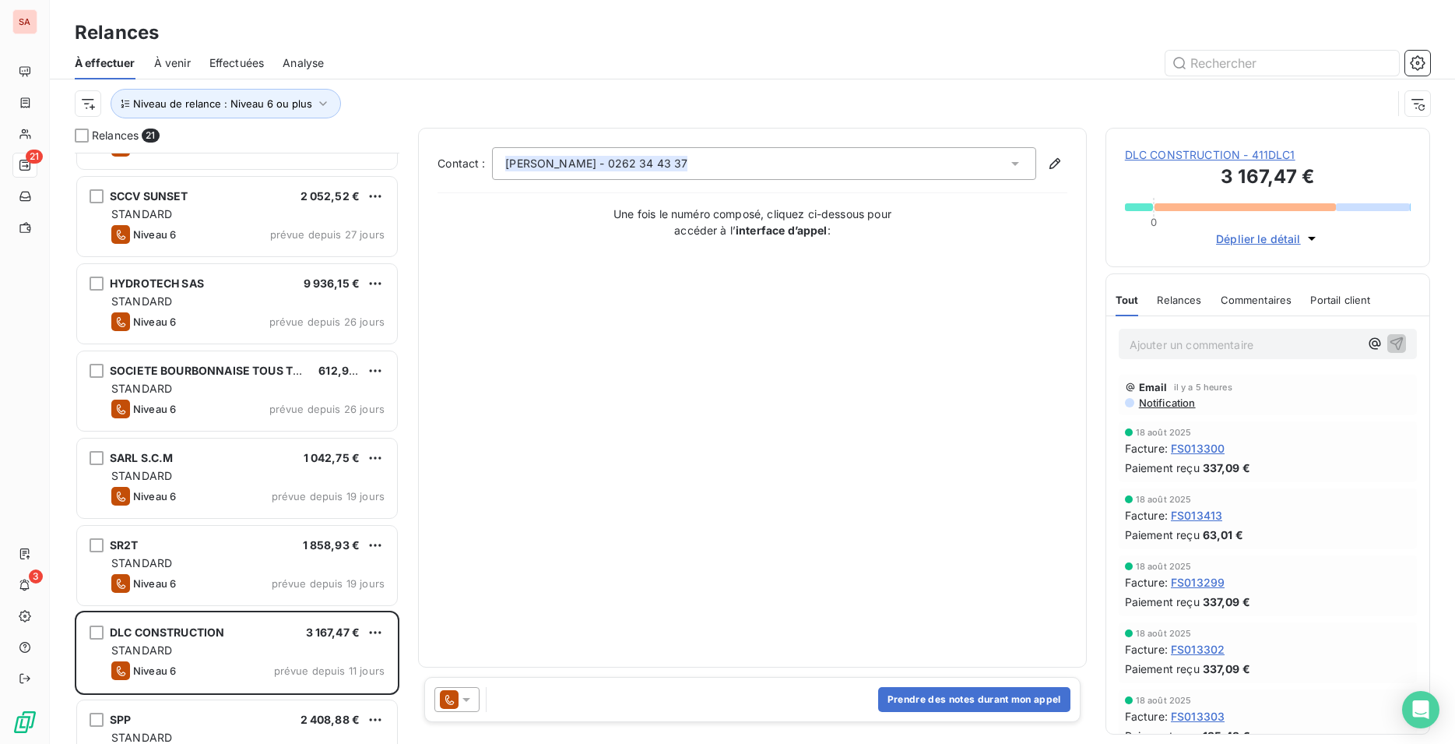
click at [1196, 149] on span "DLC CONSTRUCTION - 411DLC1" at bounding box center [1268, 155] width 286 height 16
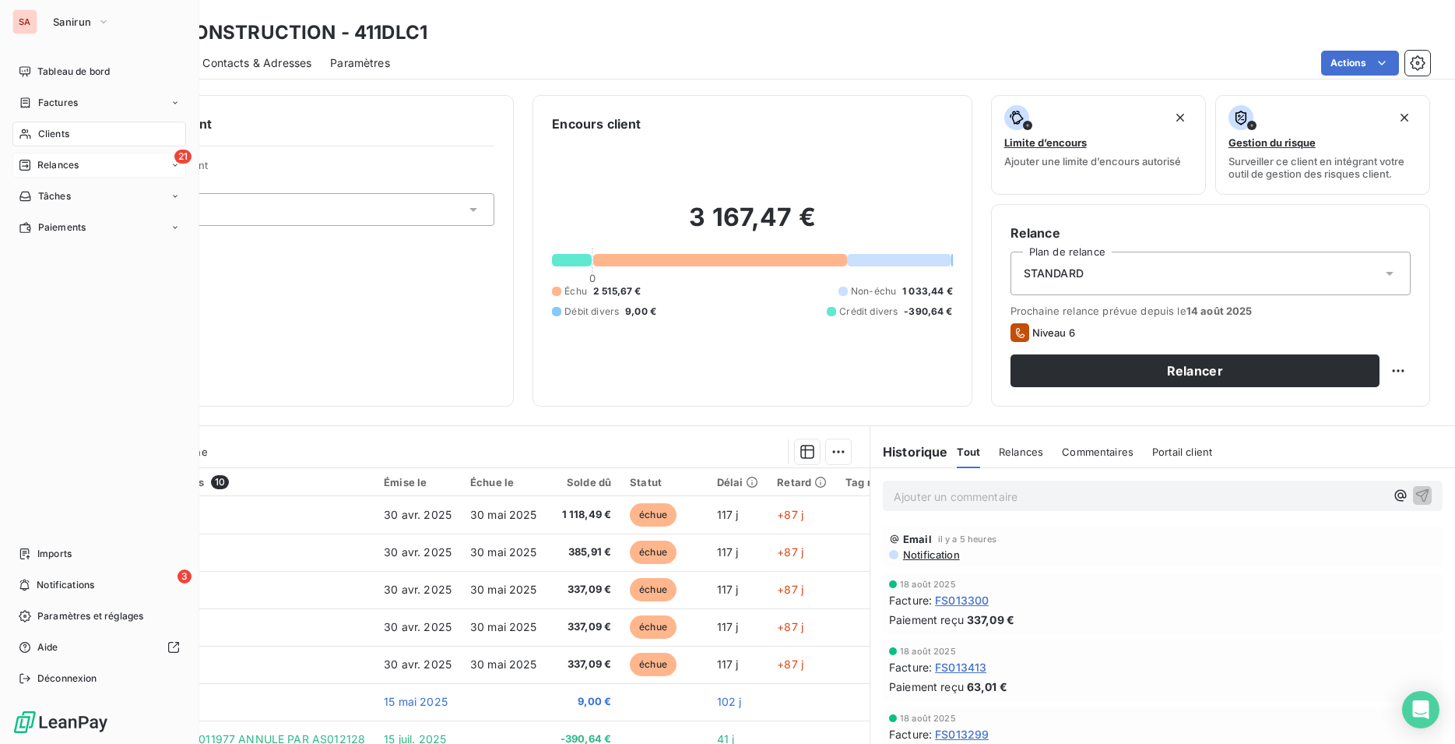
click at [96, 161] on div "21 Relances" at bounding box center [99, 165] width 174 height 25
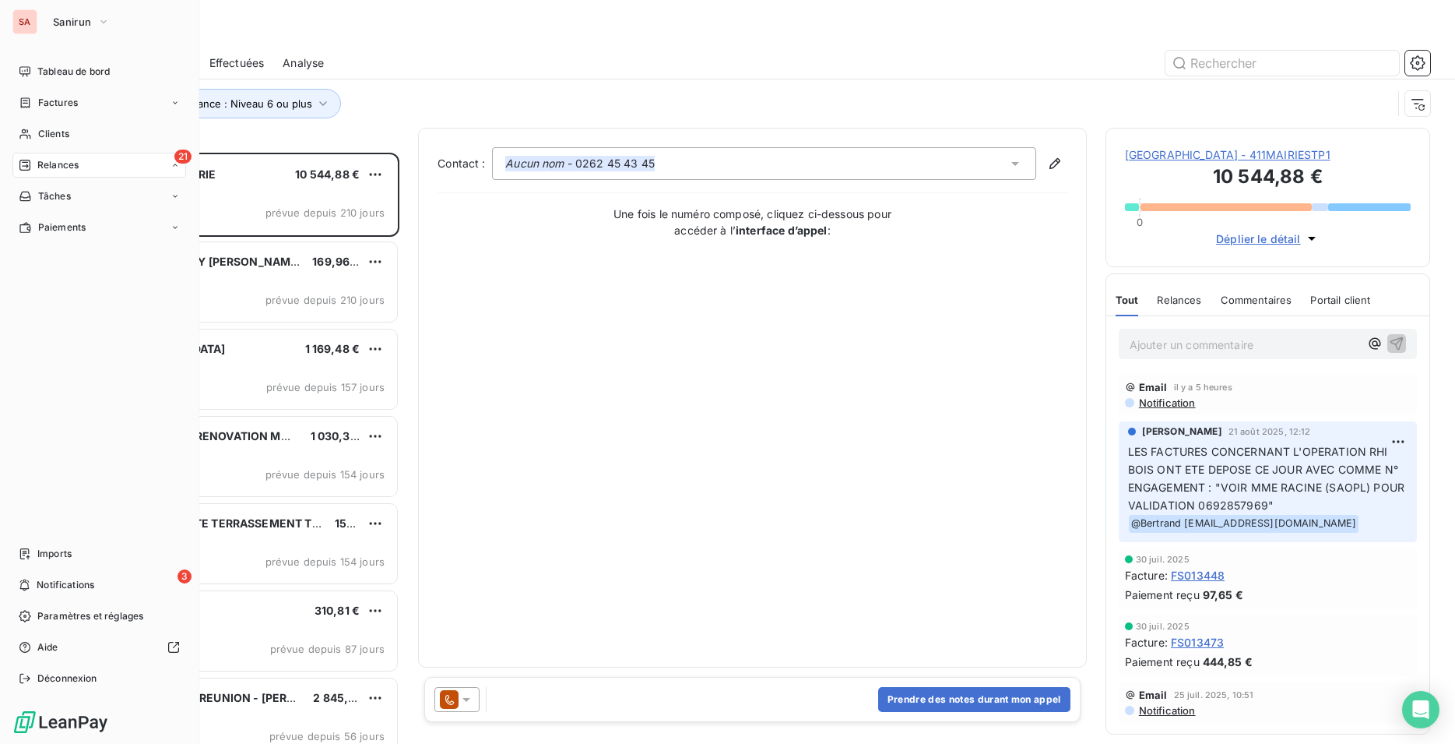
scroll to position [578, 312]
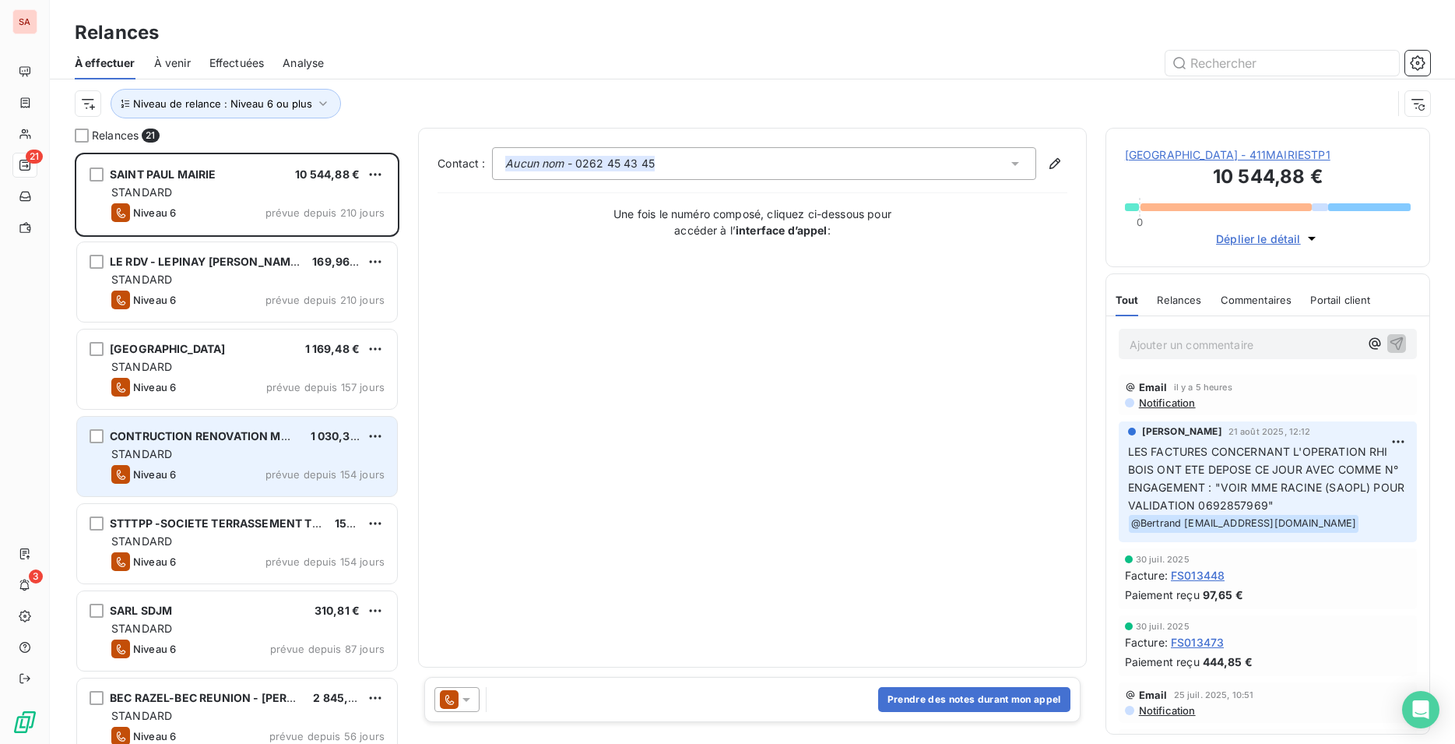
click at [281, 483] on div "Niveau 6 prévue depuis 154 jours" at bounding box center [247, 474] width 273 height 19
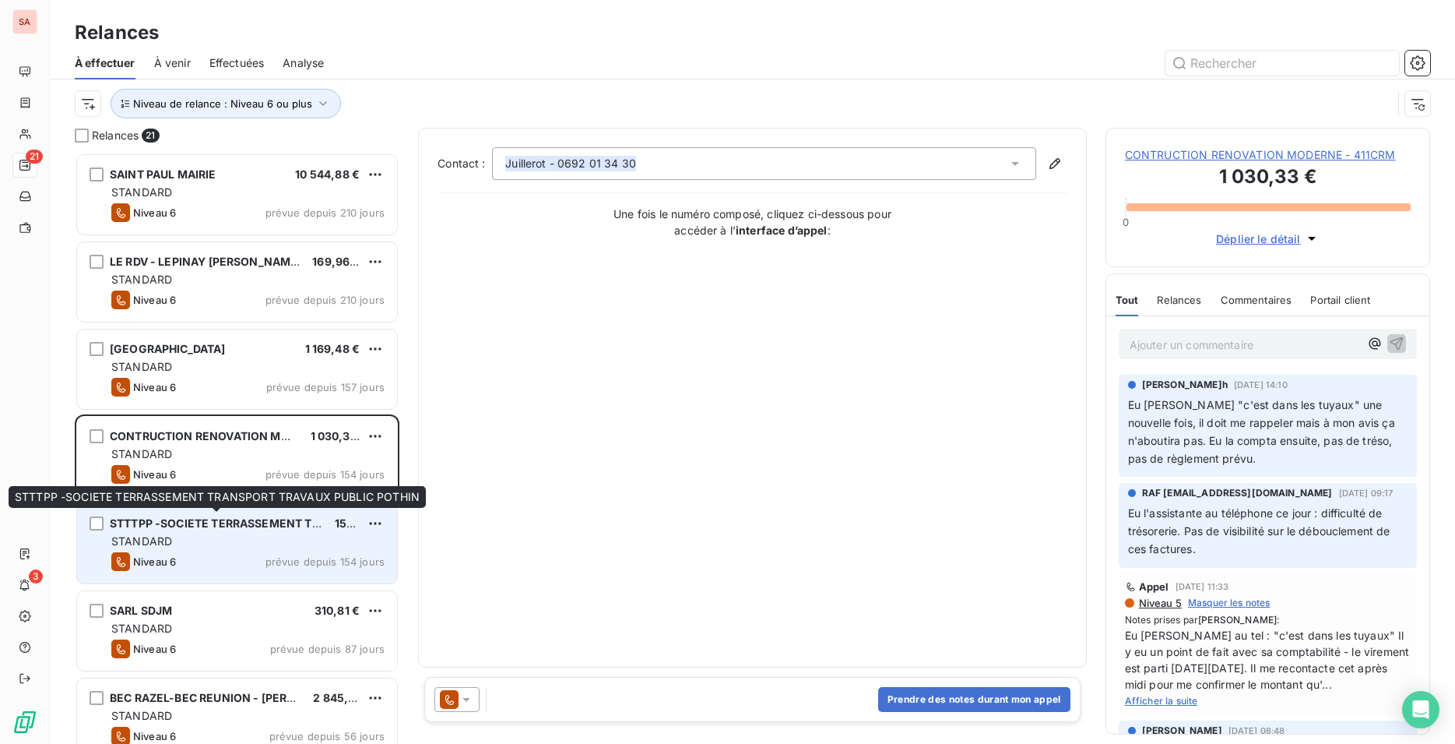
click at [247, 525] on span "STTTPP -SOCIETE TERRASSEMENT TRANSPORT TRAVAUX PUBLIC POTHIN" at bounding box center [312, 522] width 405 height 13
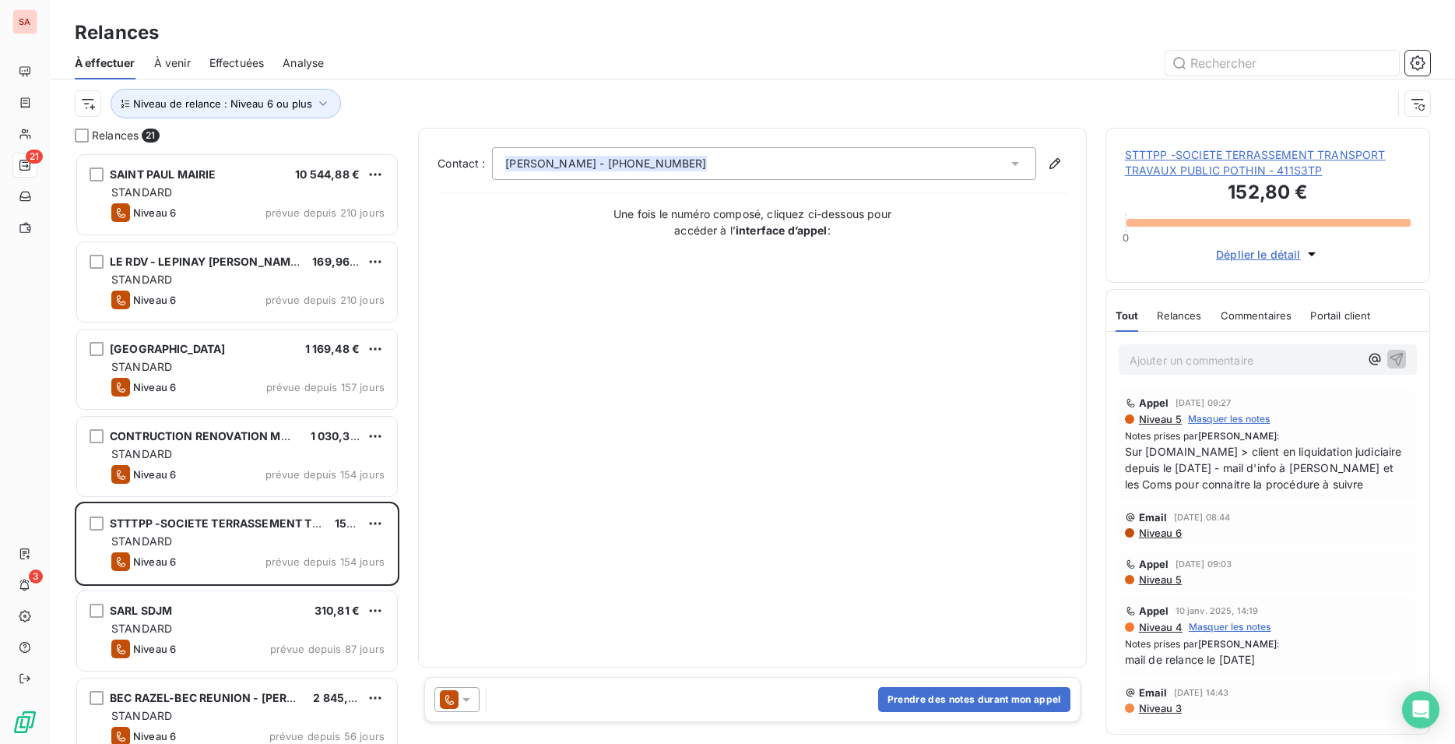
click at [1188, 171] on span "STTTPP -SOCIETE TERRASSEMENT TRANSPORT TRAVAUX PUBLIC POTHIN - 411S3TP" at bounding box center [1268, 162] width 286 height 31
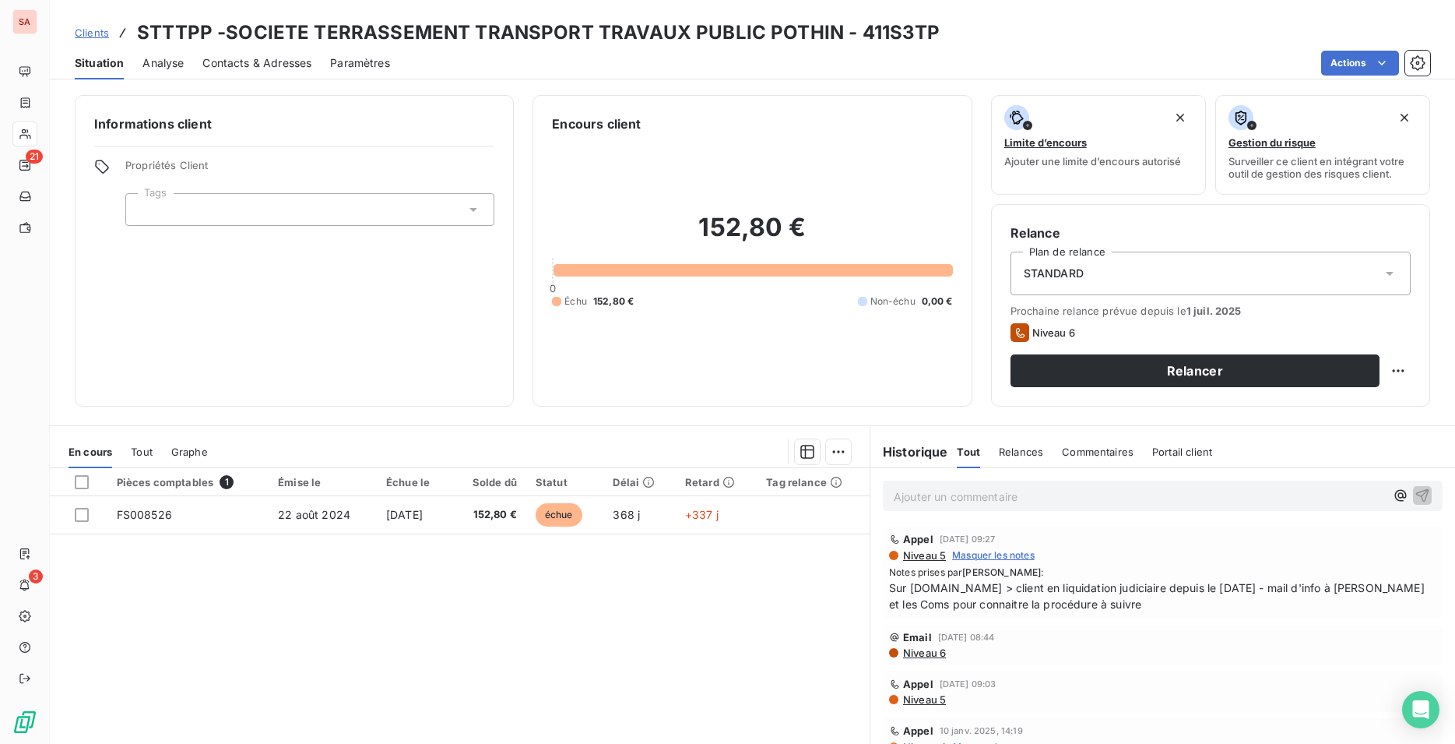
click at [230, 65] on span "Contacts & Adresses" at bounding box center [256, 63] width 109 height 16
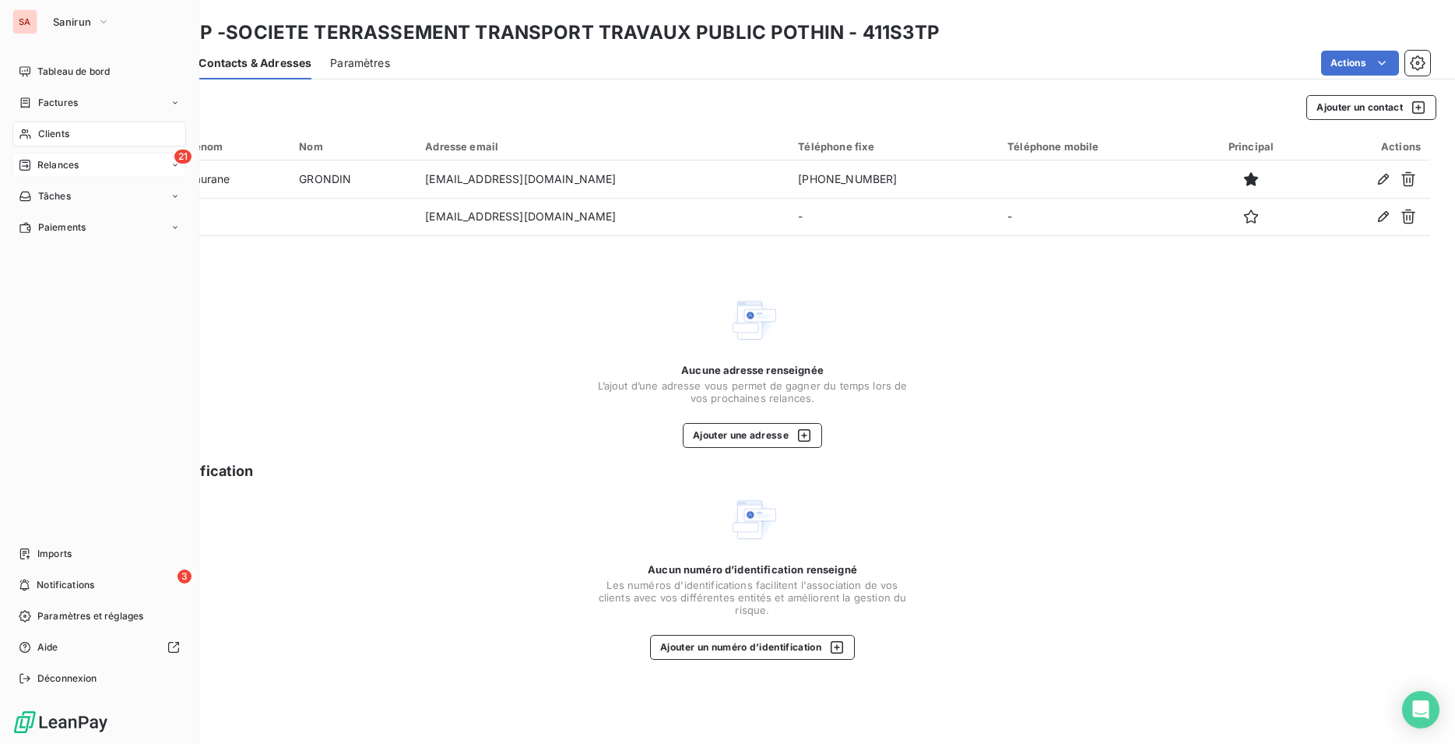
click at [54, 166] on span "Relances" at bounding box center [57, 165] width 41 height 14
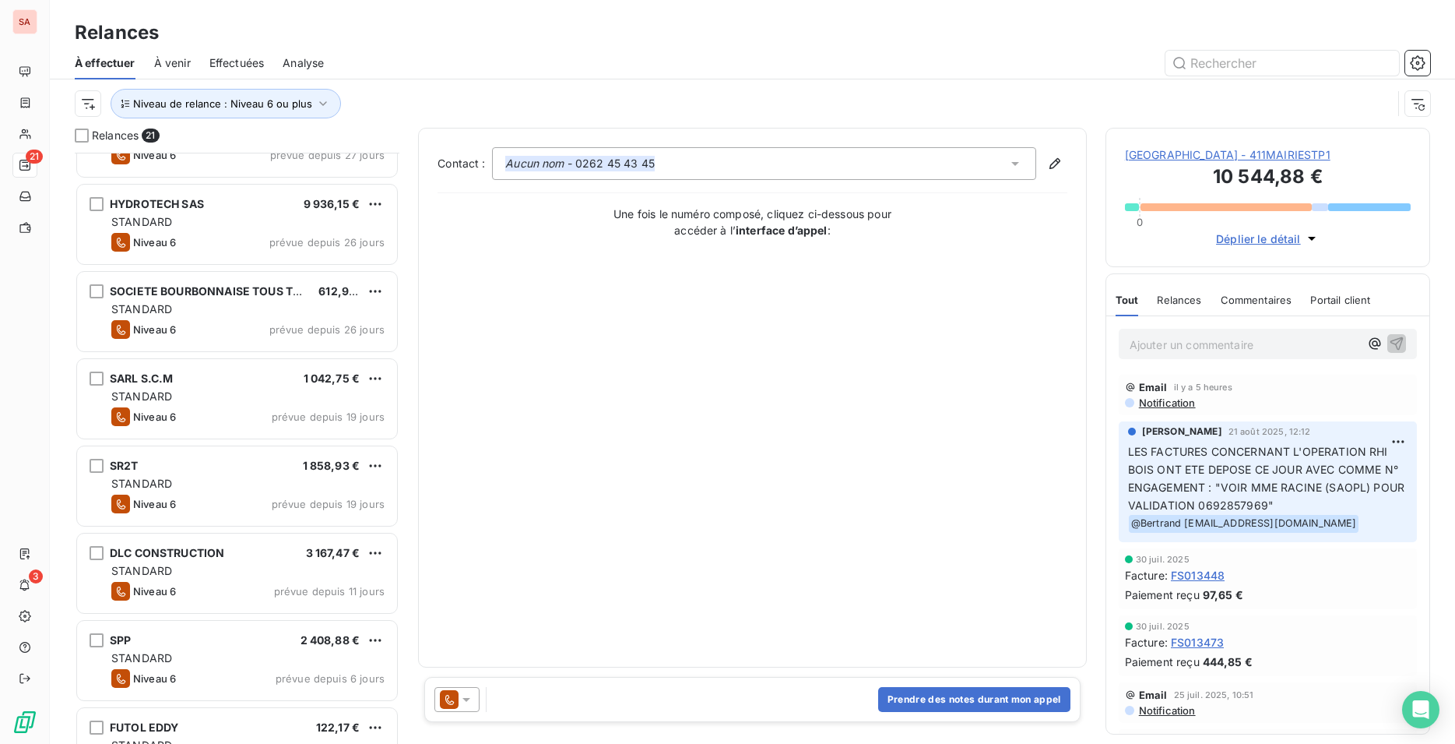
scroll to position [1241, 0]
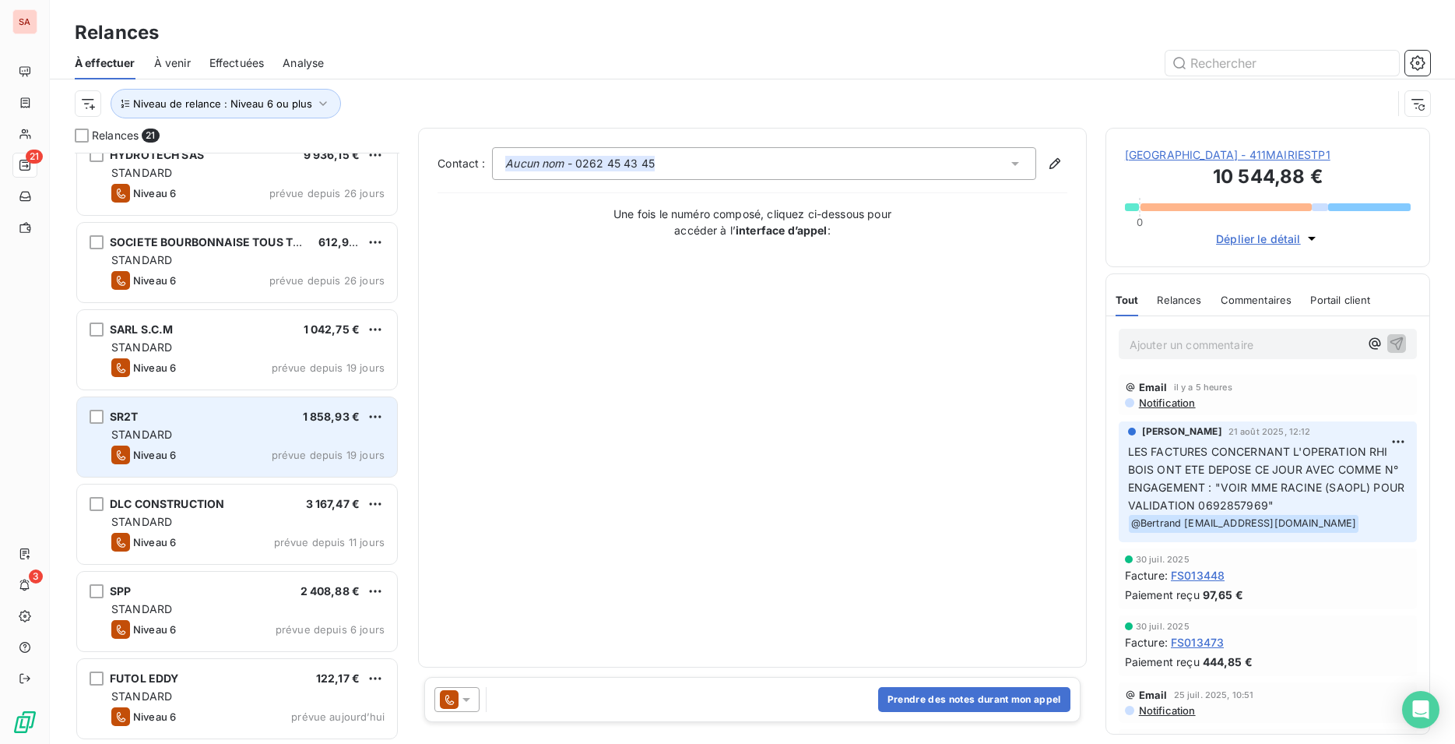
click at [275, 419] on div "SR2T 1 858,93 €" at bounding box center [247, 417] width 273 height 14
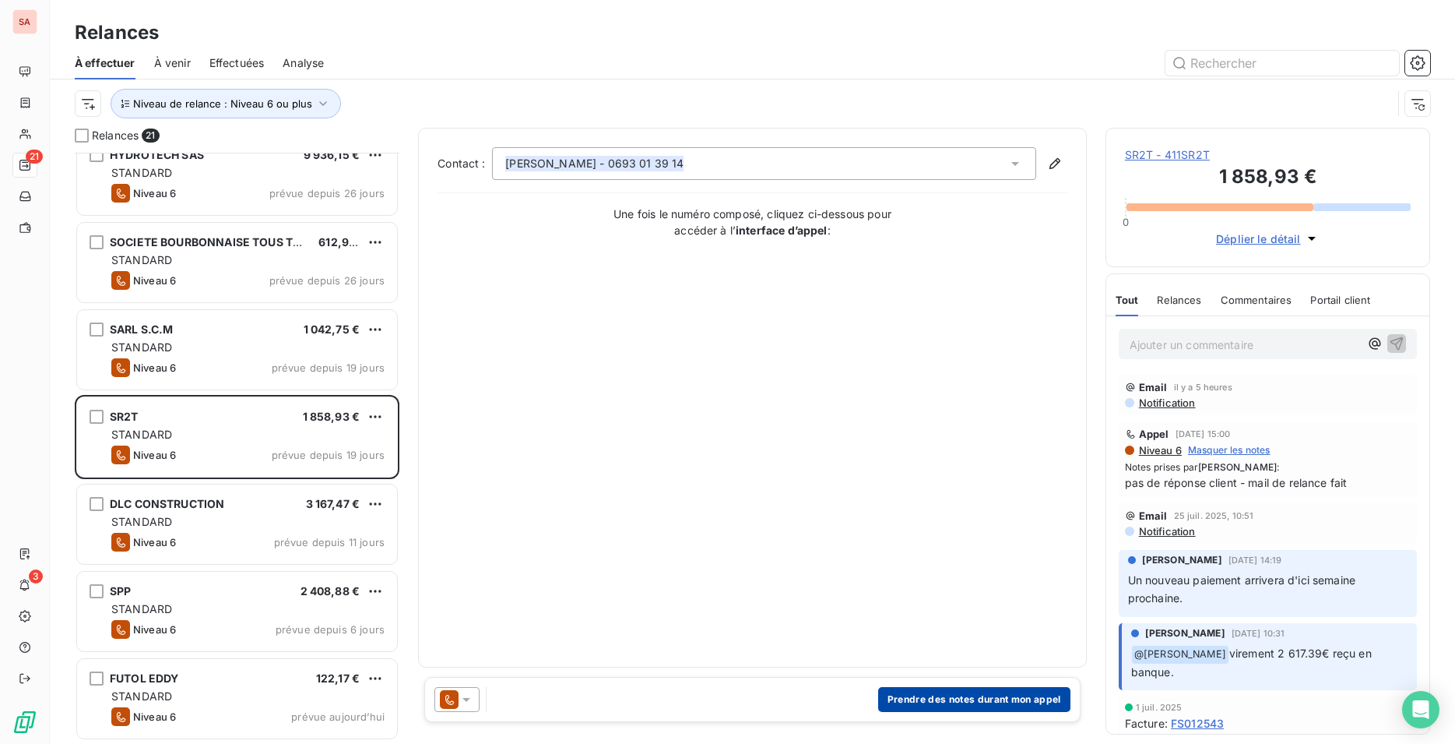
click at [956, 695] on button "Prendre des notes durant mon appel" at bounding box center [974, 699] width 192 height 25
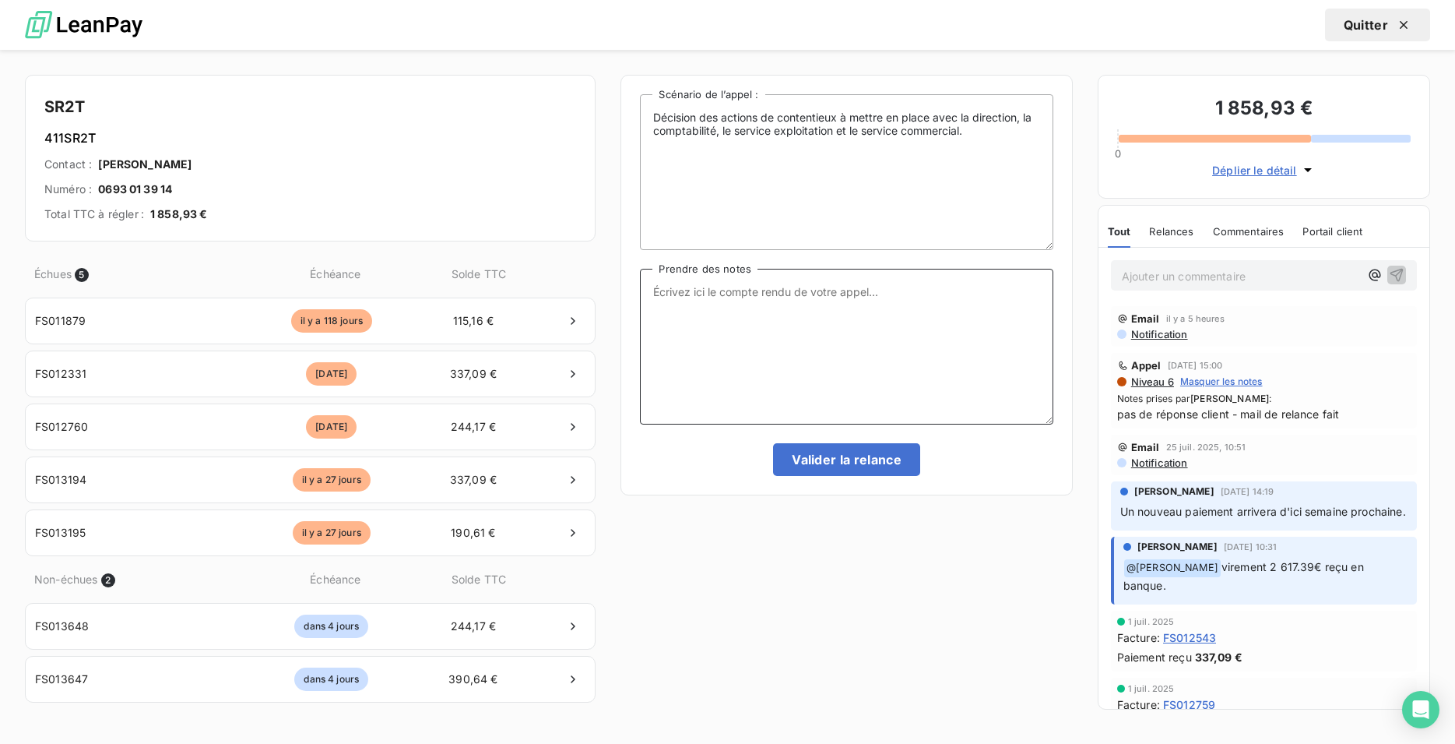
click at [726, 319] on textarea "Prendre des notes" at bounding box center [846, 347] width 413 height 156
paste textarea "Eu le client la semaine dernière : il m'indique qu'un paiement été soit disant …"
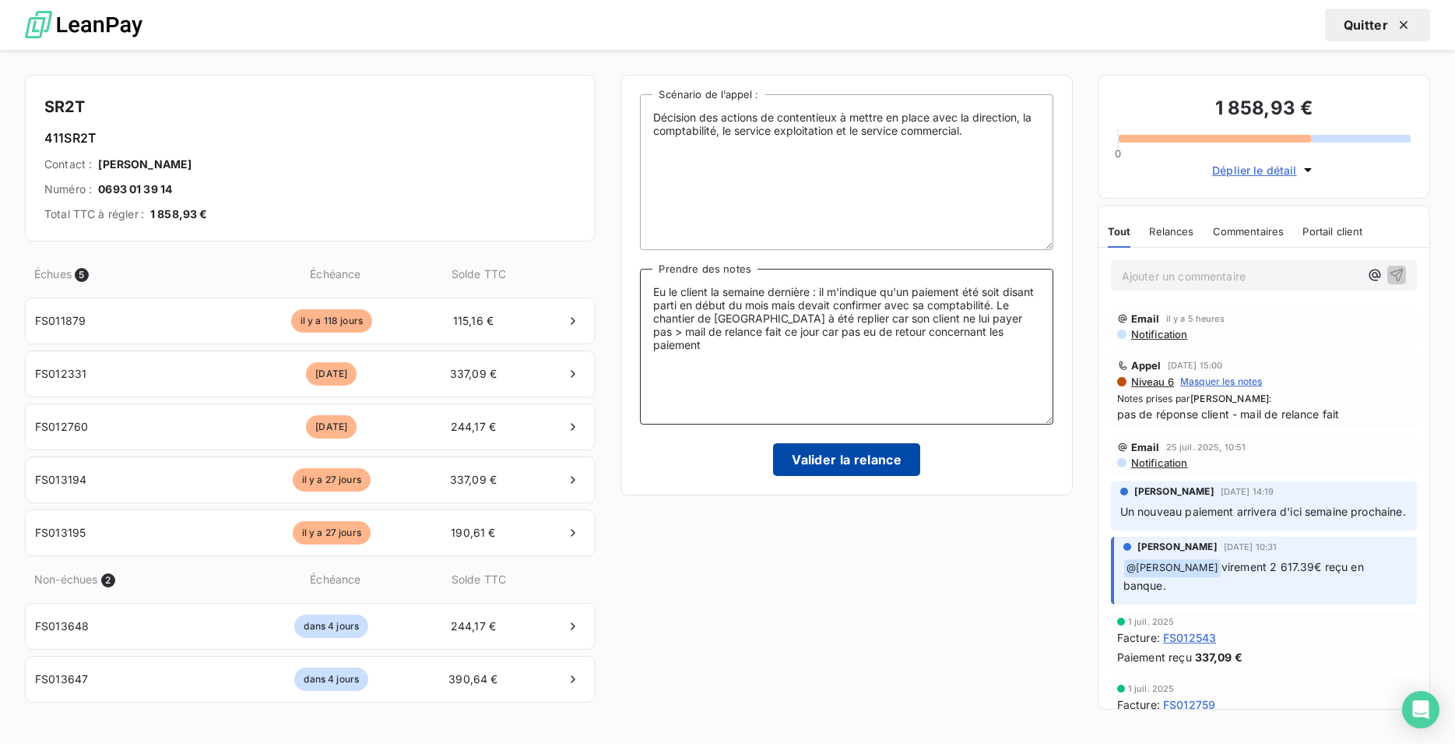
type textarea "Eu le client la semaine dernière : il m'indique qu'un paiement été soit disant …"
click at [849, 465] on button "Valider la relance" at bounding box center [846, 459] width 147 height 33
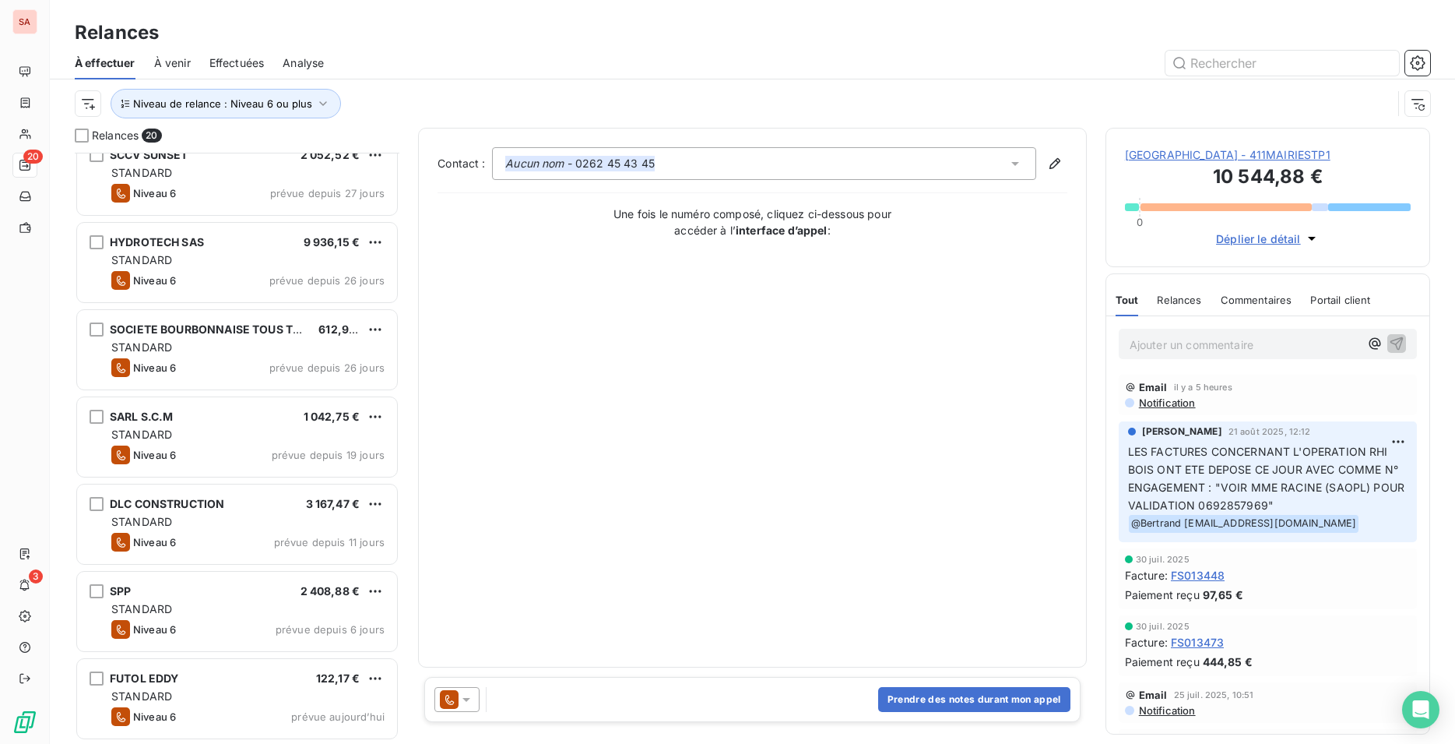
scroll to position [1153, 0]
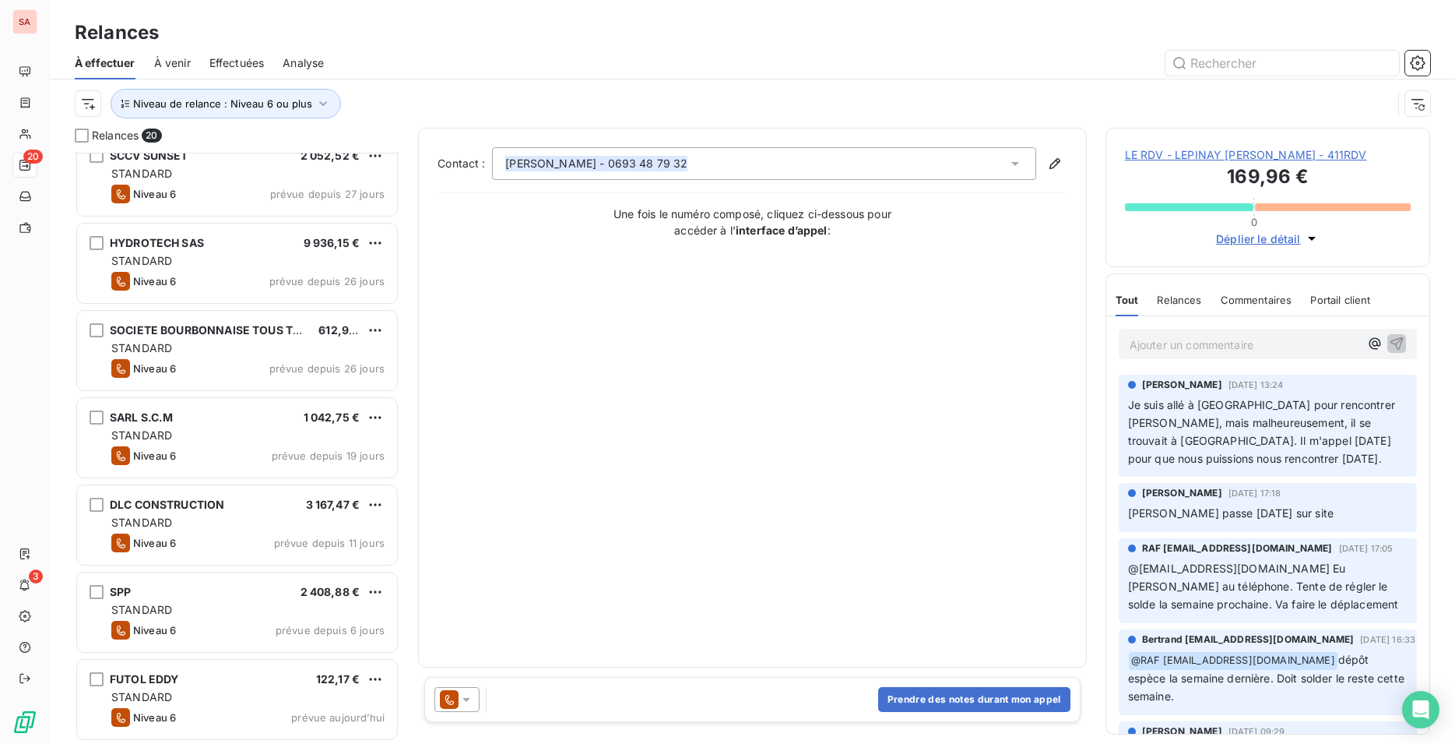
click at [455, 86] on div "Niveau de relance : Niveau 6 ou plus" at bounding box center [753, 103] width 1356 height 48
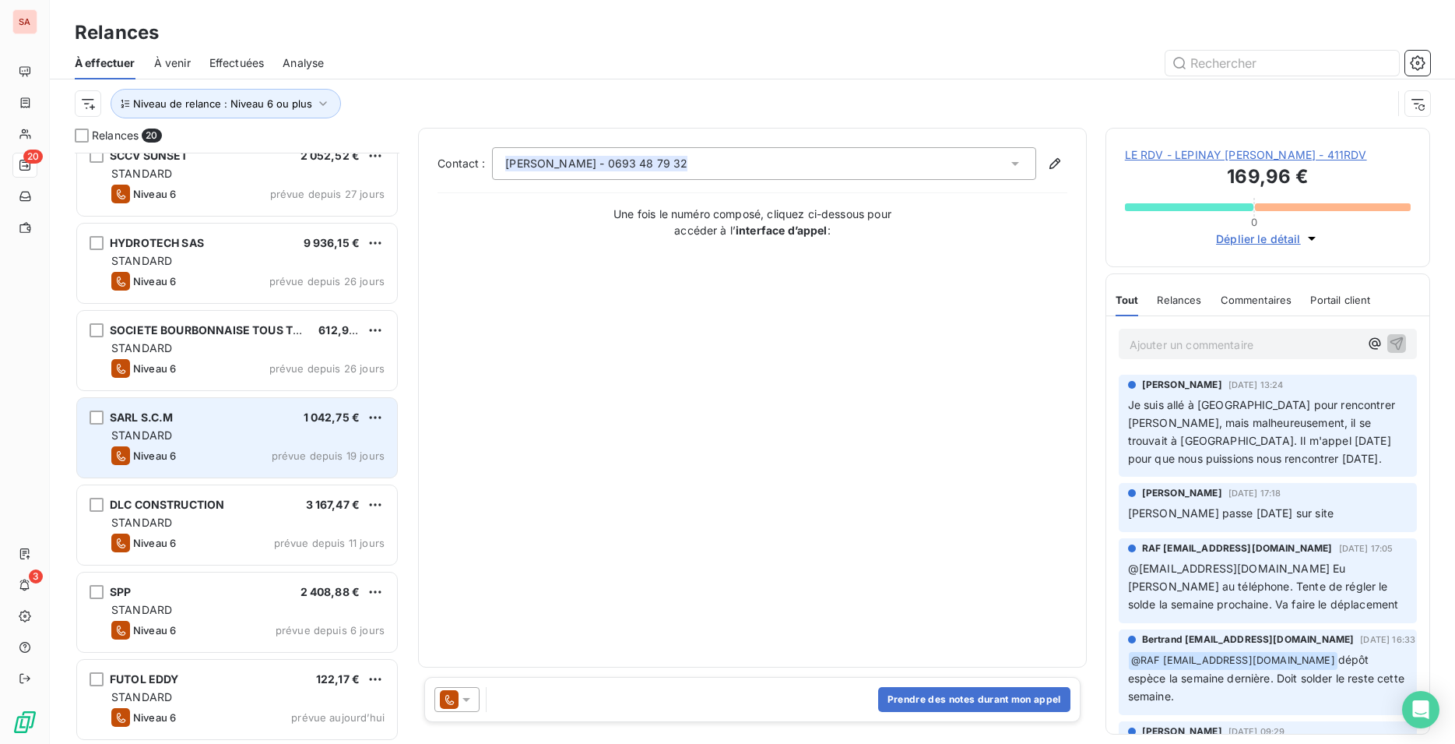
click at [202, 412] on div "SARL S.C.M 1 042,75 €" at bounding box center [247, 417] width 273 height 14
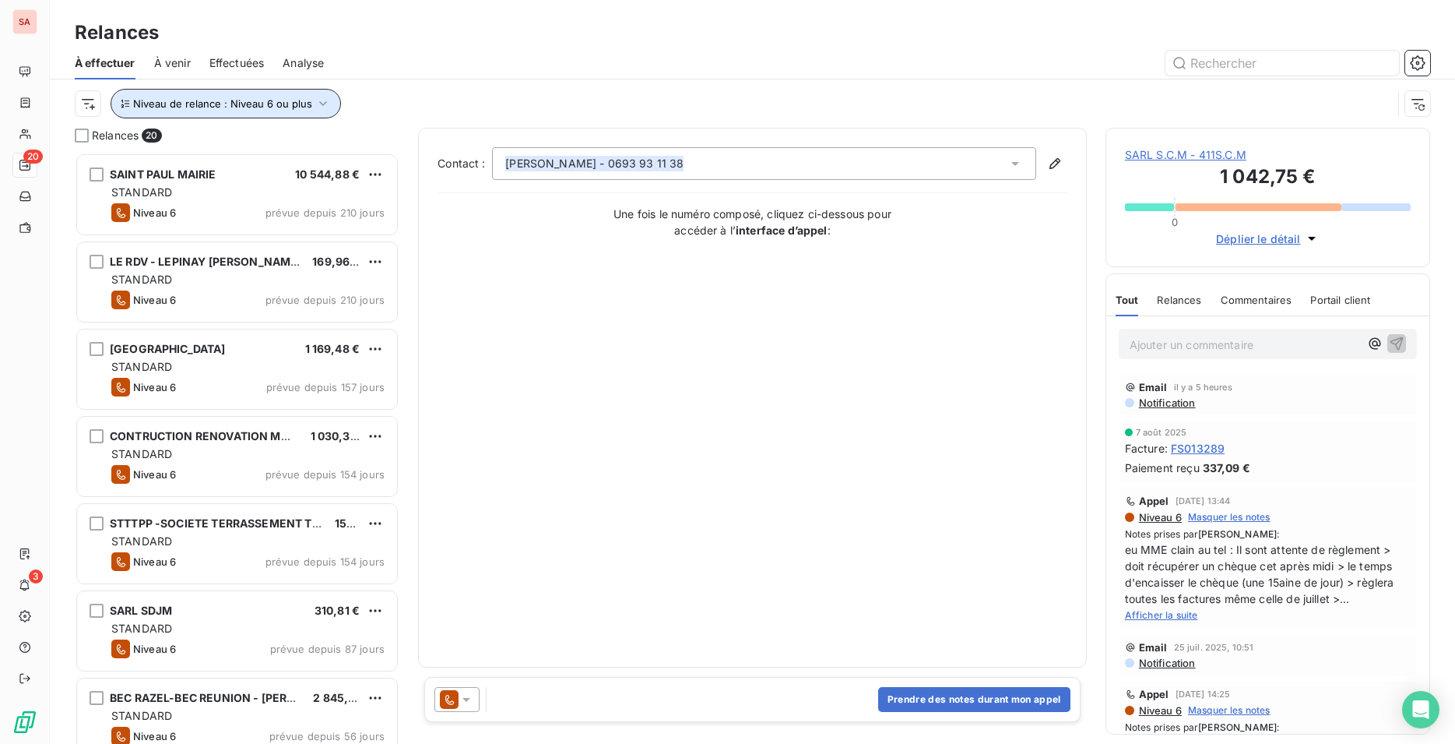
click at [298, 97] on span "Niveau de relance : Niveau 6 ou plus" at bounding box center [222, 103] width 179 height 12
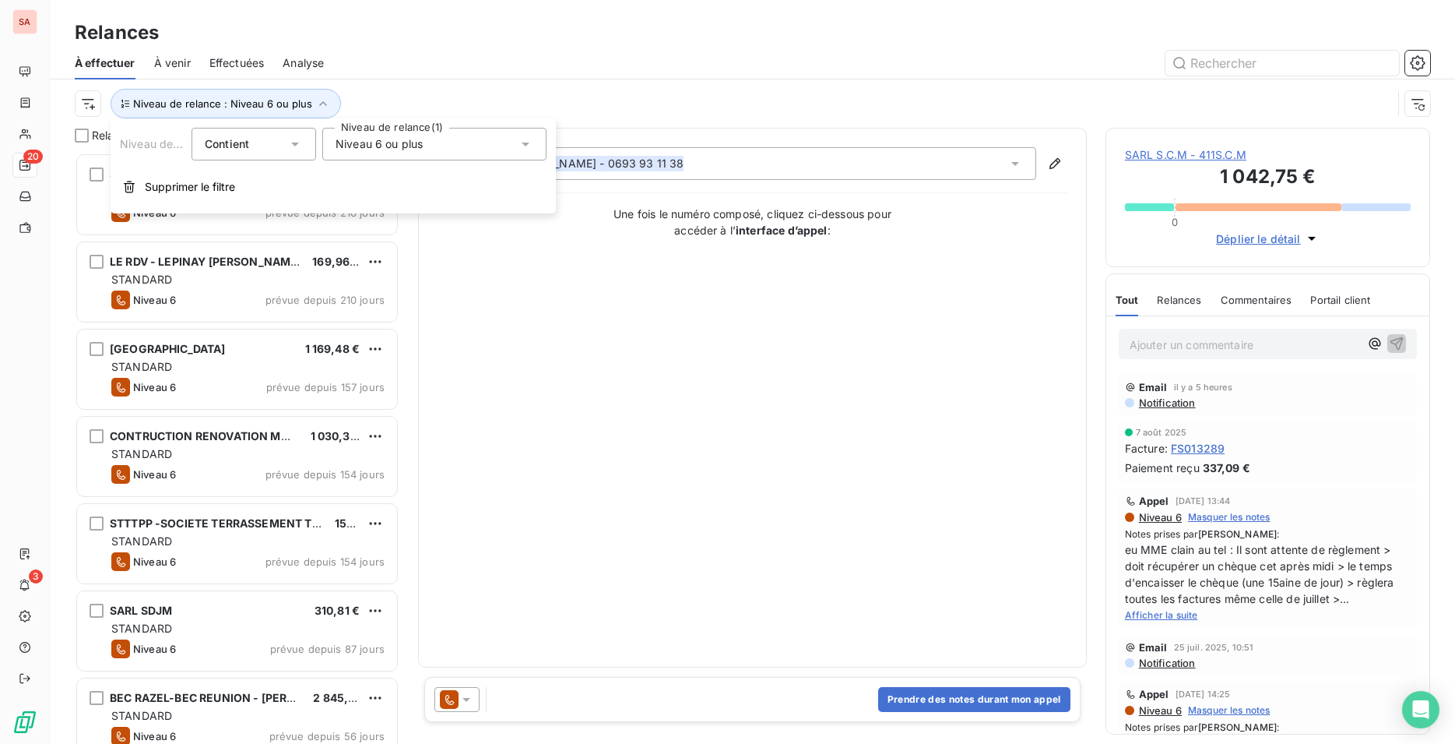
click at [346, 133] on div "Niveau 6 ou plus" at bounding box center [434, 144] width 224 height 33
click at [336, 343] on icon at bounding box center [338, 345] width 9 height 9
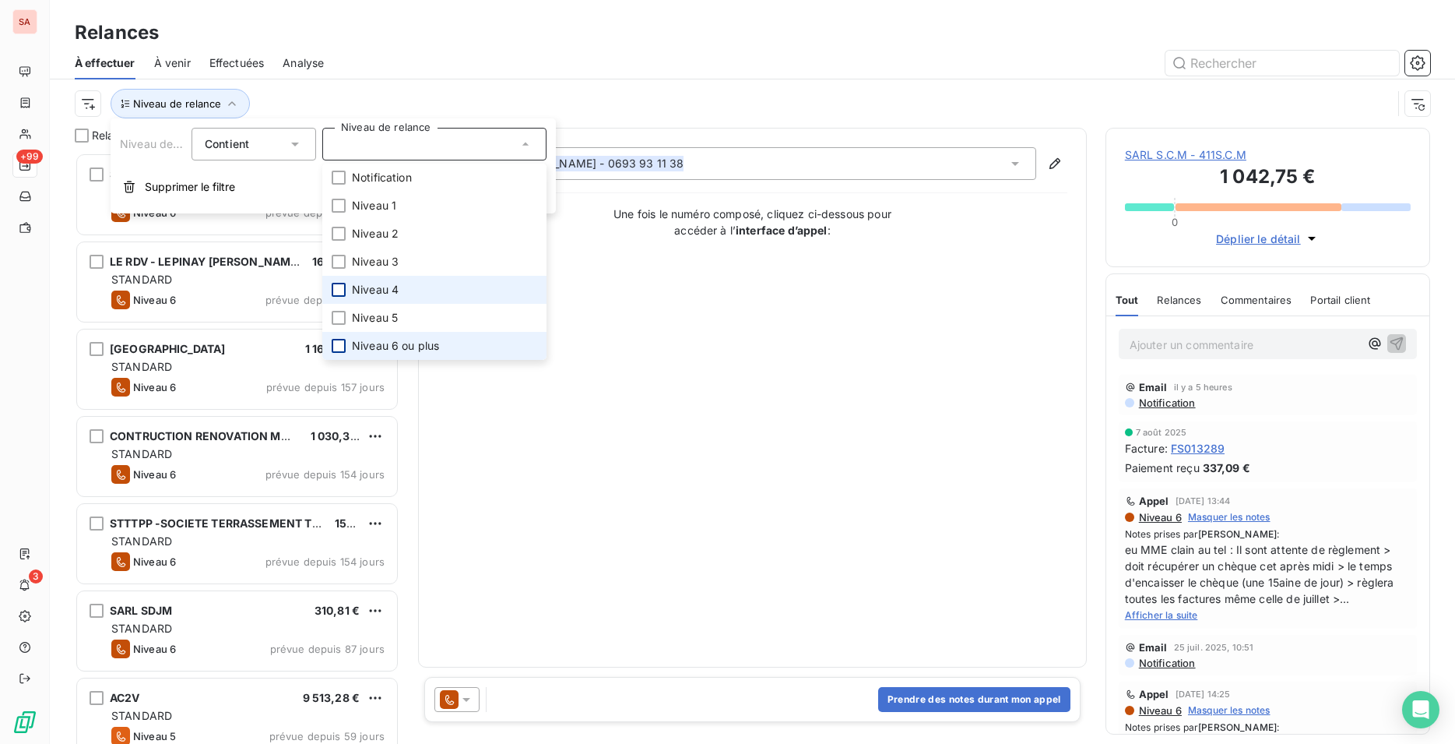
click at [343, 290] on div at bounding box center [339, 290] width 14 height 14
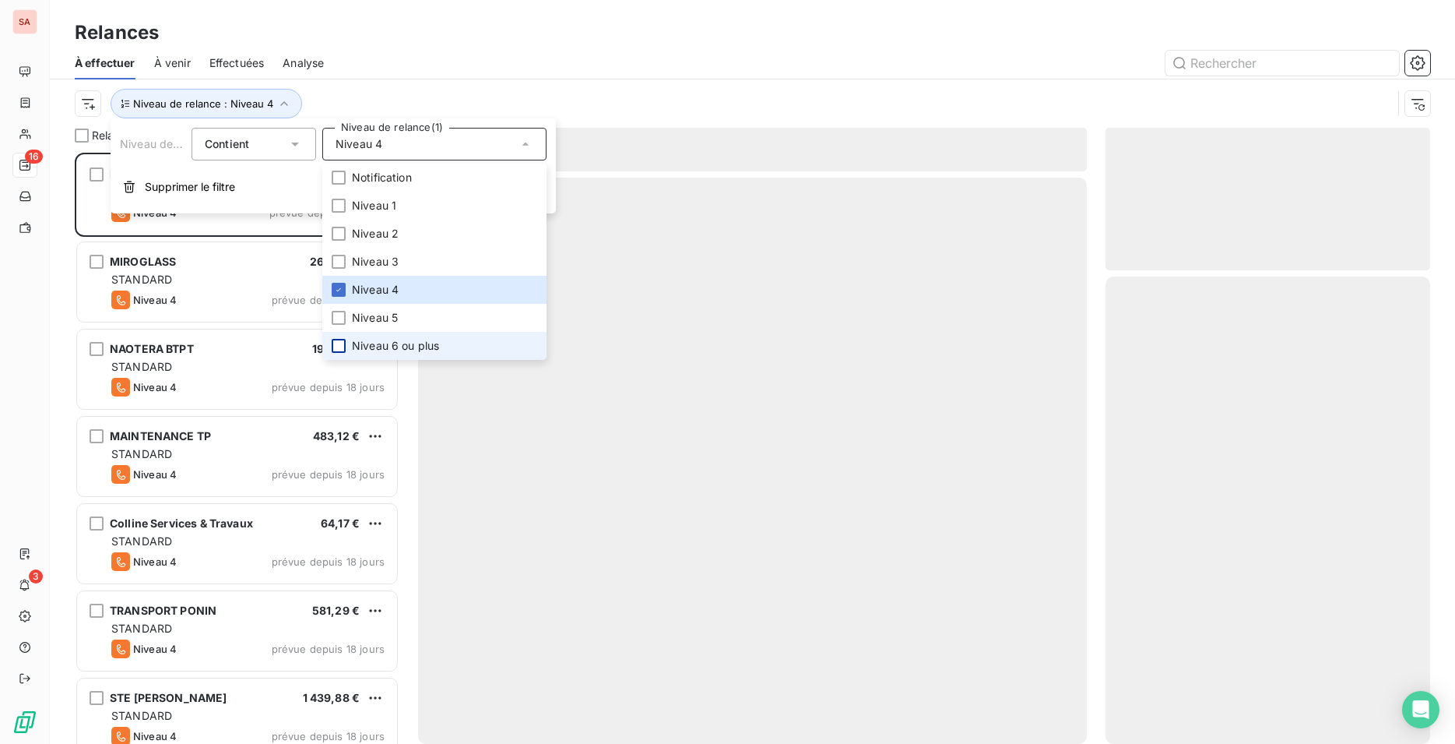
scroll to position [578, 312]
click at [437, 53] on div at bounding box center [887, 63] width 1088 height 25
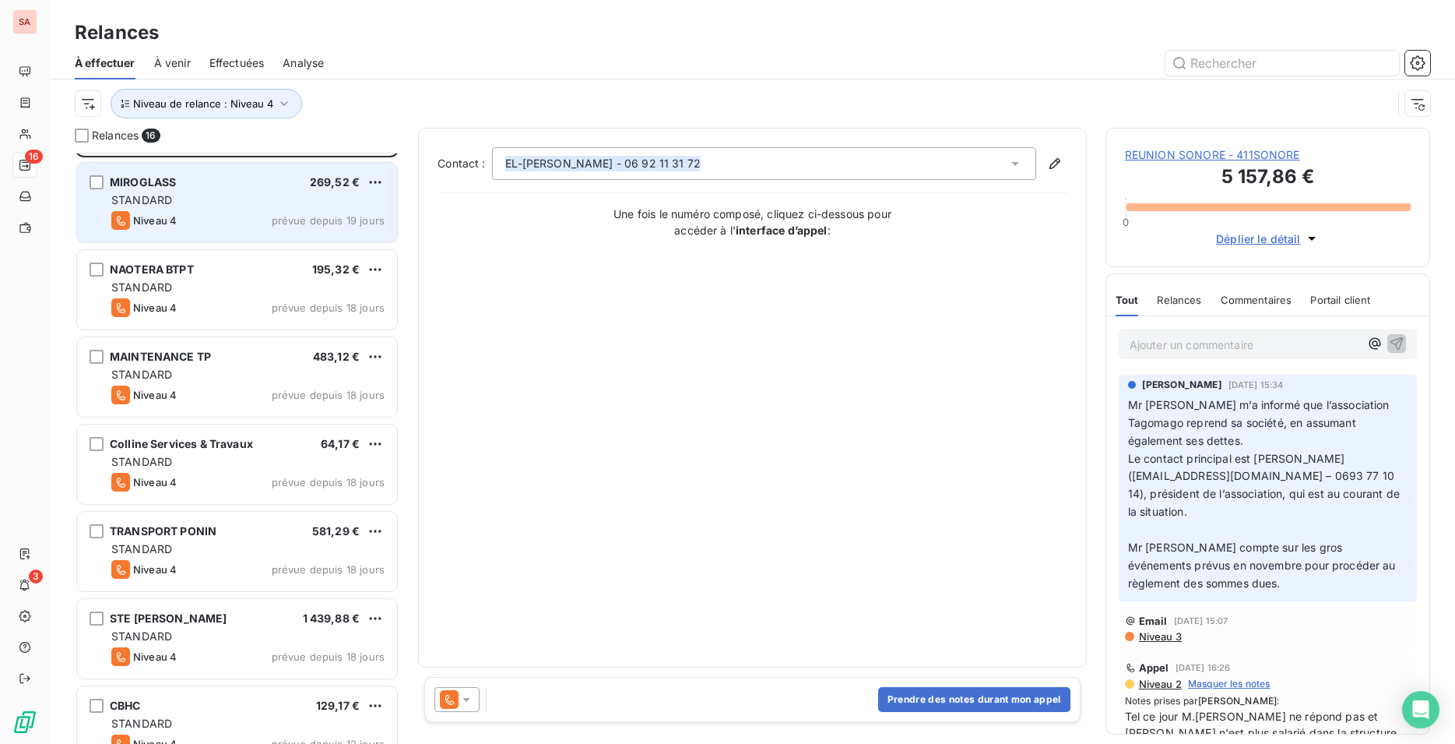
scroll to position [239, 0]
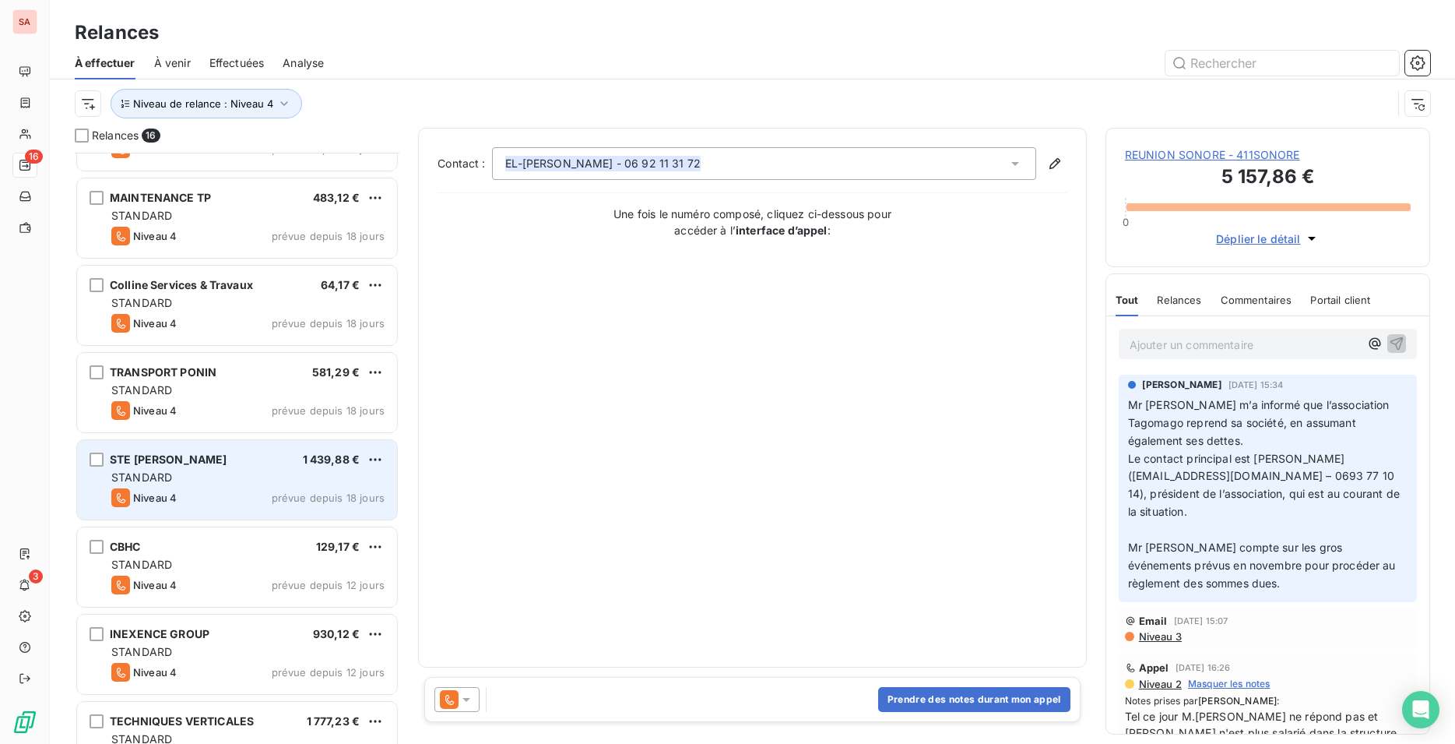
click at [201, 482] on div "STANDARD" at bounding box center [247, 478] width 273 height 16
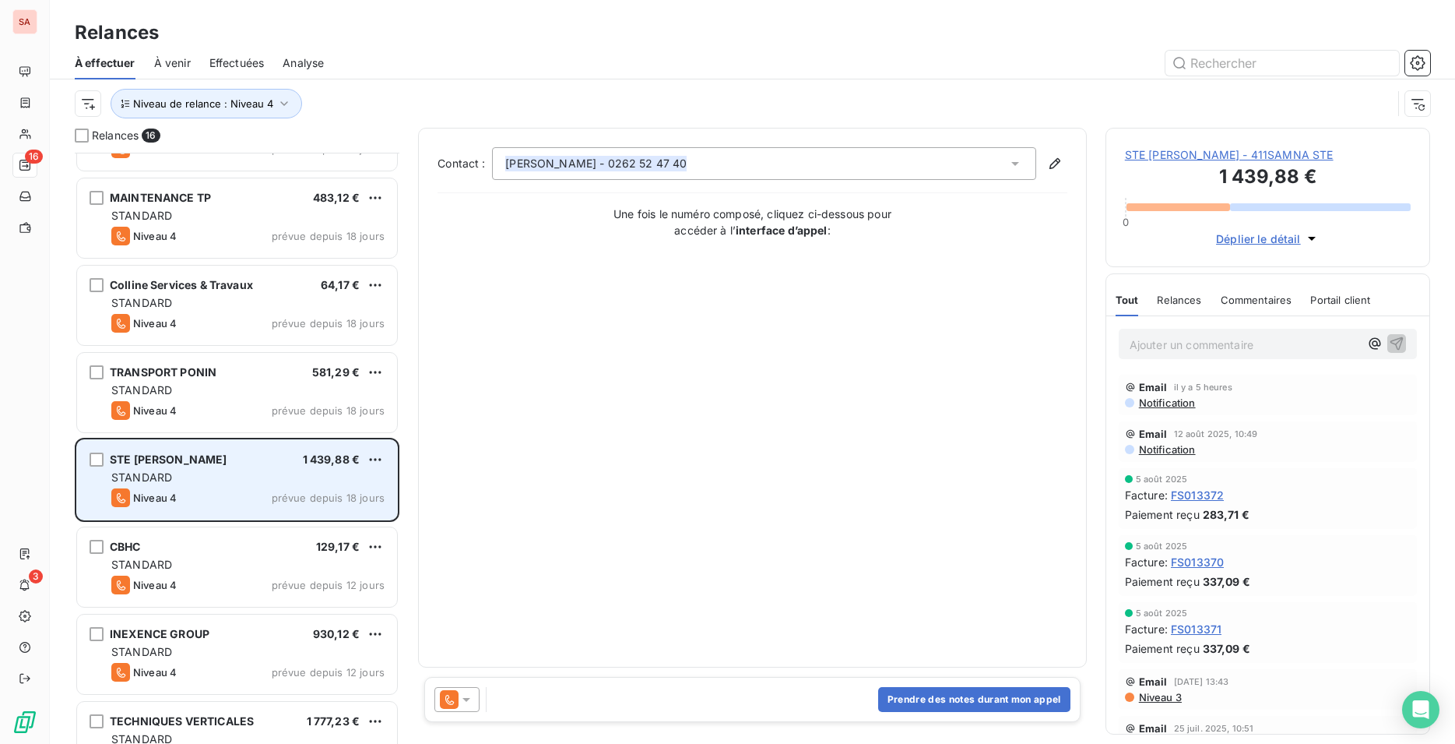
scroll to position [319, 0]
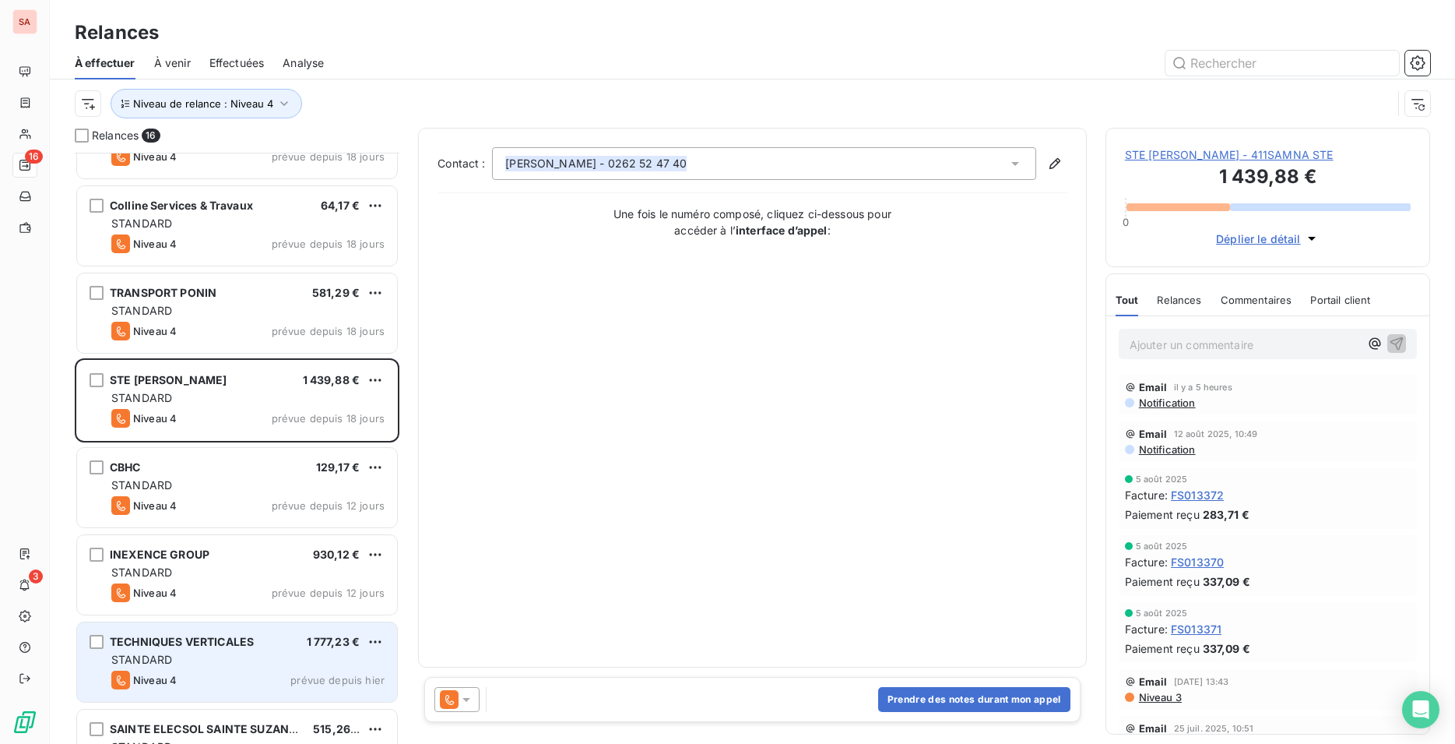
click at [224, 663] on div "STANDARD" at bounding box center [247, 660] width 273 height 16
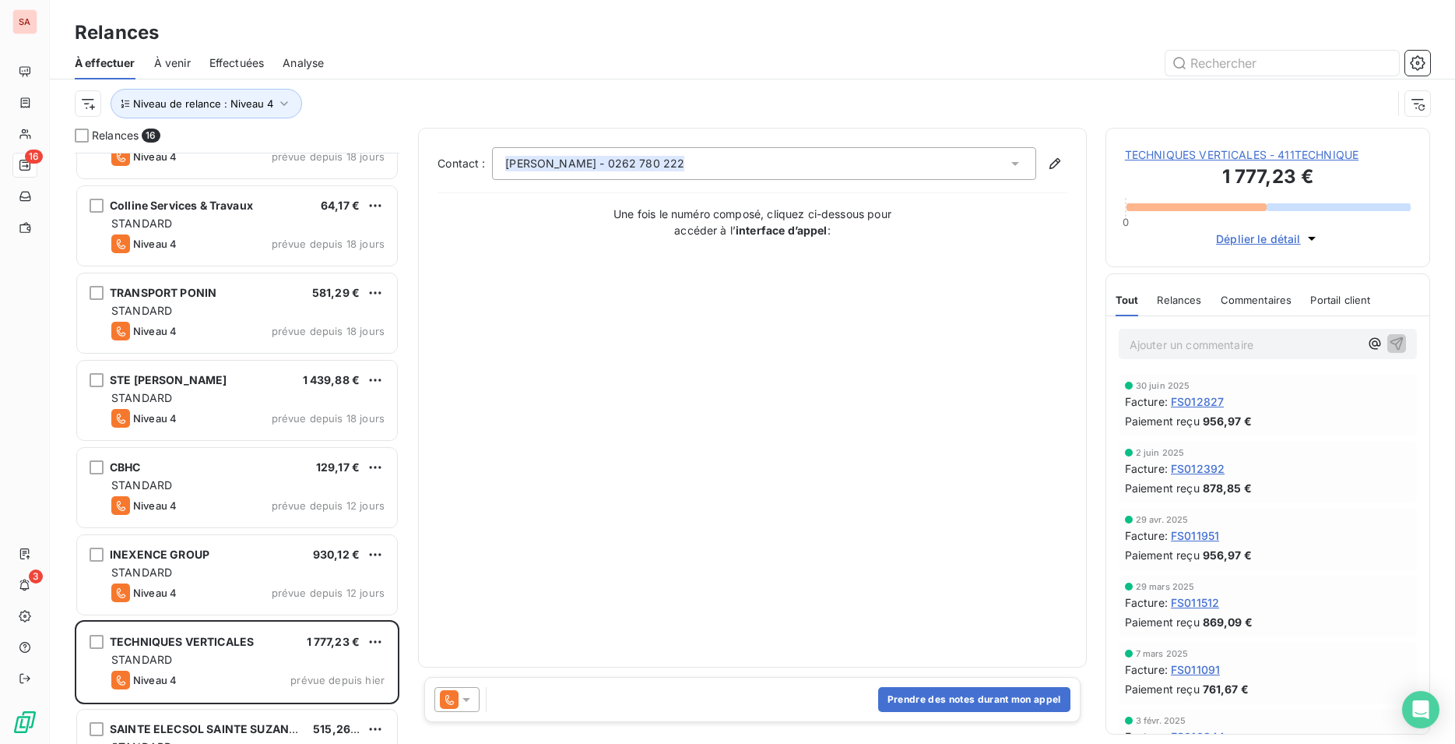
click at [1224, 149] on span "TECHNIQUES VERTICALES - 411TECHNIQUE" at bounding box center [1268, 155] width 286 height 16
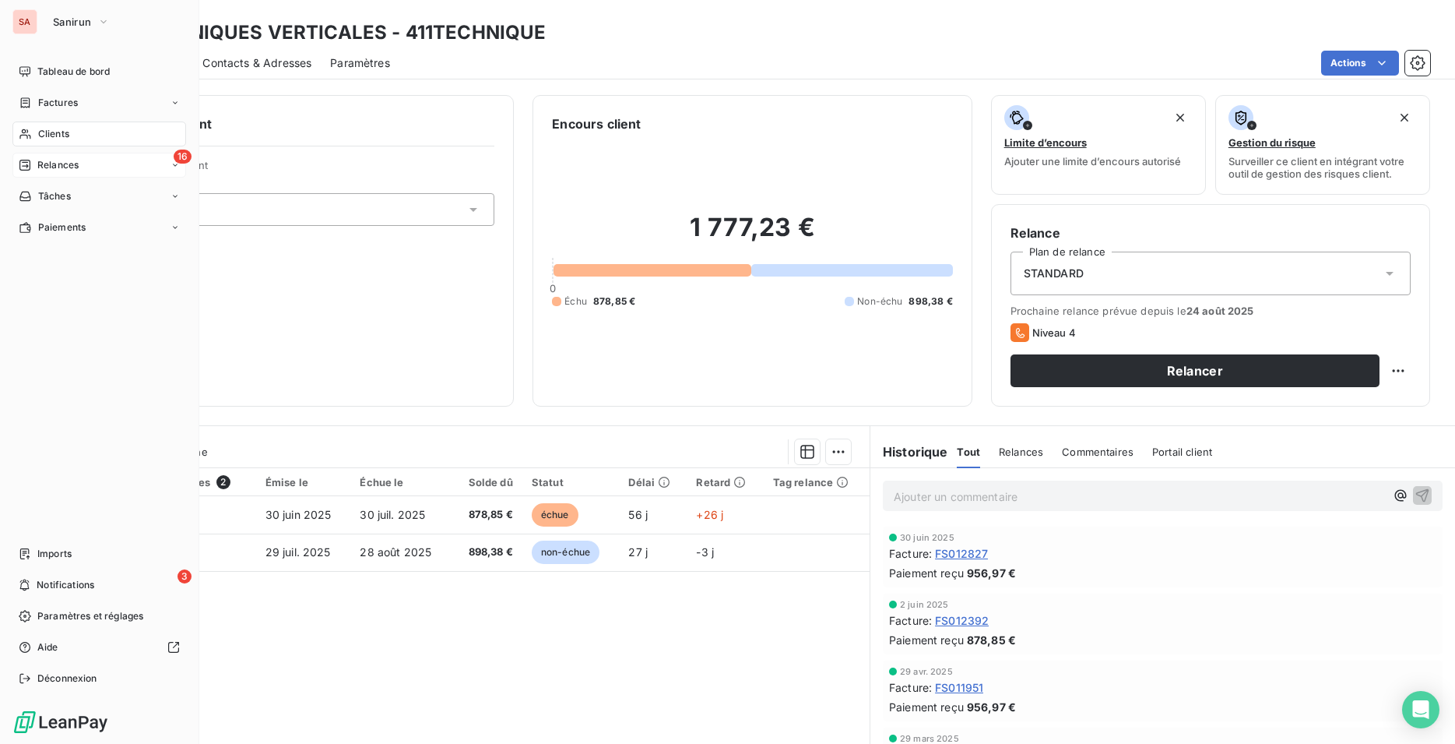
click at [58, 158] on span "Relances" at bounding box center [57, 165] width 41 height 14
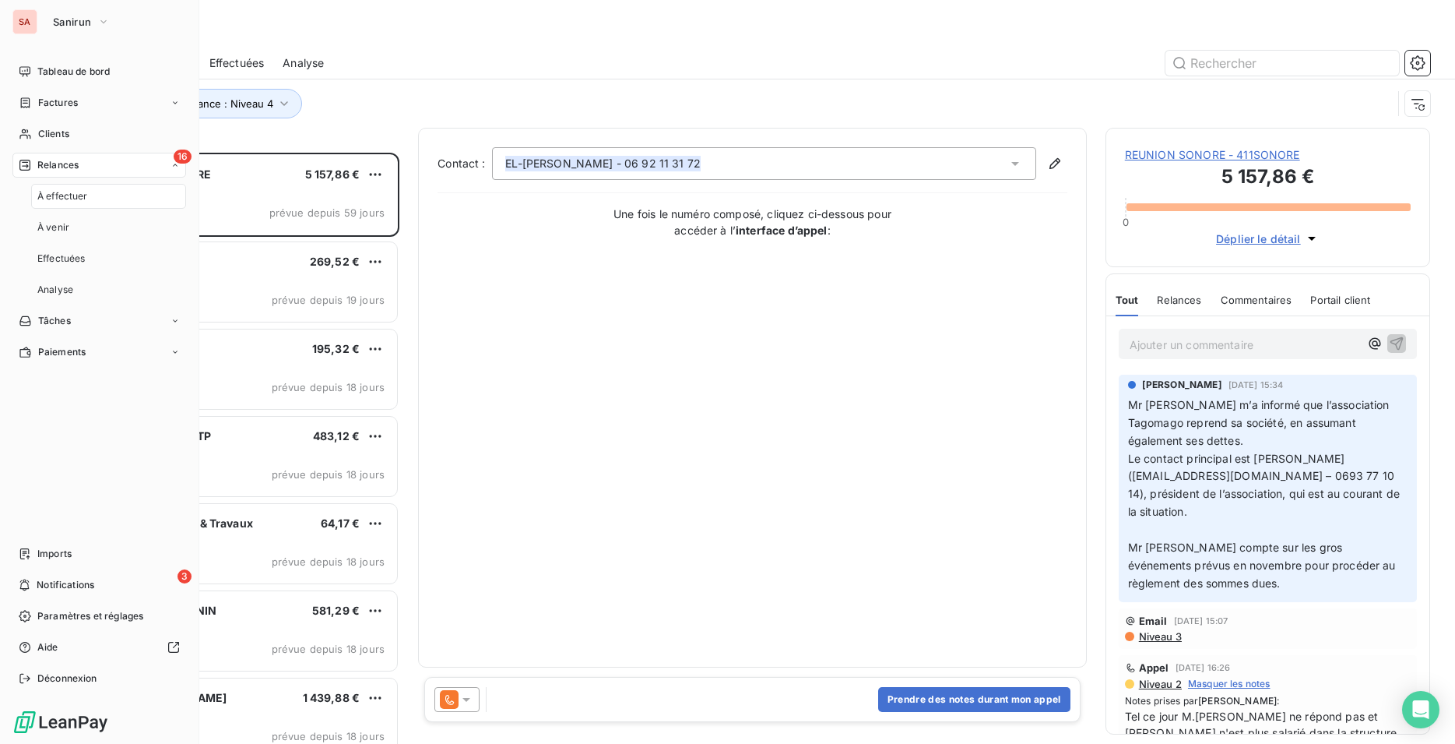
scroll to position [578, 312]
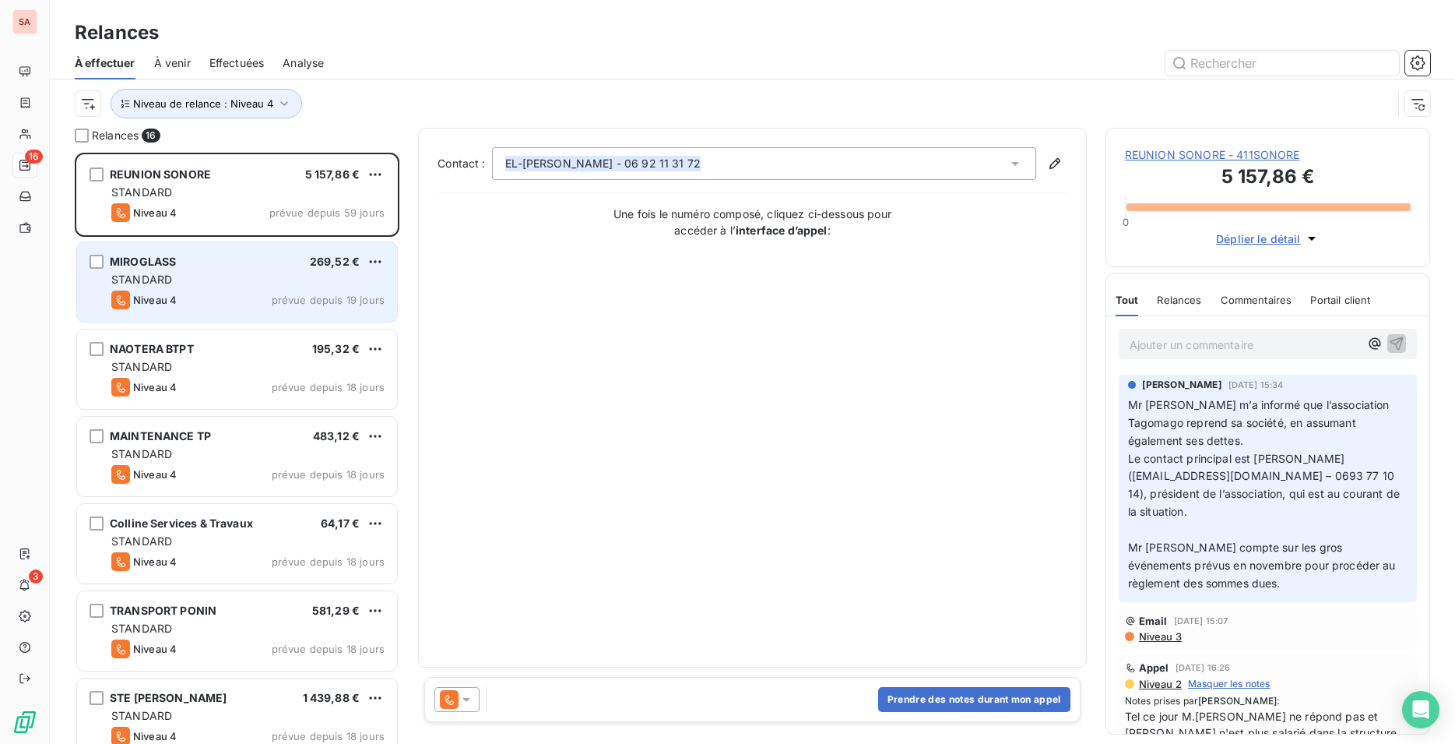
click at [243, 296] on div "Niveau 4 prévue depuis 19 jours" at bounding box center [247, 299] width 273 height 19
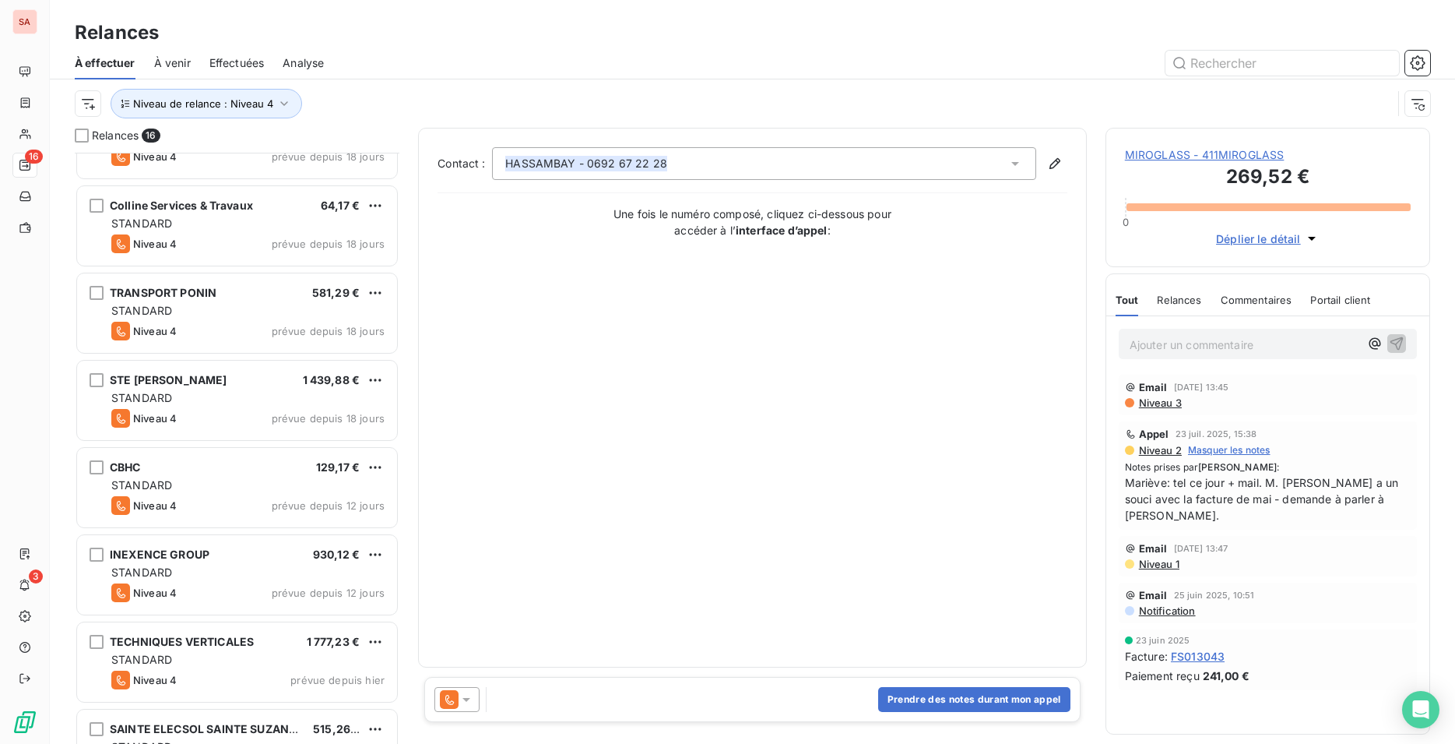
scroll to position [398, 0]
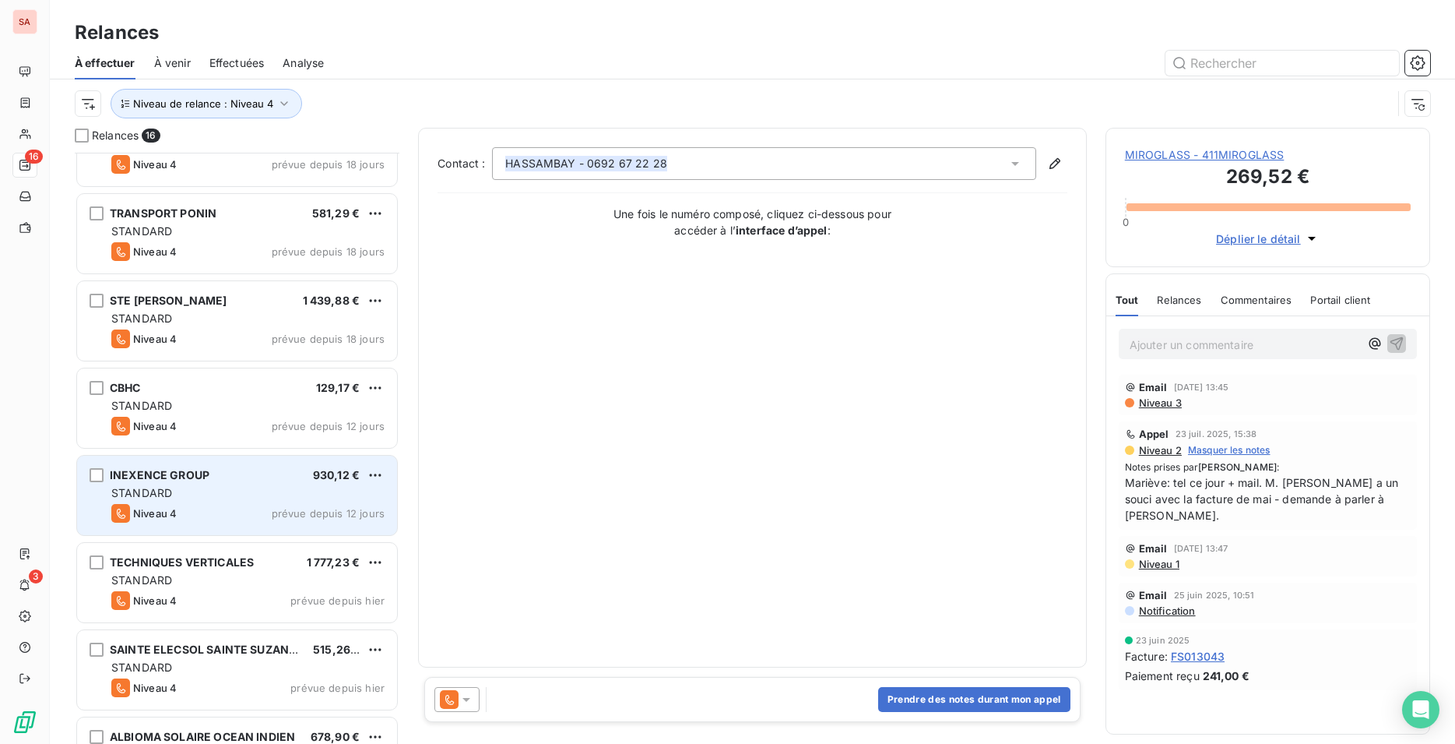
click at [217, 503] on div "INEXENCE GROUP 930,12 € STANDARD Niveau 4 prévue depuis 12 jours" at bounding box center [237, 495] width 320 height 79
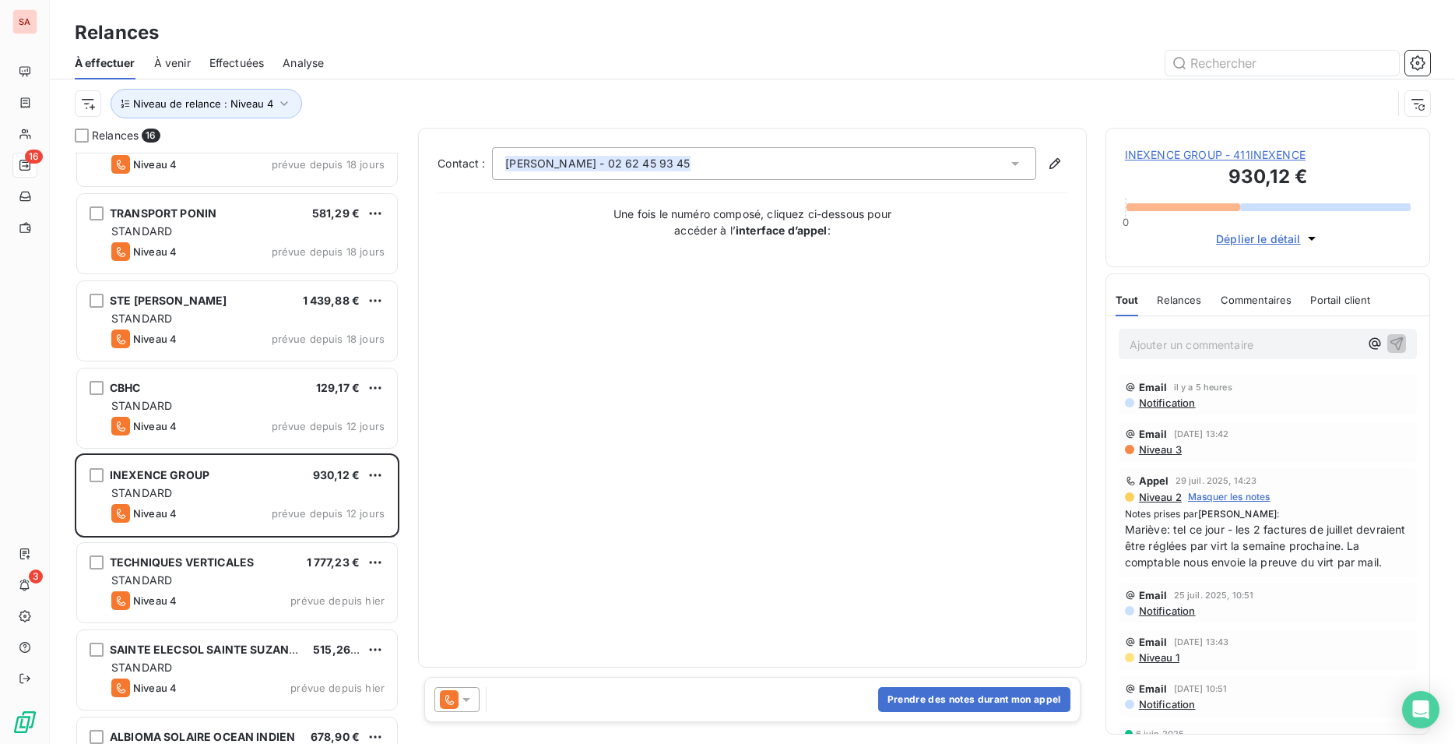
click at [1216, 158] on span "INEXENCE GROUP - 411INEXENCE" at bounding box center [1268, 155] width 286 height 16
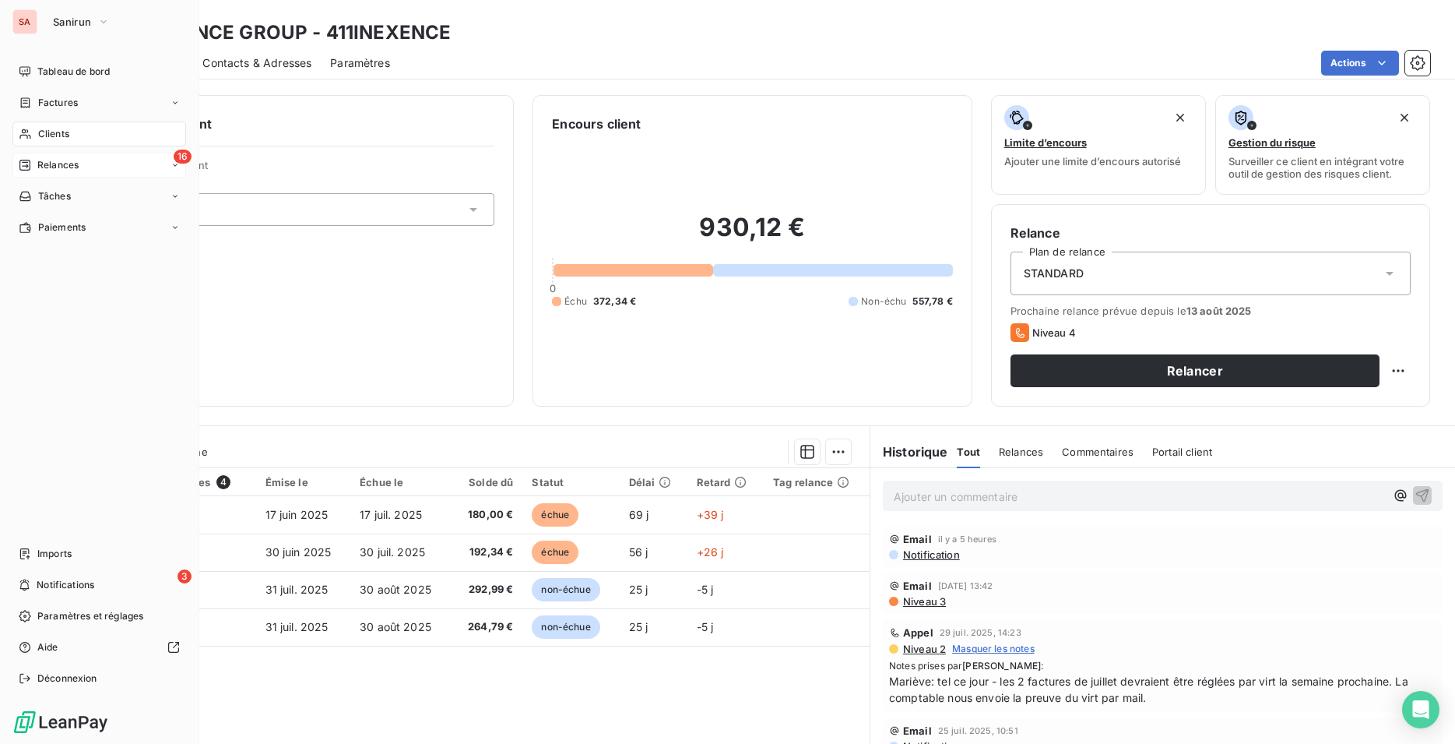
click at [97, 167] on div "16 Relances" at bounding box center [99, 165] width 174 height 25
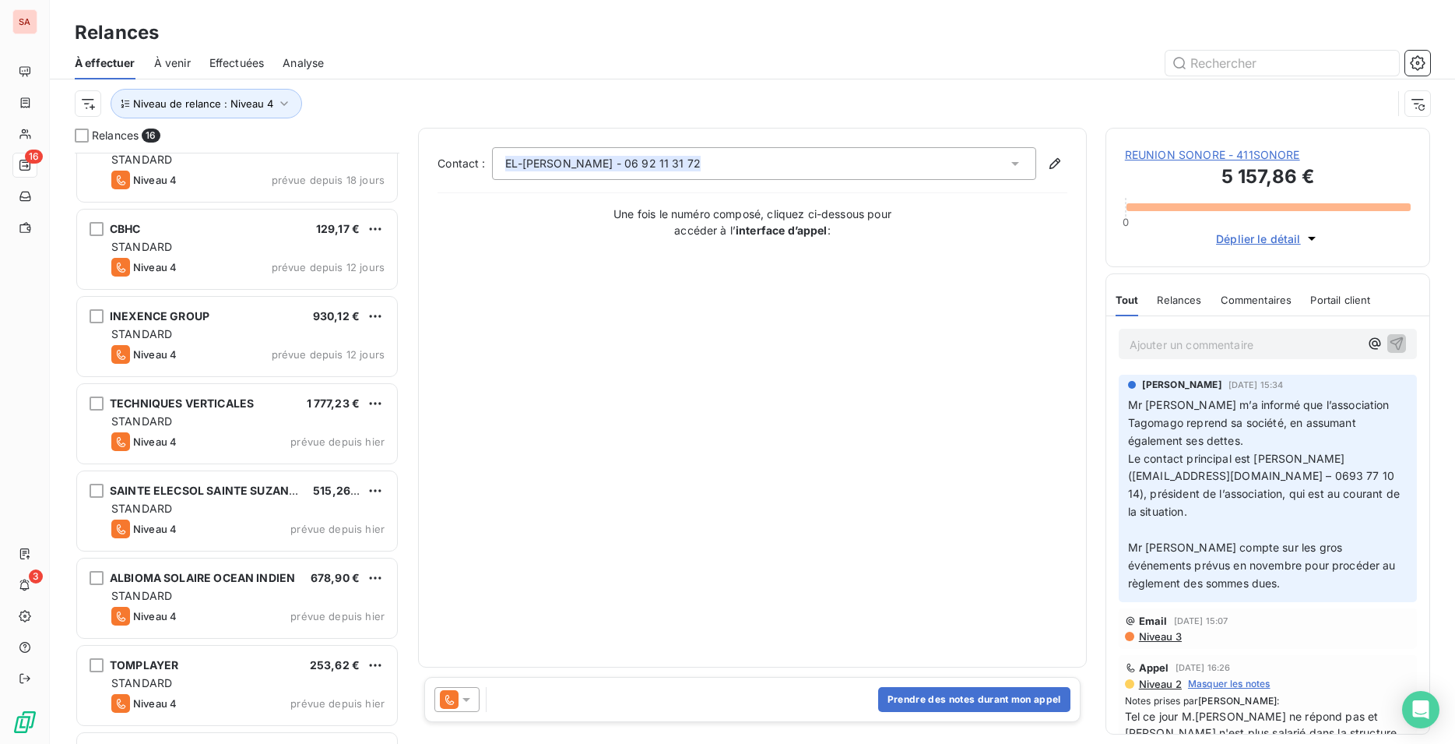
scroll to position [805, 0]
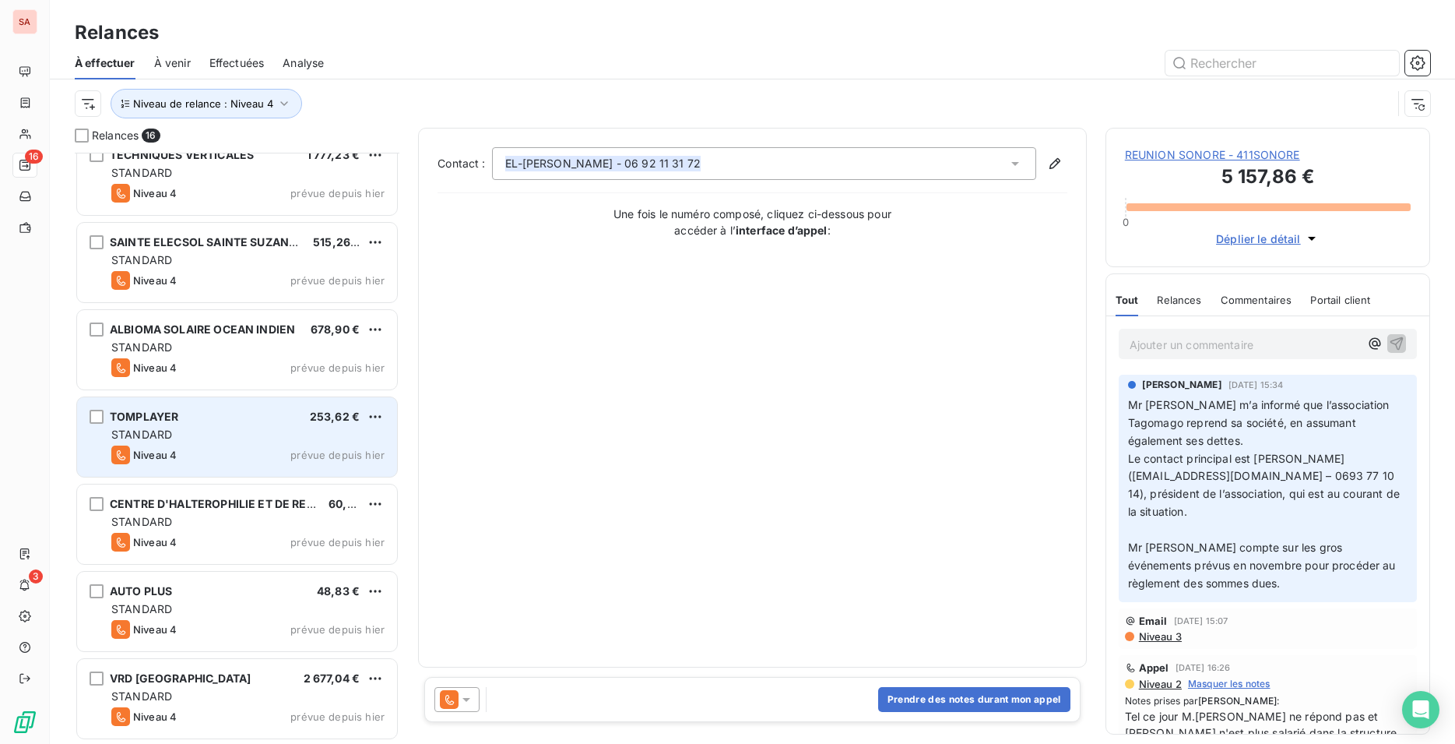
click at [234, 438] on div "STANDARD" at bounding box center [247, 435] width 273 height 16
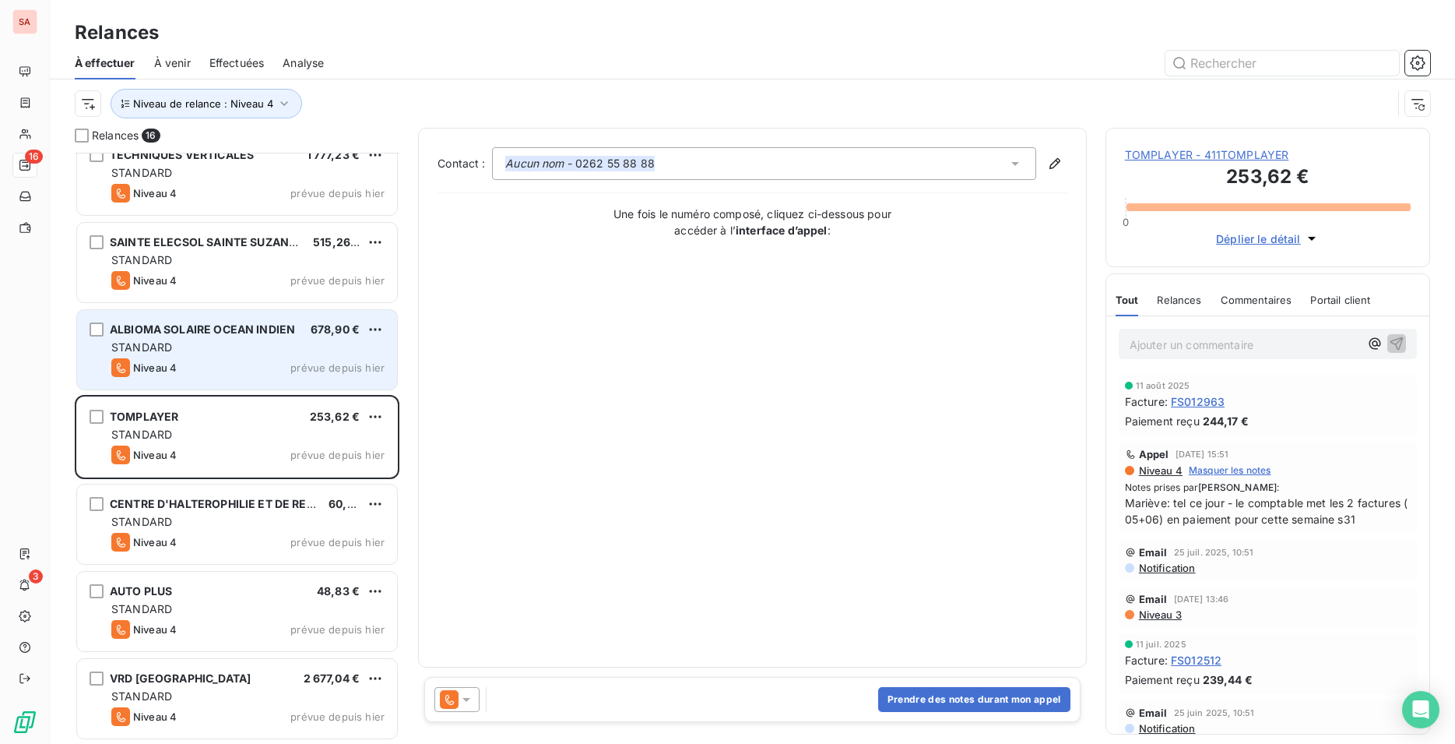
click at [241, 347] on div "STANDARD" at bounding box center [247, 348] width 273 height 16
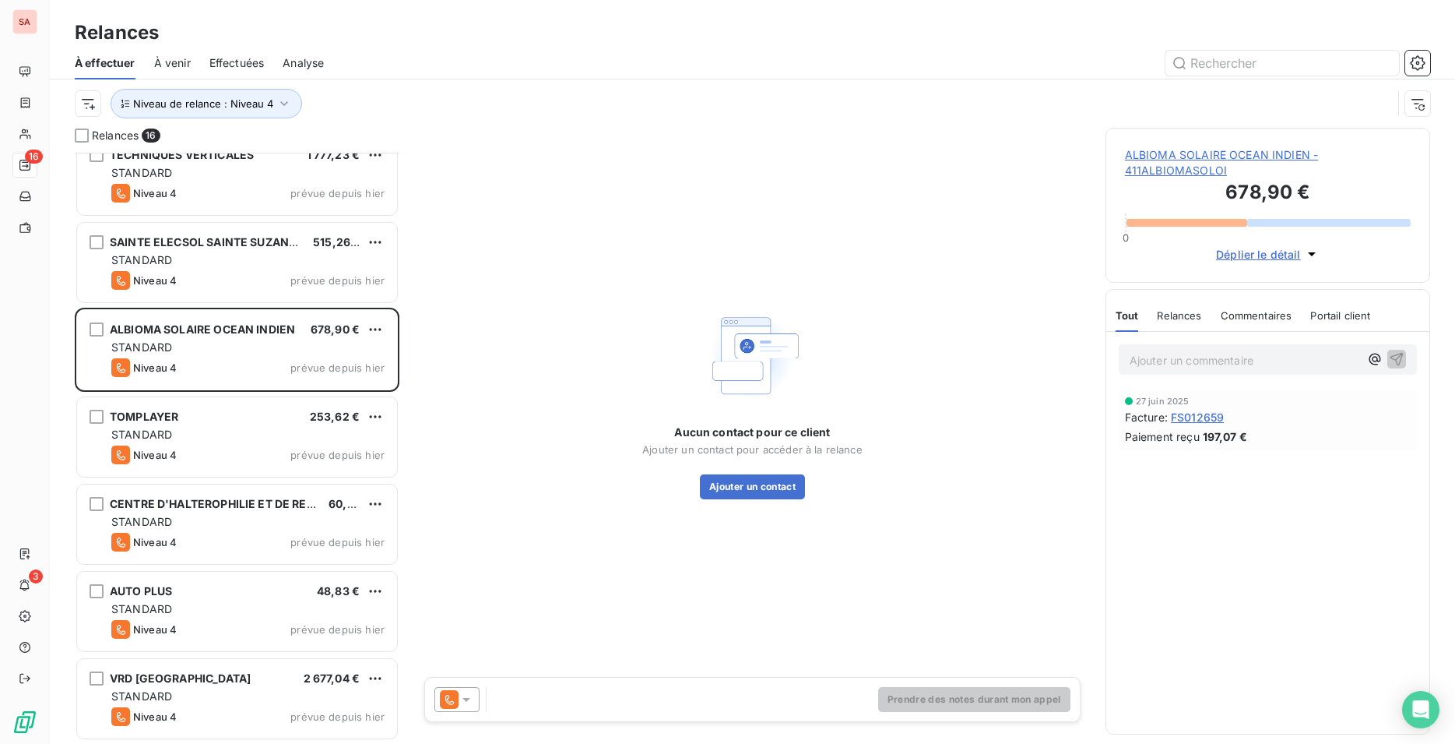
click at [1241, 161] on span "ALBIOMA SOLAIRE OCEAN INDIEN - 411ALBIOMASOLOI" at bounding box center [1268, 162] width 286 height 31
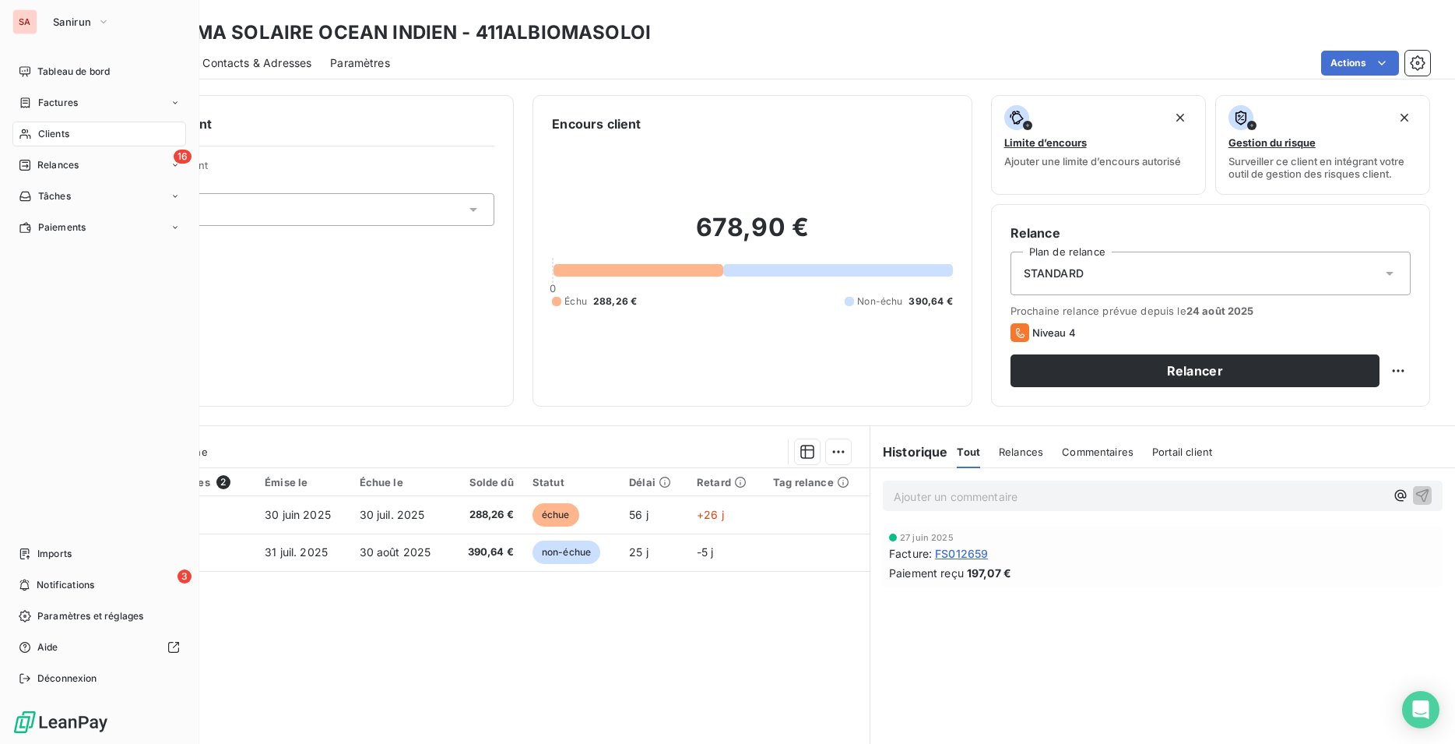
click at [67, 167] on span "Relances" at bounding box center [57, 165] width 41 height 14
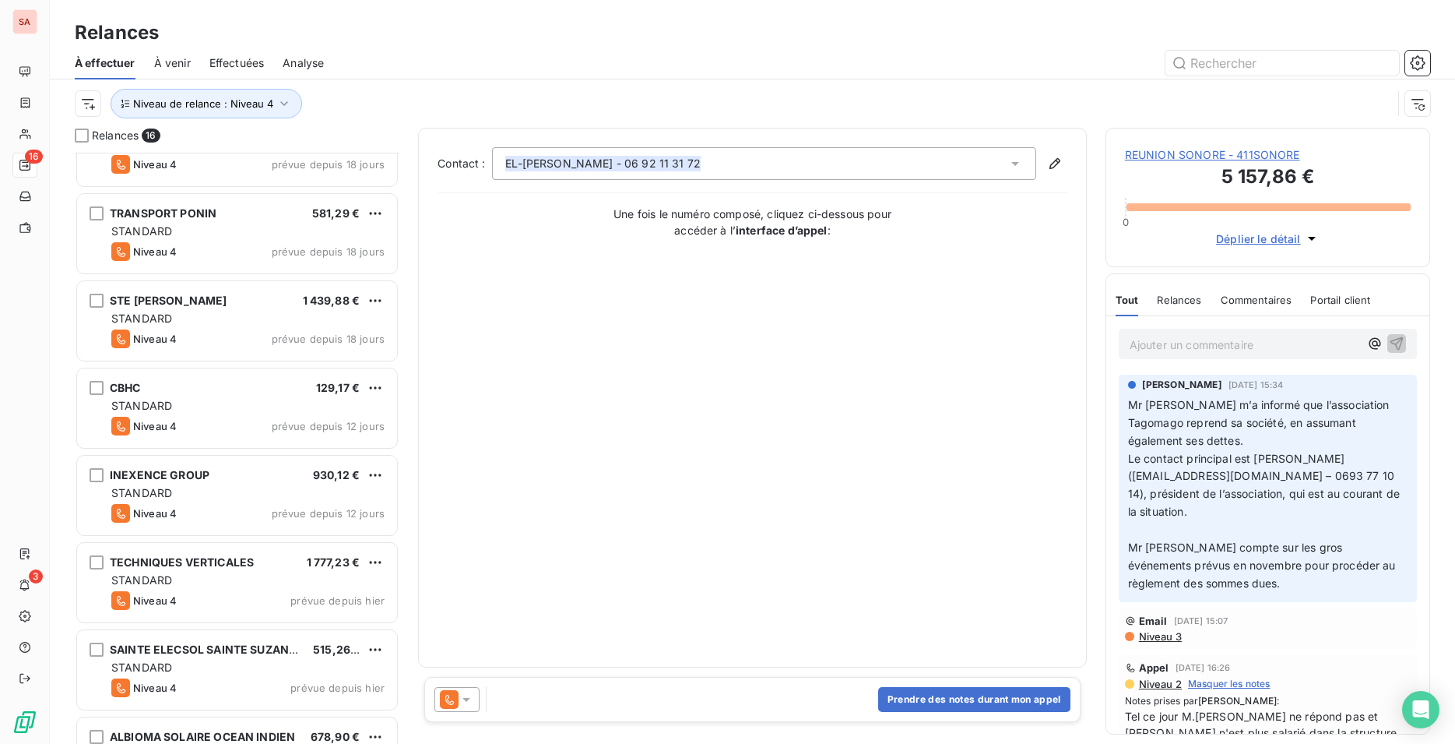
scroll to position [557, 0]
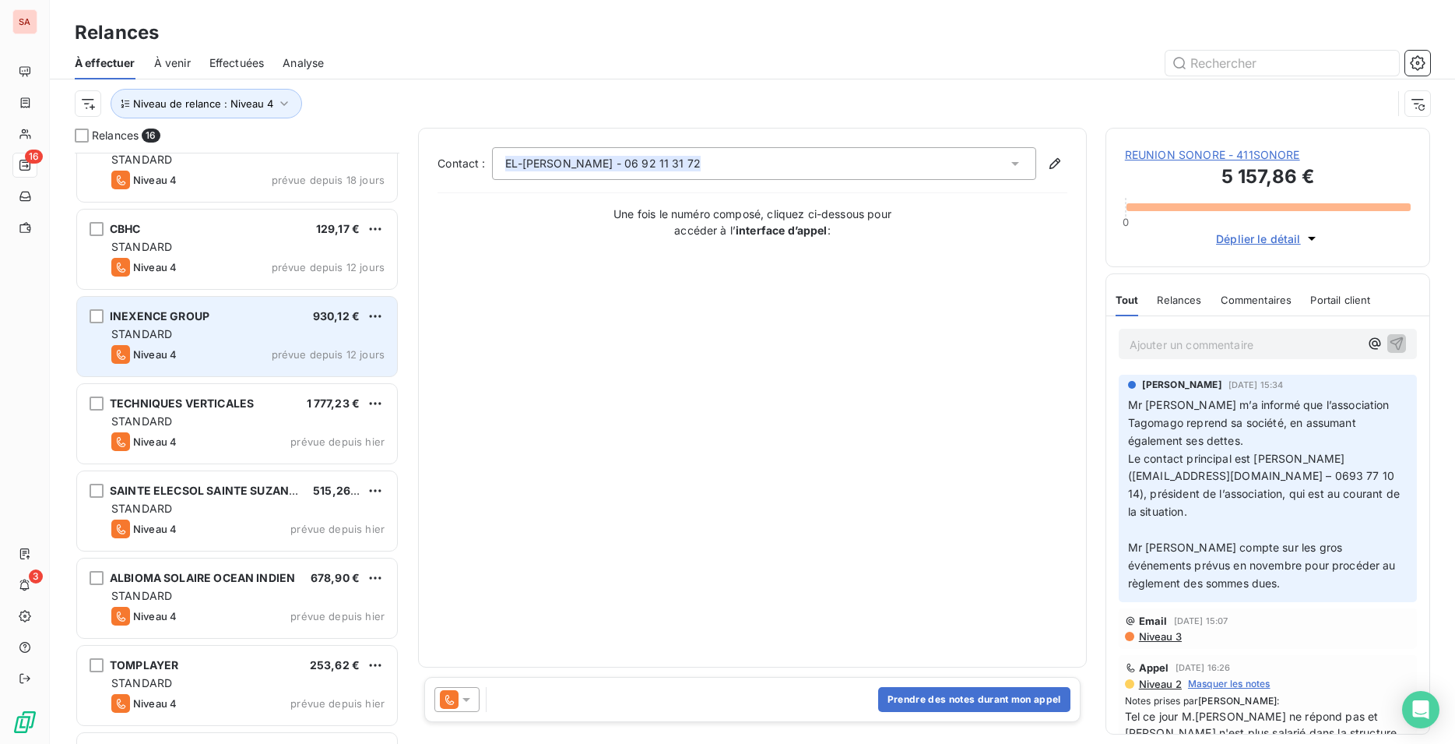
click at [288, 350] on span "prévue depuis 12 jours" at bounding box center [328, 354] width 113 height 12
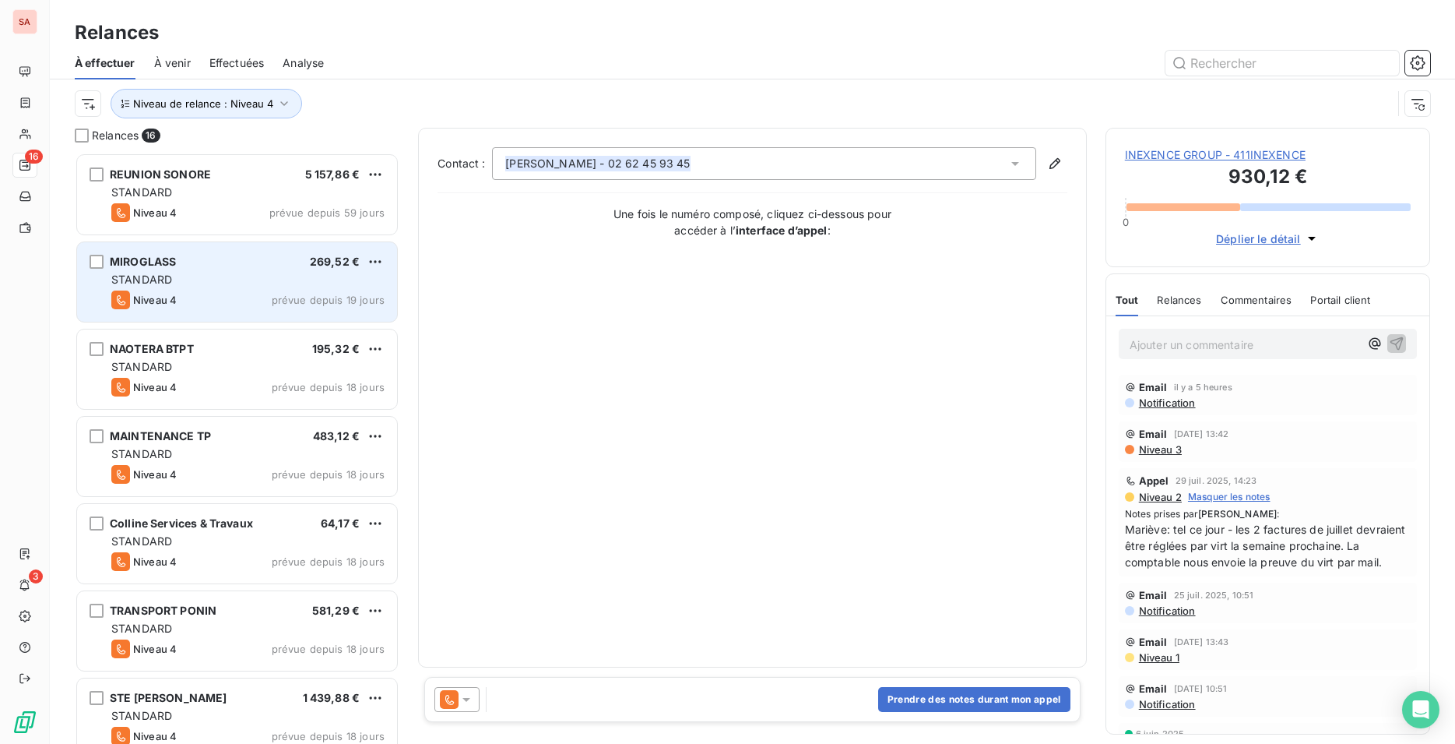
click at [240, 275] on div "STANDARD" at bounding box center [247, 280] width 273 height 16
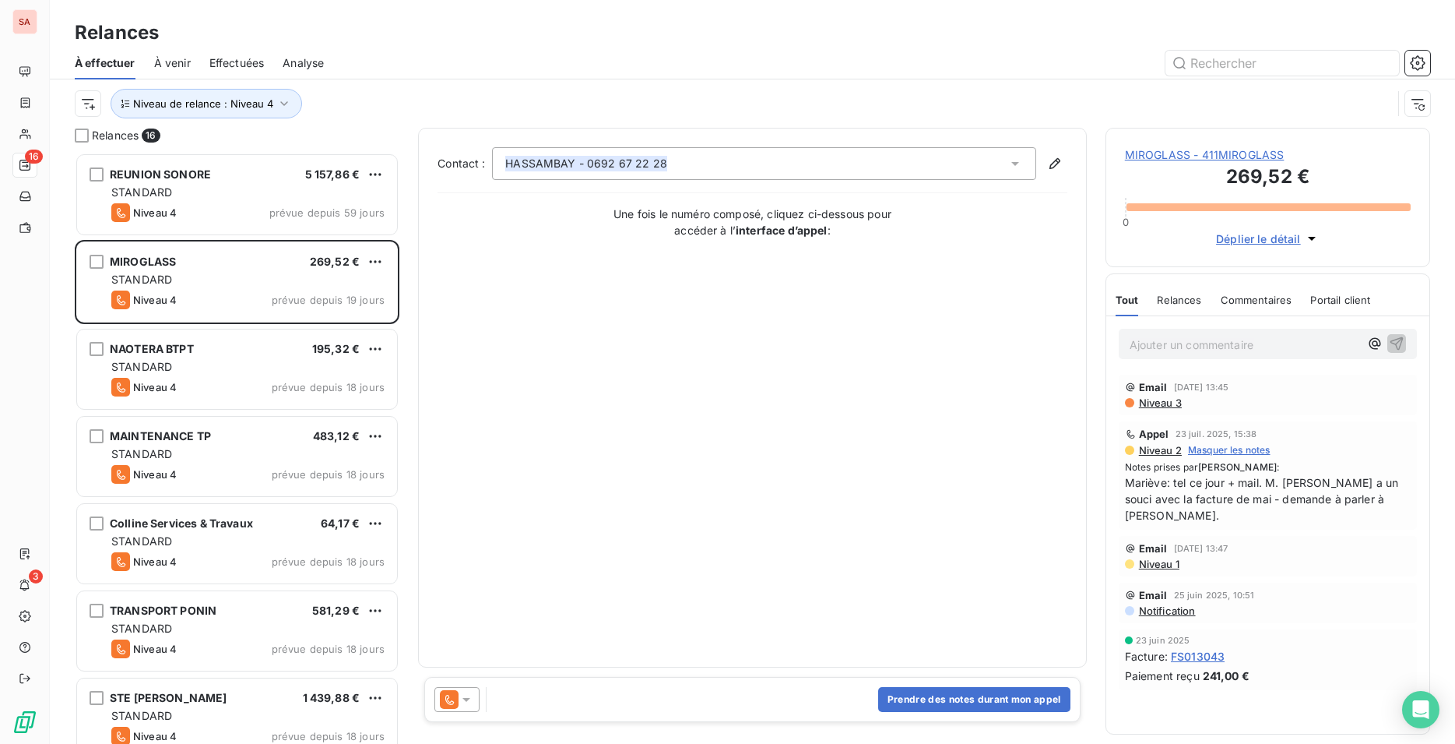
click at [1257, 151] on span "MIROGLASS - 411MIROGLASS" at bounding box center [1268, 155] width 286 height 16
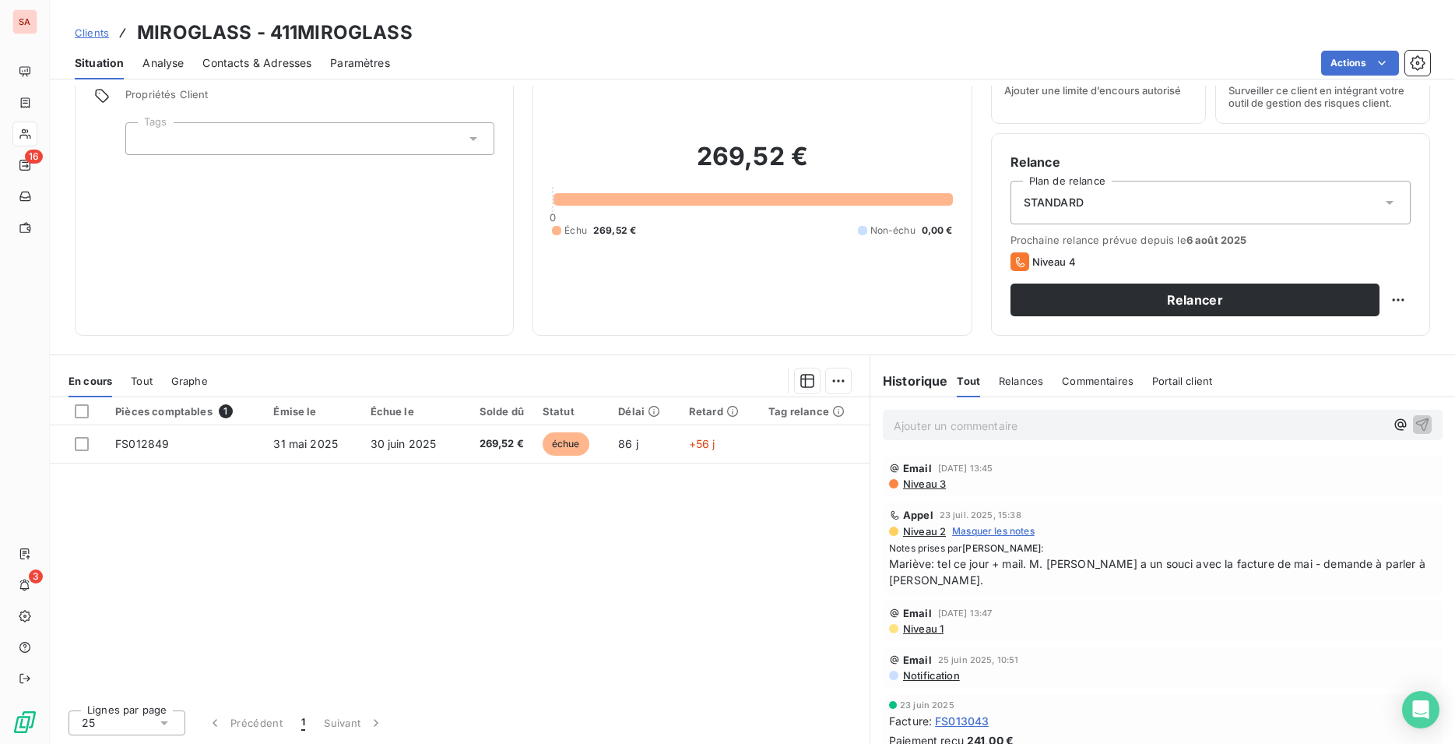
click at [241, 67] on span "Contacts & Adresses" at bounding box center [256, 63] width 109 height 16
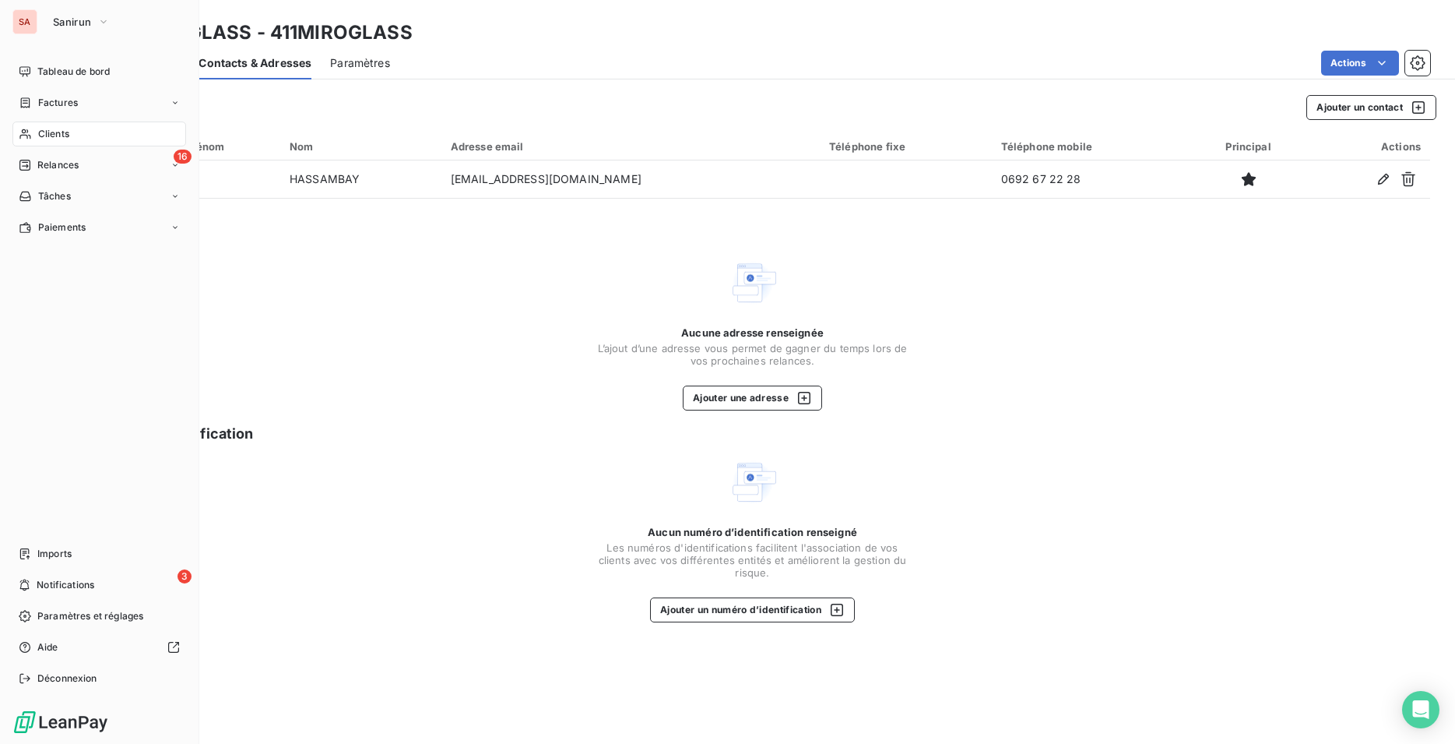
click at [77, 160] on span "Relances" at bounding box center [57, 165] width 41 height 14
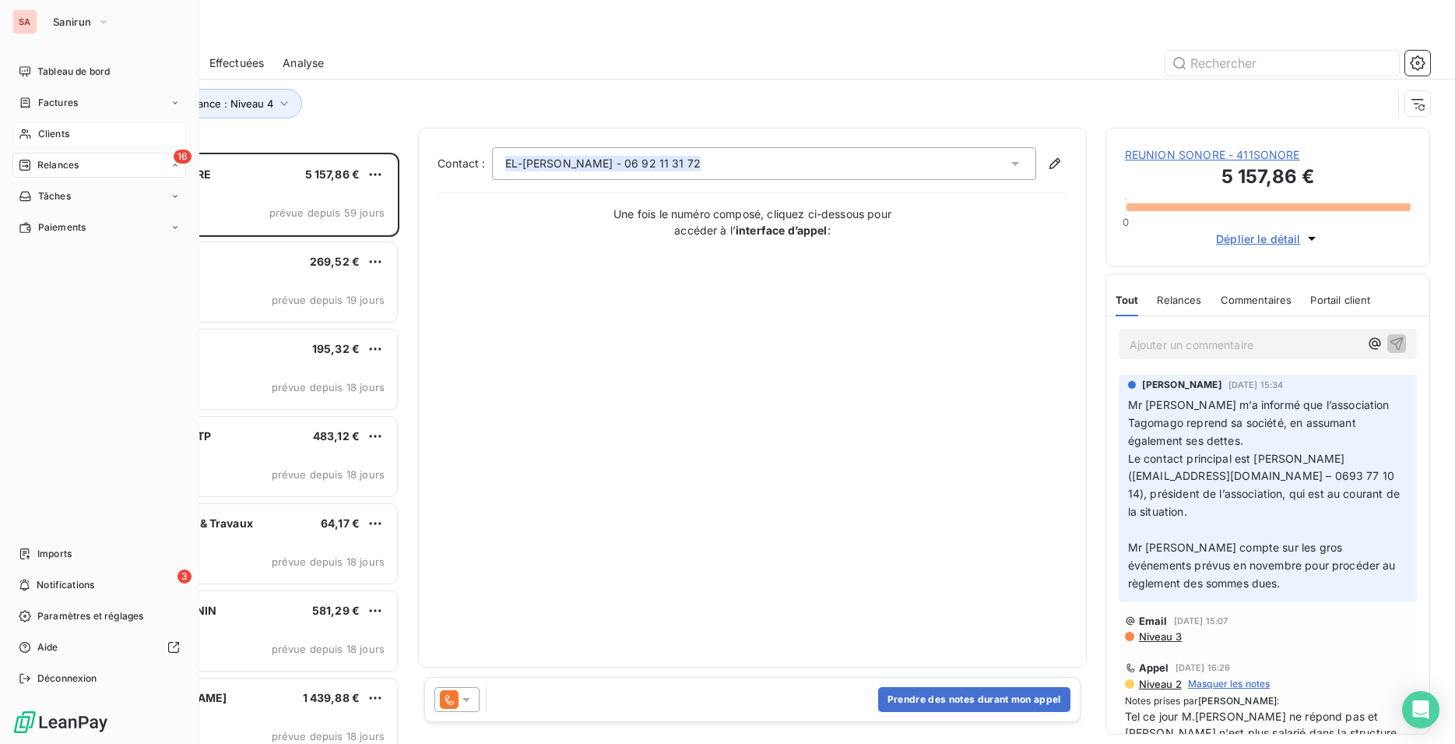
scroll to position [578, 312]
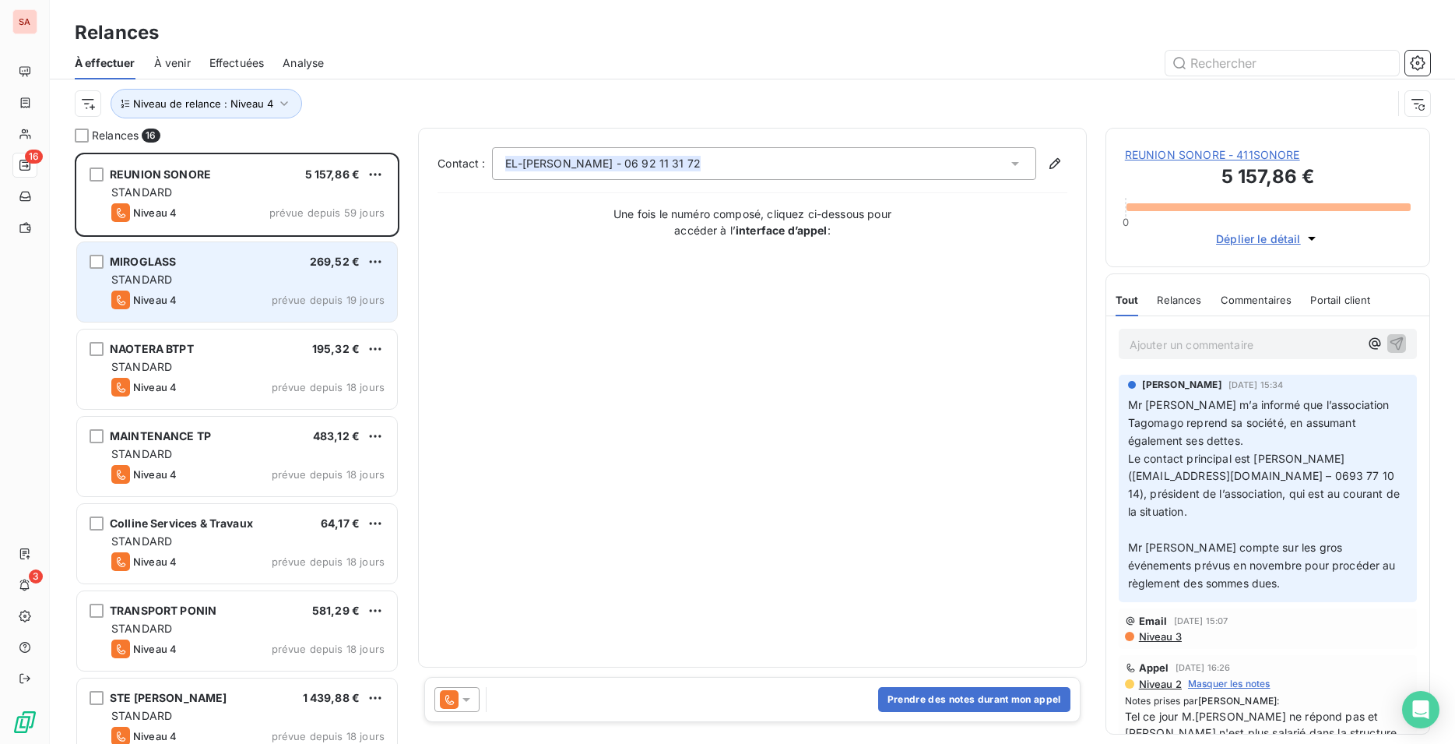
click at [240, 283] on div "STANDARD" at bounding box center [247, 280] width 273 height 16
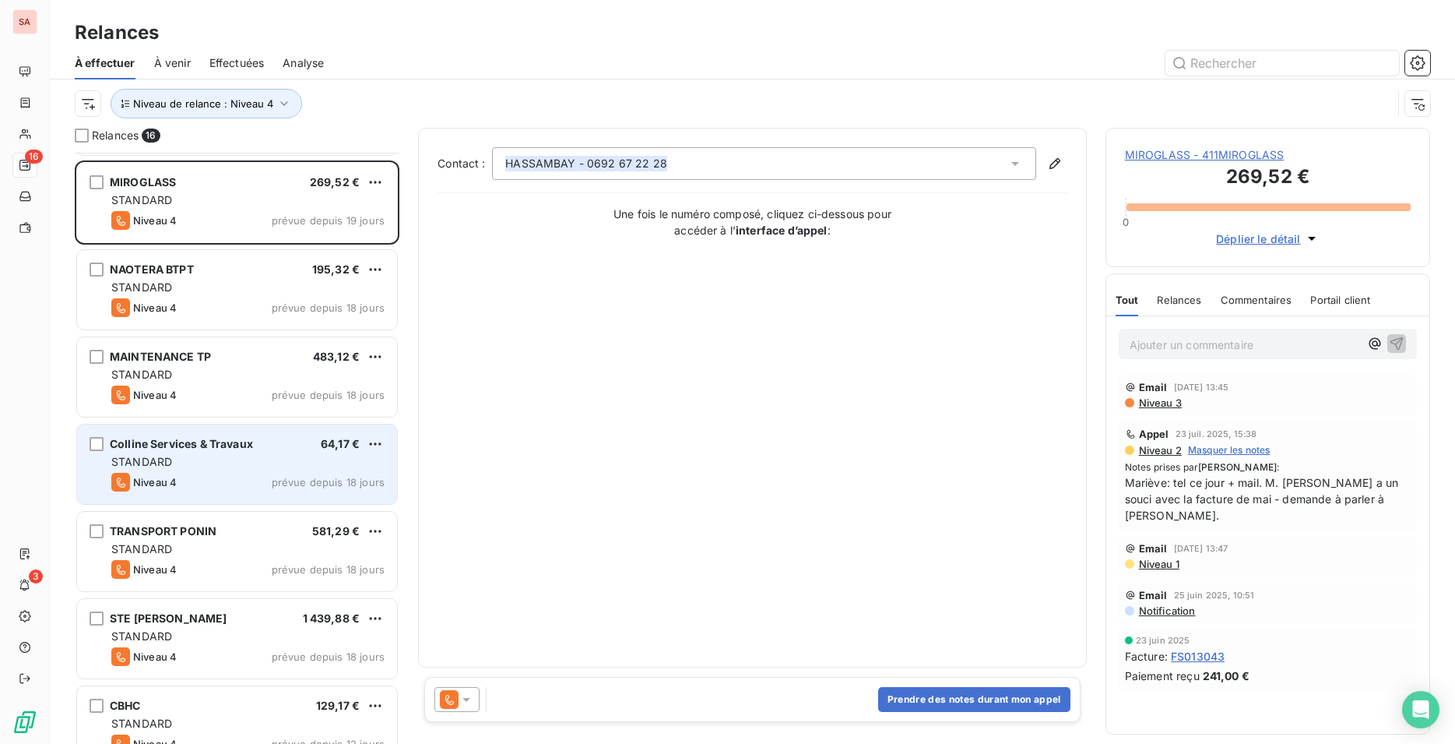
scroll to position [239, 0]
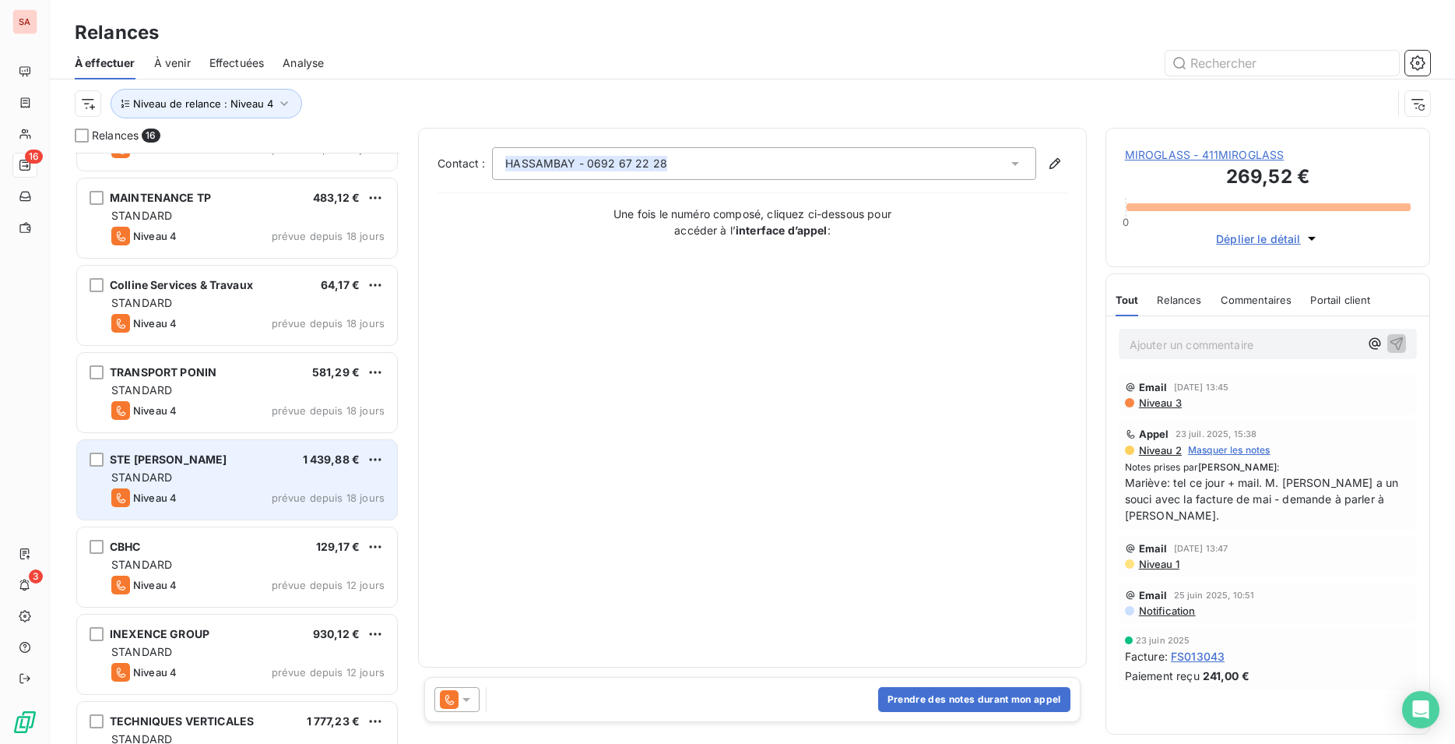
click at [258, 477] on div "STANDARD" at bounding box center [247, 478] width 273 height 16
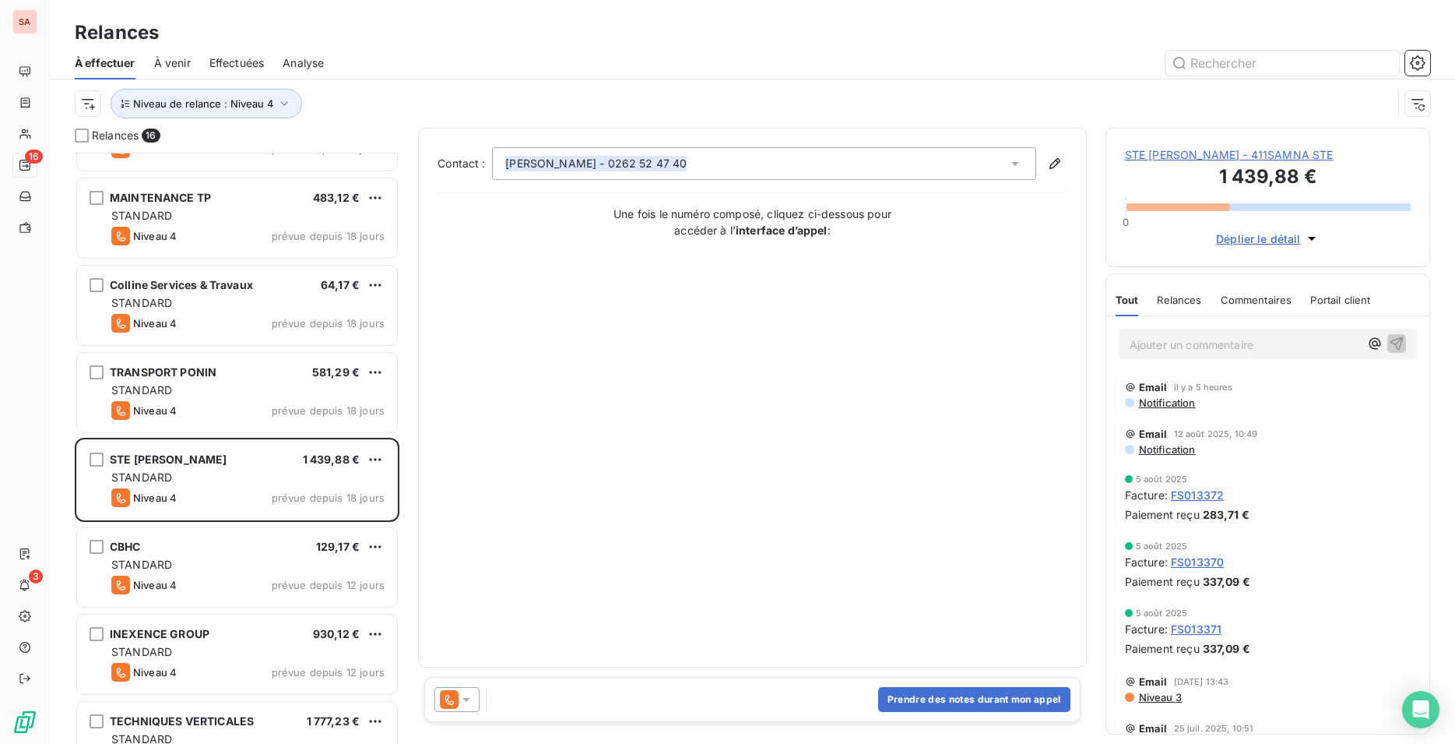
click at [1202, 154] on span "STE [PERSON_NAME] - 411SAMNA STE" at bounding box center [1268, 155] width 286 height 16
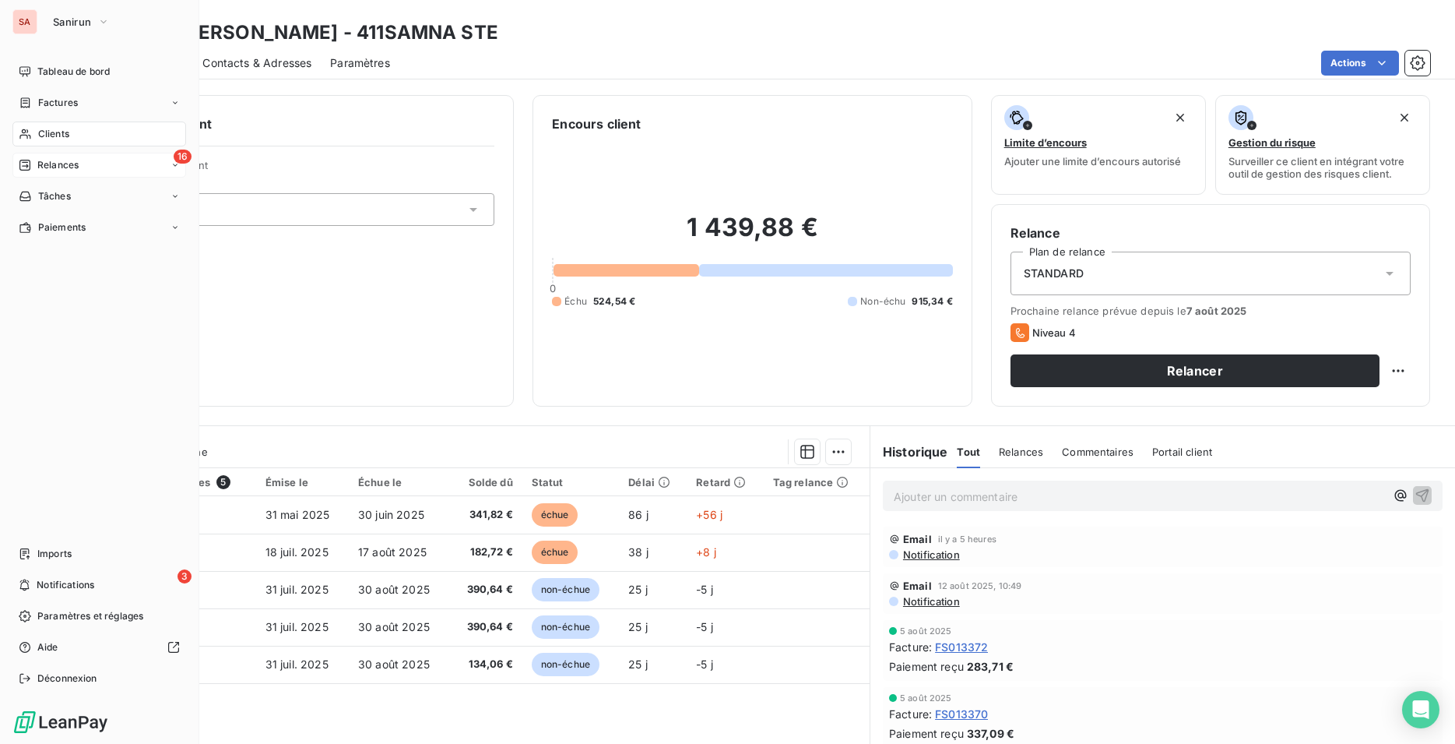
click at [69, 163] on span "Relances" at bounding box center [57, 165] width 41 height 14
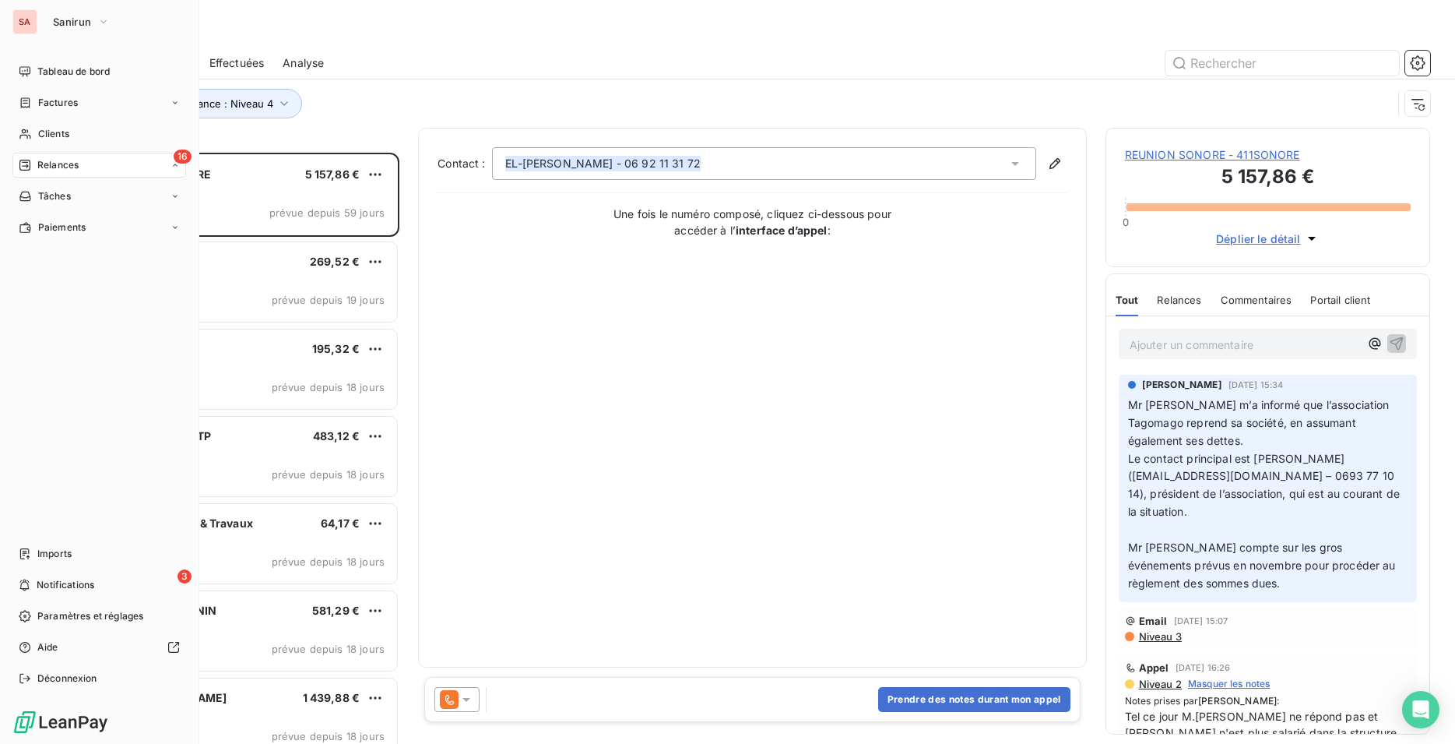
scroll to position [578, 312]
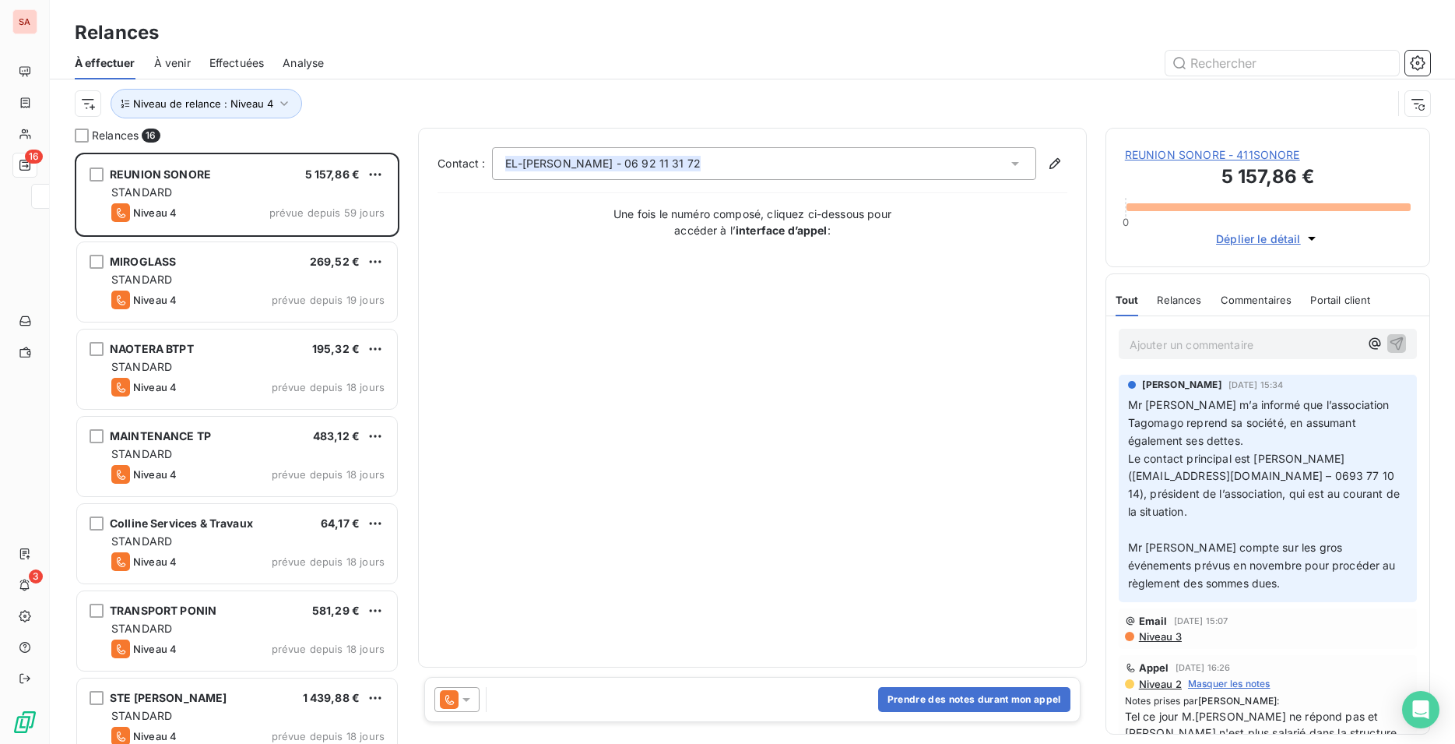
click at [429, 100] on div "Niveau de relance : Niveau 4" at bounding box center [734, 104] width 1318 height 30
click at [260, 106] on span "Niveau de relance : Niveau 4" at bounding box center [203, 103] width 140 height 12
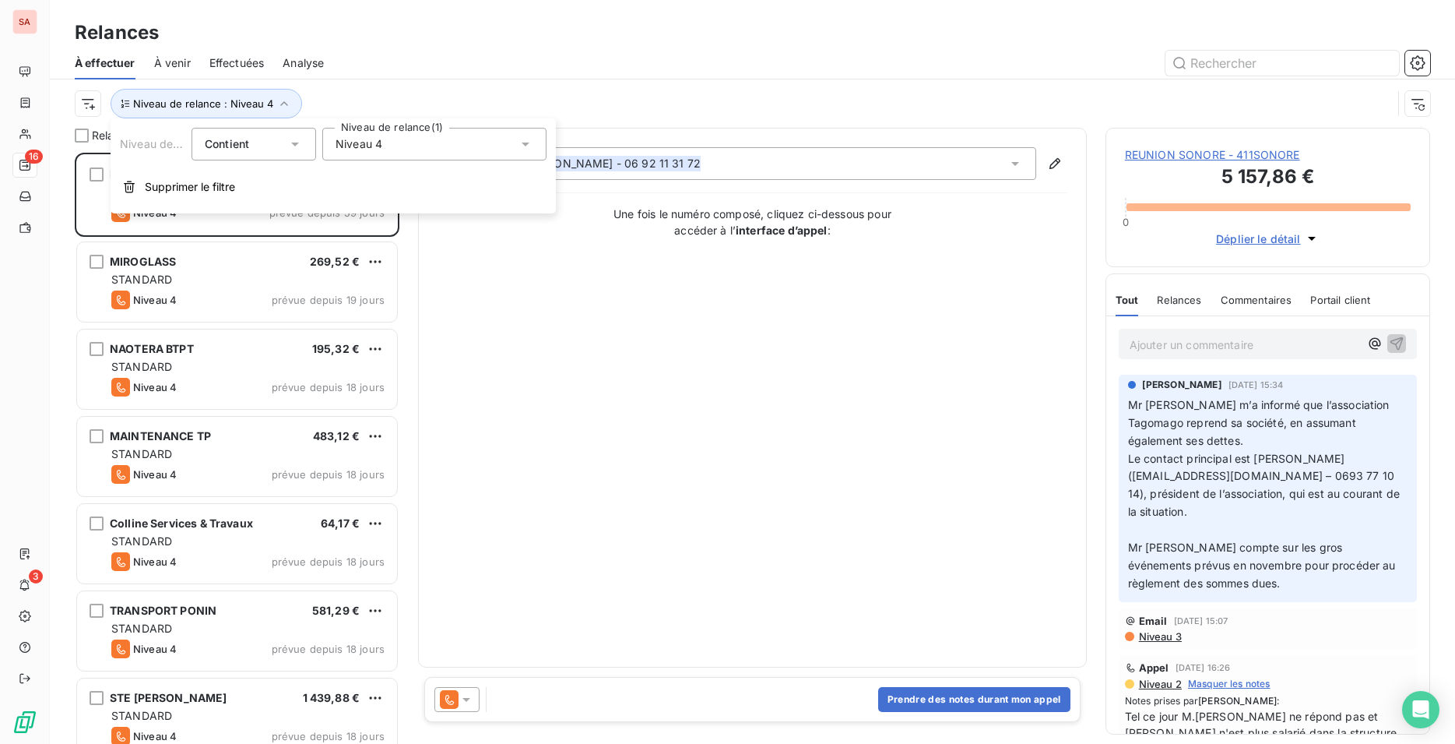
click at [337, 153] on div "Niveau 4" at bounding box center [434, 144] width 224 height 33
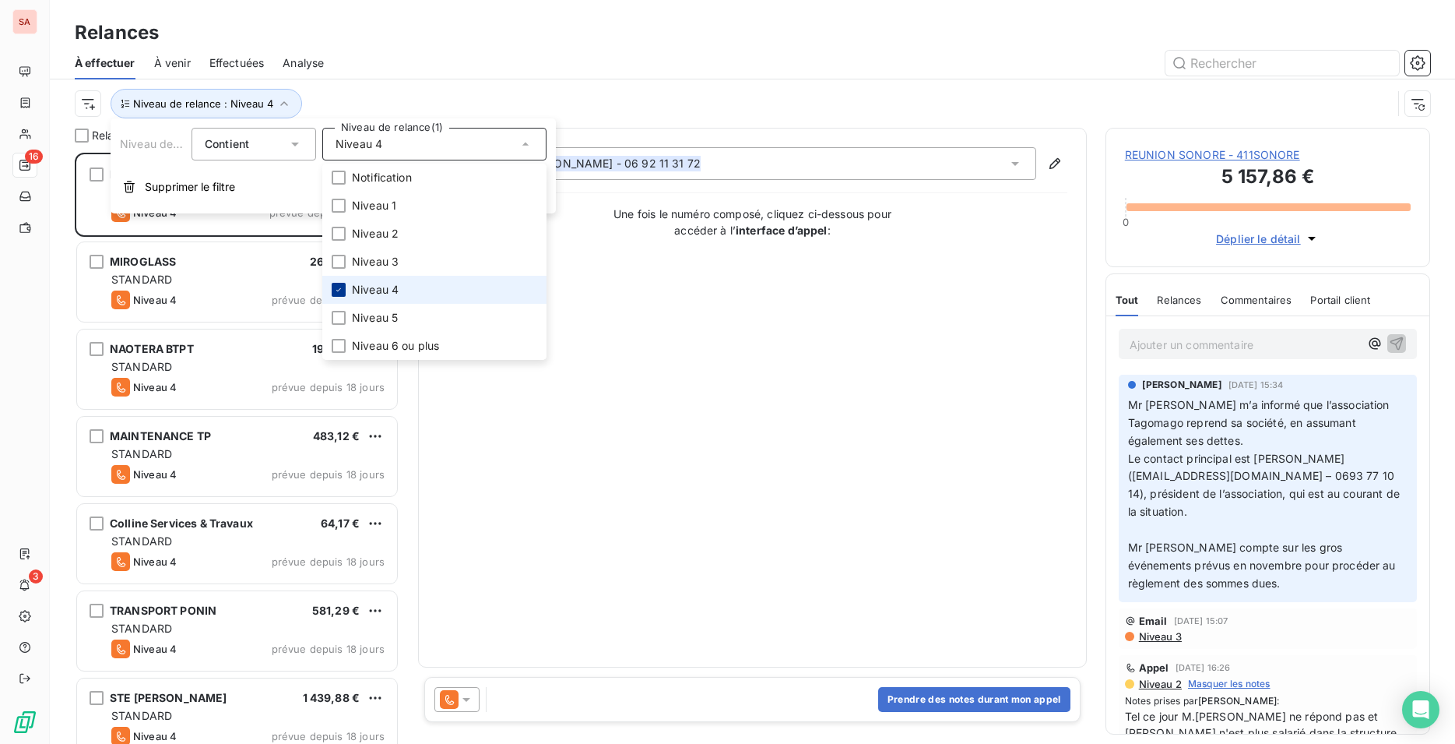
click at [339, 291] on icon at bounding box center [338, 289] width 9 height 9
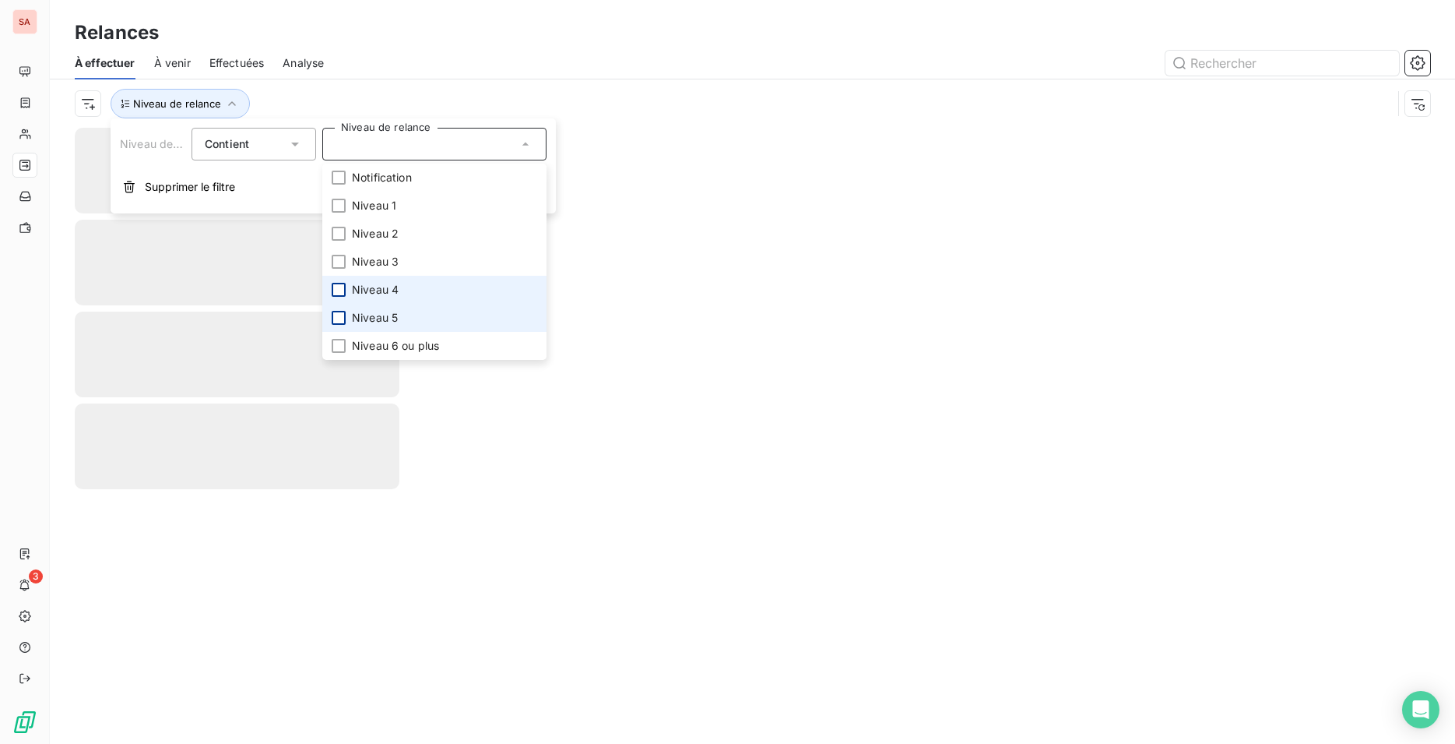
click at [341, 319] on div at bounding box center [339, 318] width 14 height 14
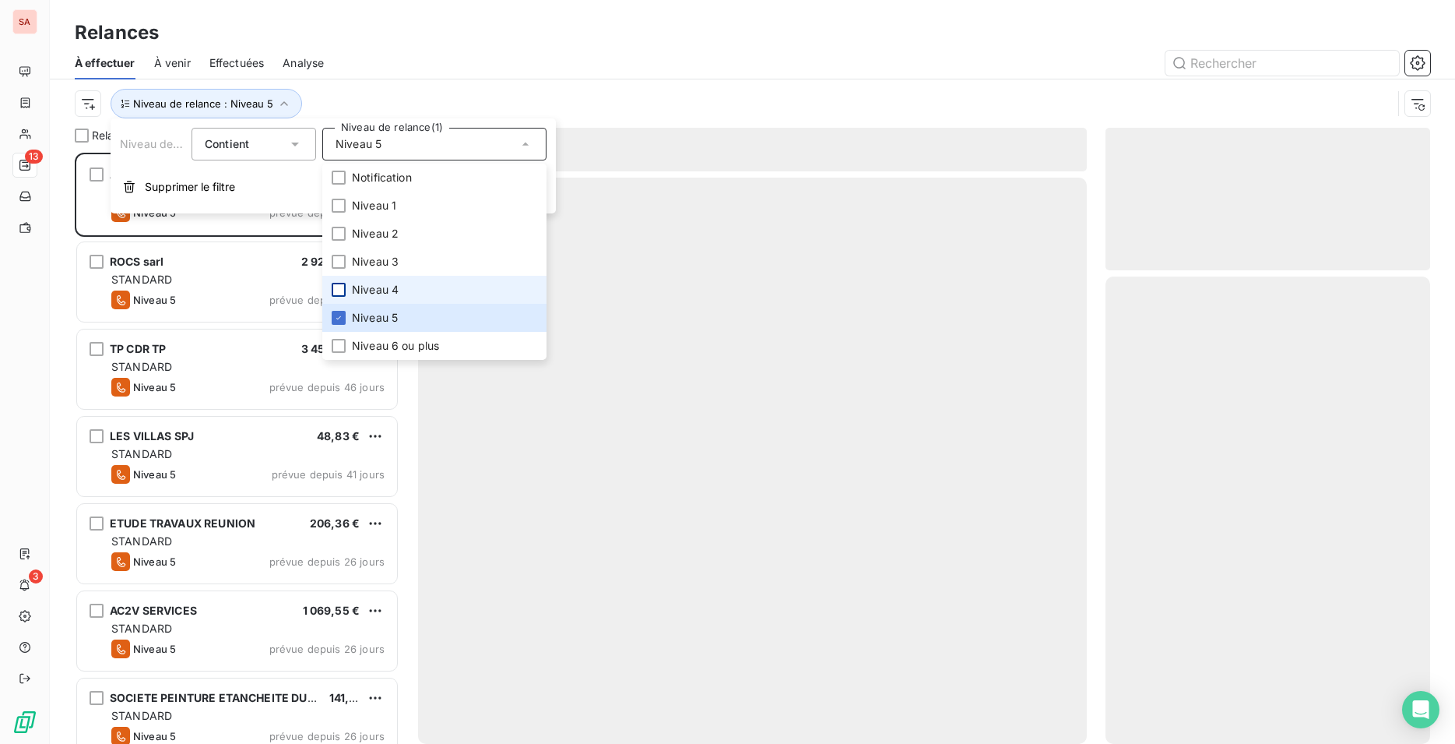
click at [396, 44] on div "Relances" at bounding box center [753, 33] width 1406 height 28
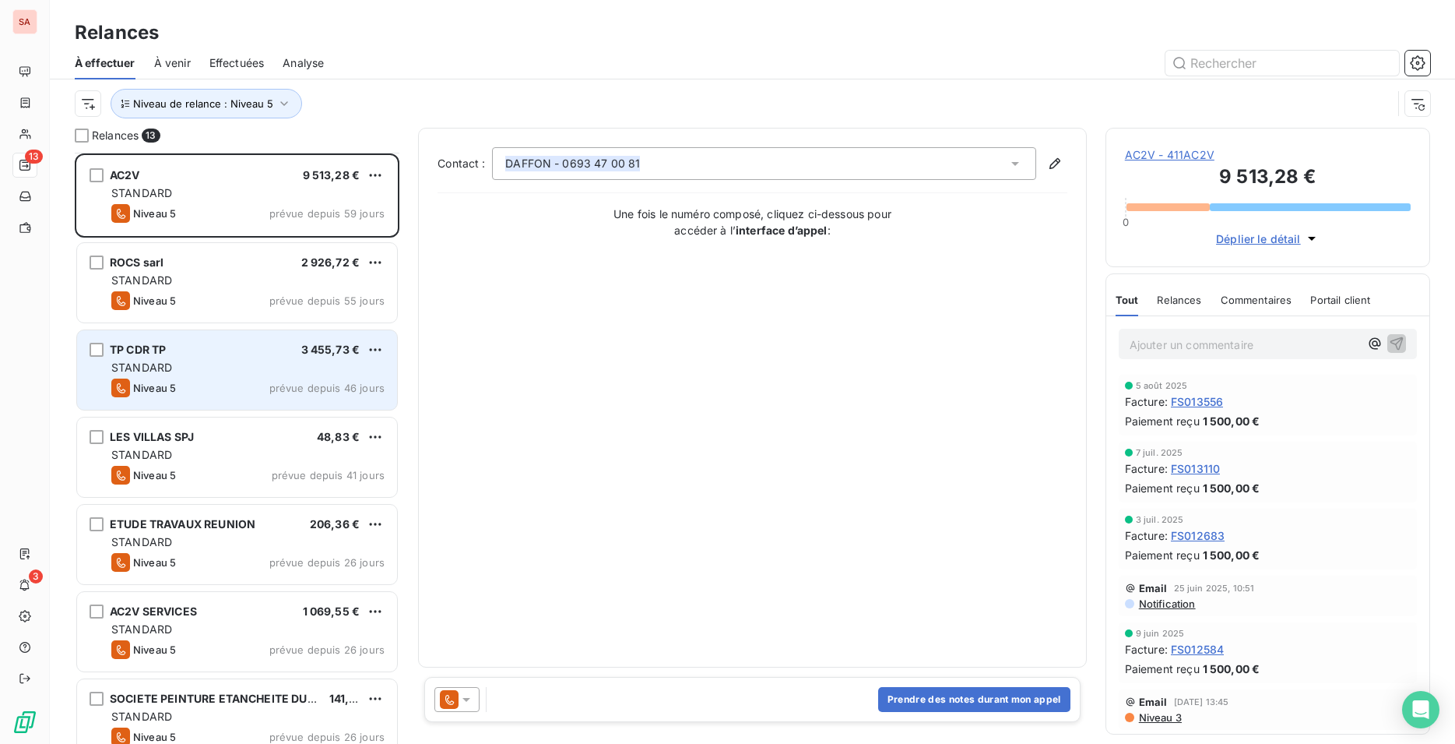
scroll to position [160, 0]
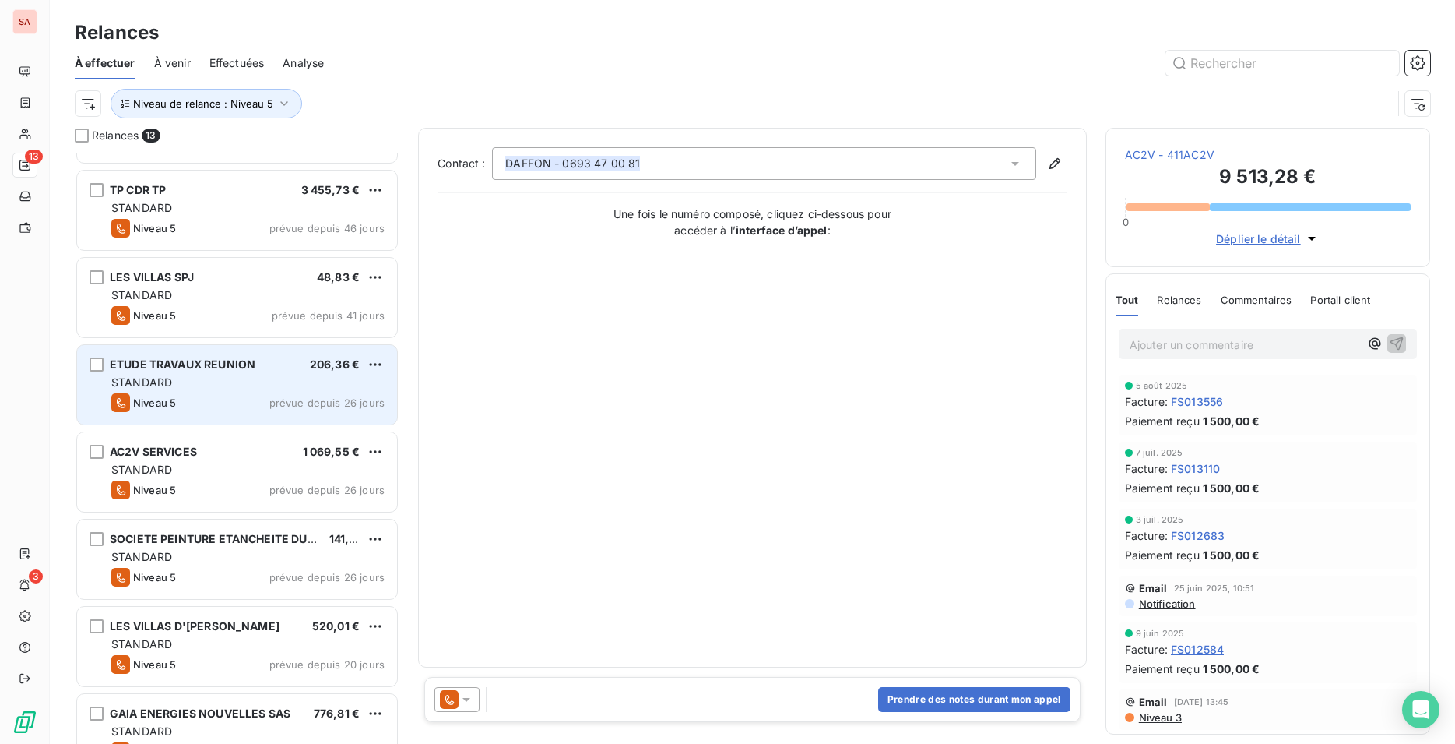
click at [255, 375] on div "STANDARD" at bounding box center [247, 383] width 273 height 16
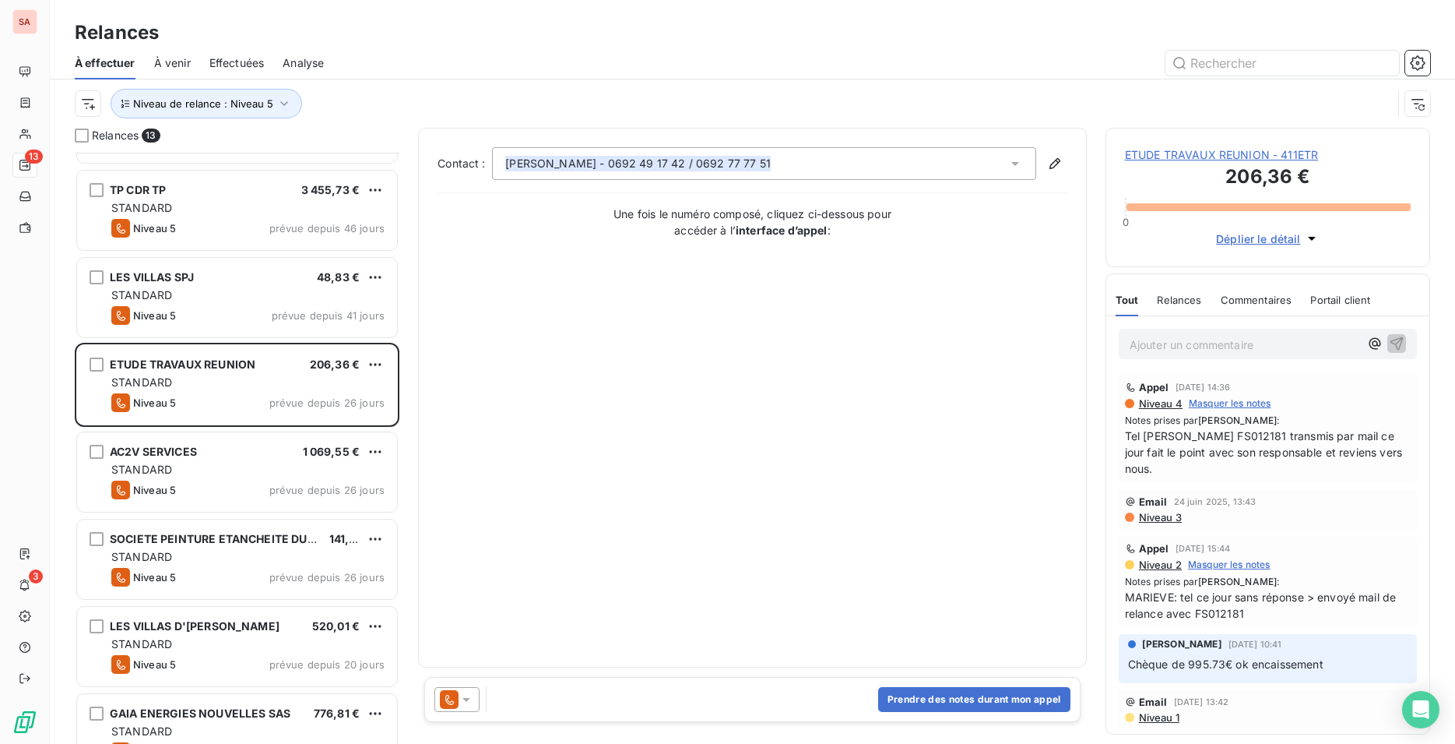
click at [1206, 161] on span "ETUDE TRAVAUX REUNION - 411ETR" at bounding box center [1268, 155] width 286 height 16
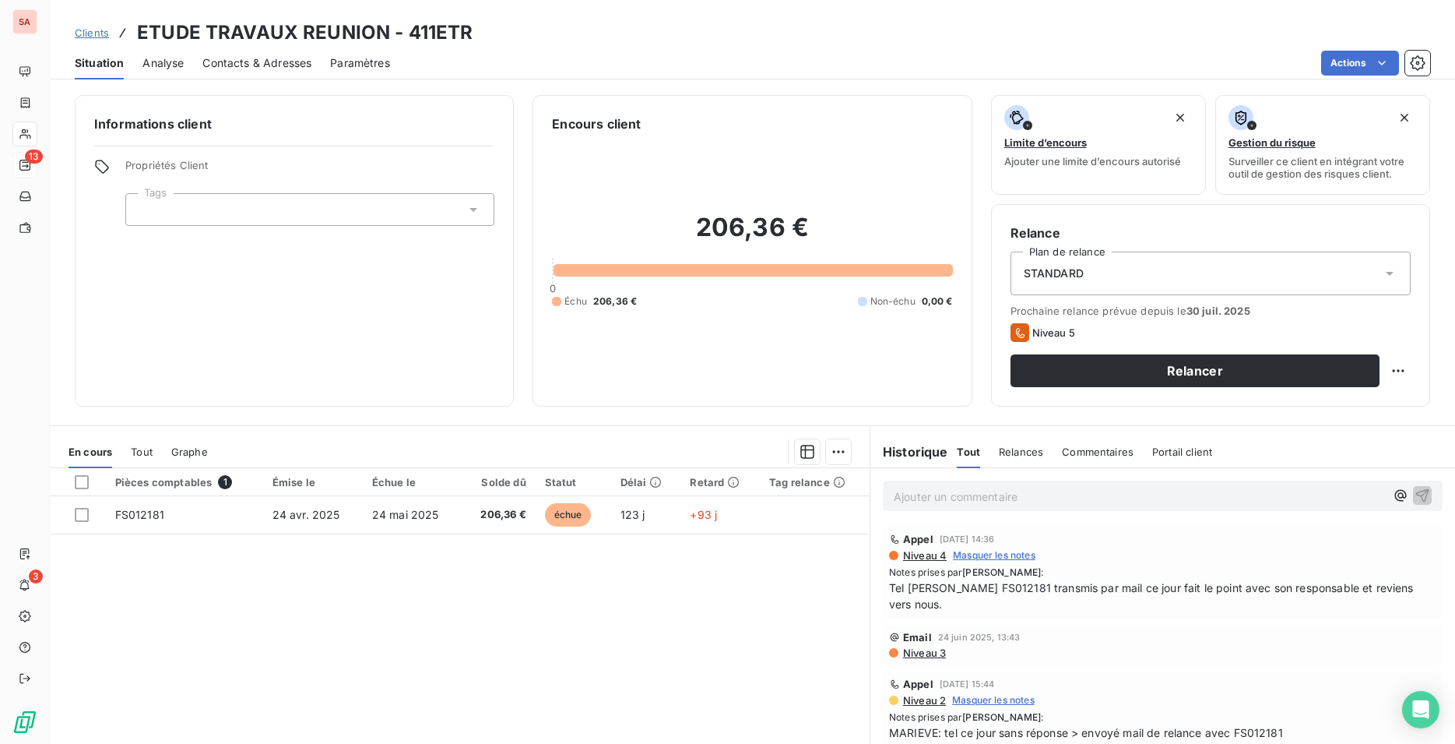
click at [290, 65] on span "Contacts & Adresses" at bounding box center [256, 63] width 109 height 16
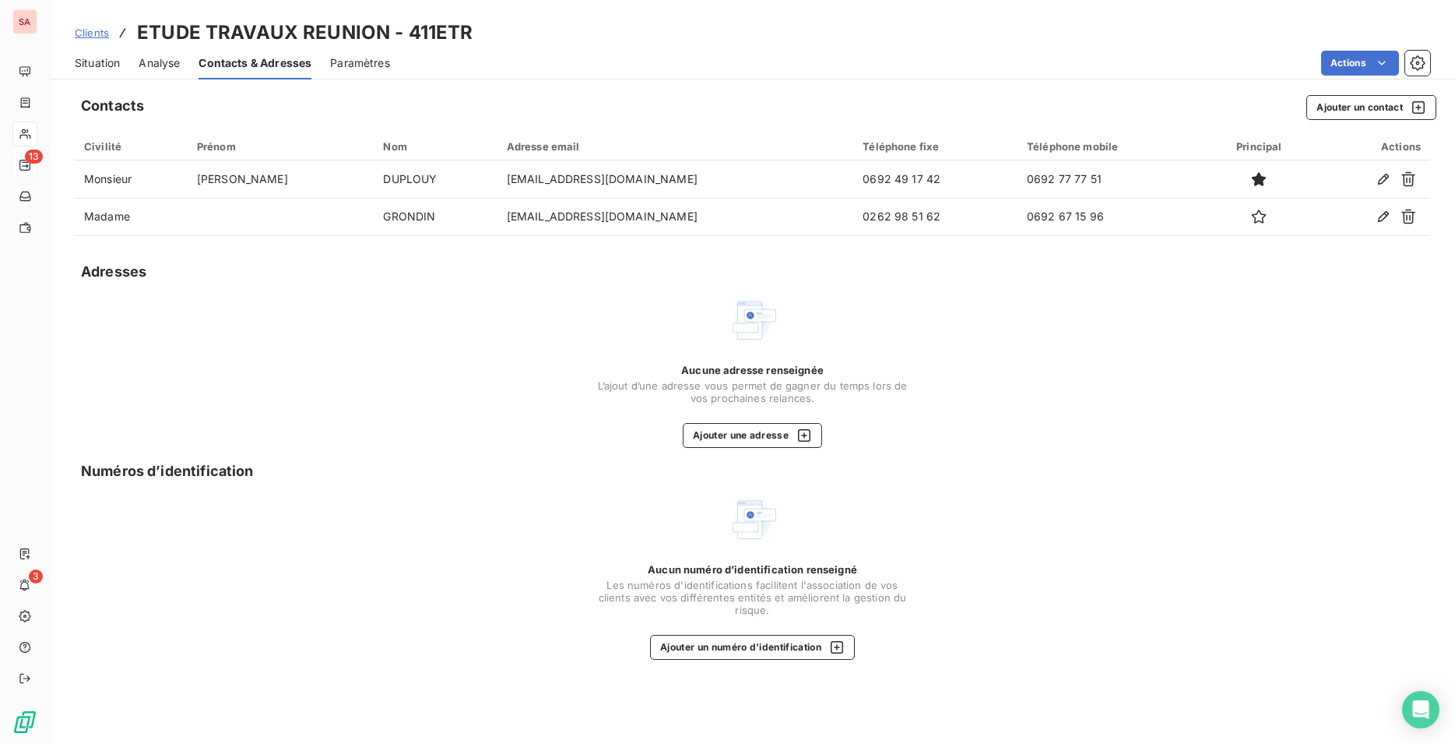
click at [64, 51] on div "Situation Analyse Contacts & Adresses Paramètres Actions" at bounding box center [753, 63] width 1406 height 33
click at [83, 57] on span "Situation" at bounding box center [97, 63] width 45 height 16
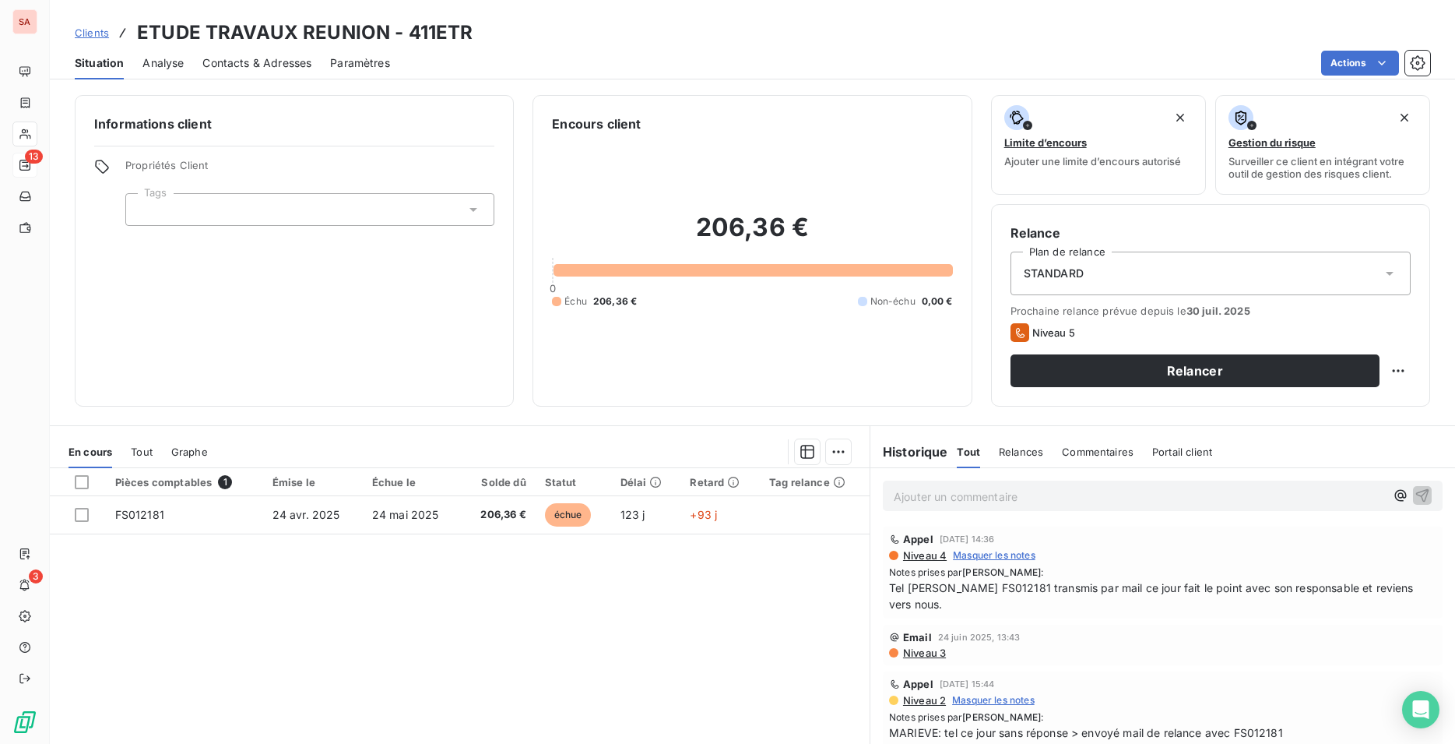
click at [258, 63] on span "Contacts & Adresses" at bounding box center [256, 63] width 109 height 16
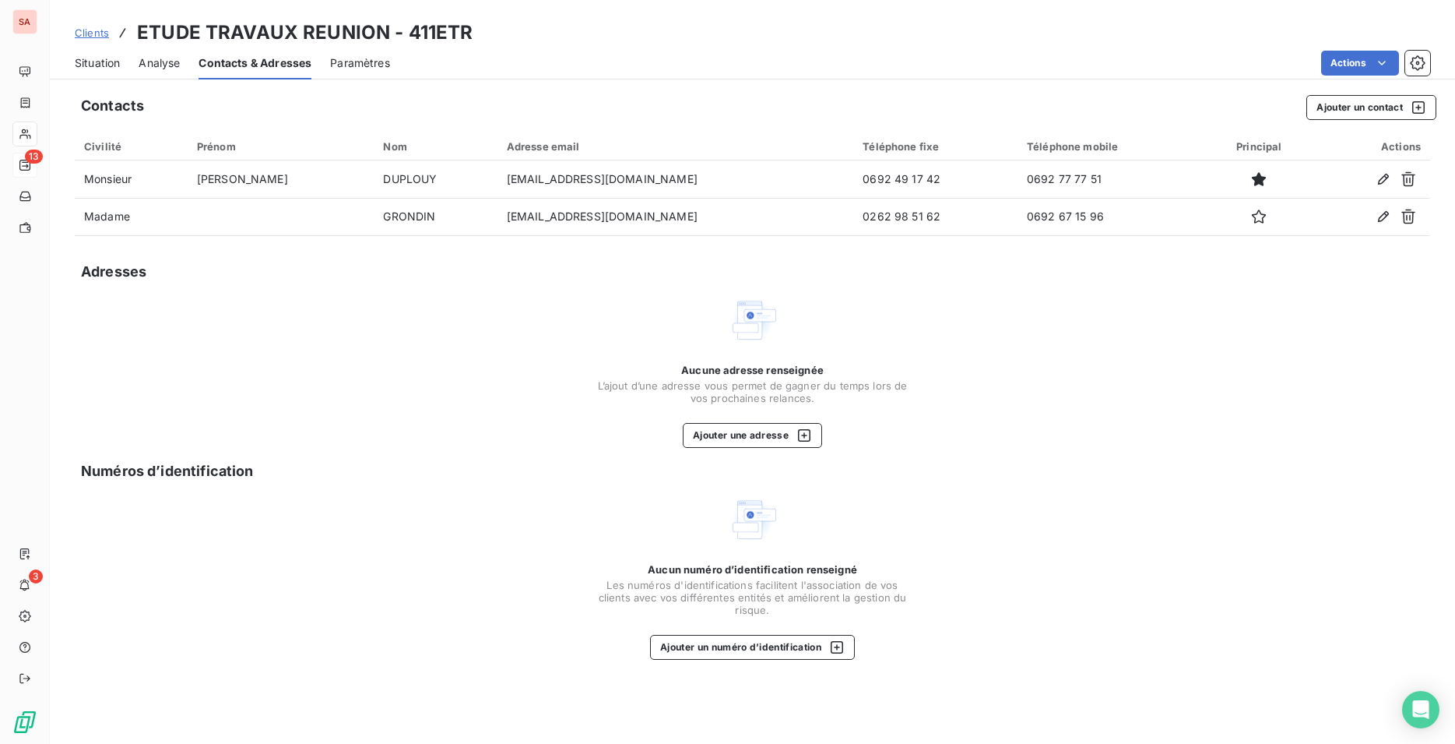
click at [107, 62] on span "Situation" at bounding box center [97, 63] width 45 height 16
